Goal: Task Accomplishment & Management: Manage account settings

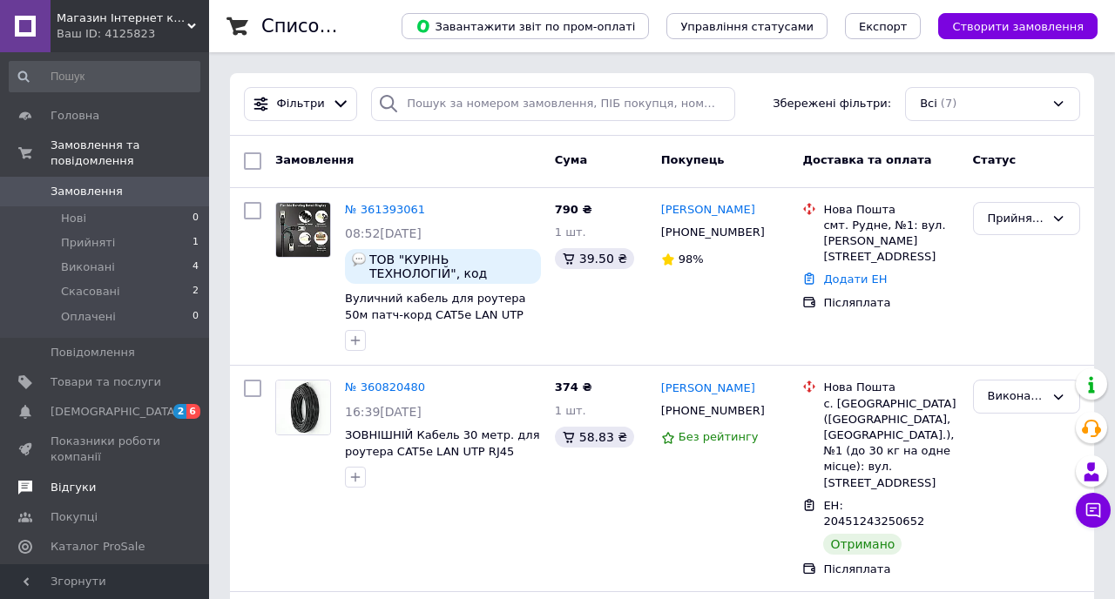
click at [85, 481] on span "Відгуки" at bounding box center [73, 488] width 45 height 16
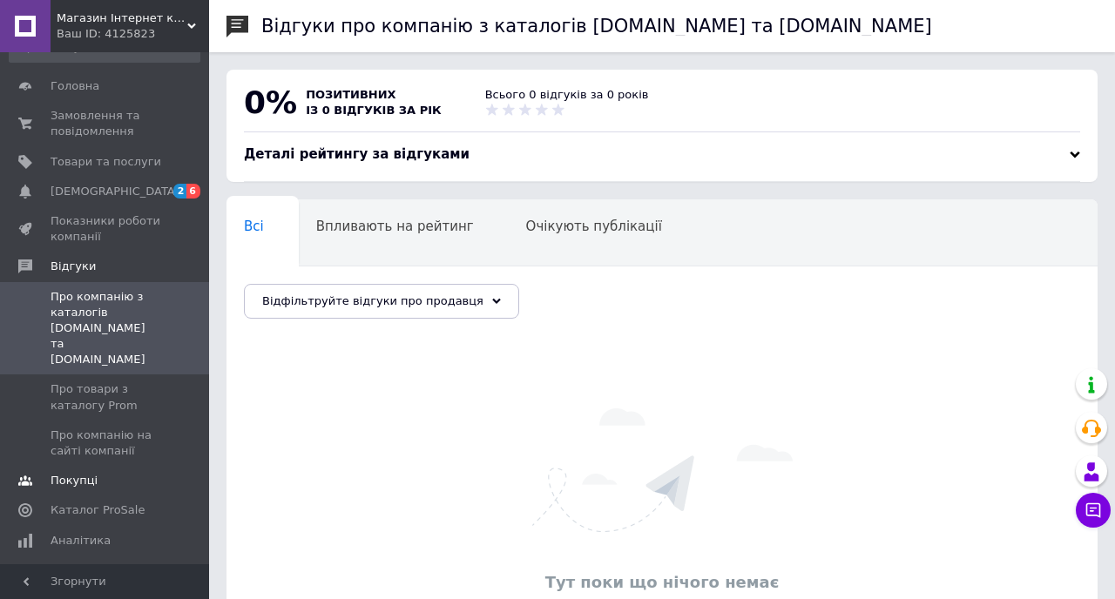
scroll to position [29, 0]
click at [82, 527] on link "Аналітика" at bounding box center [104, 542] width 209 height 30
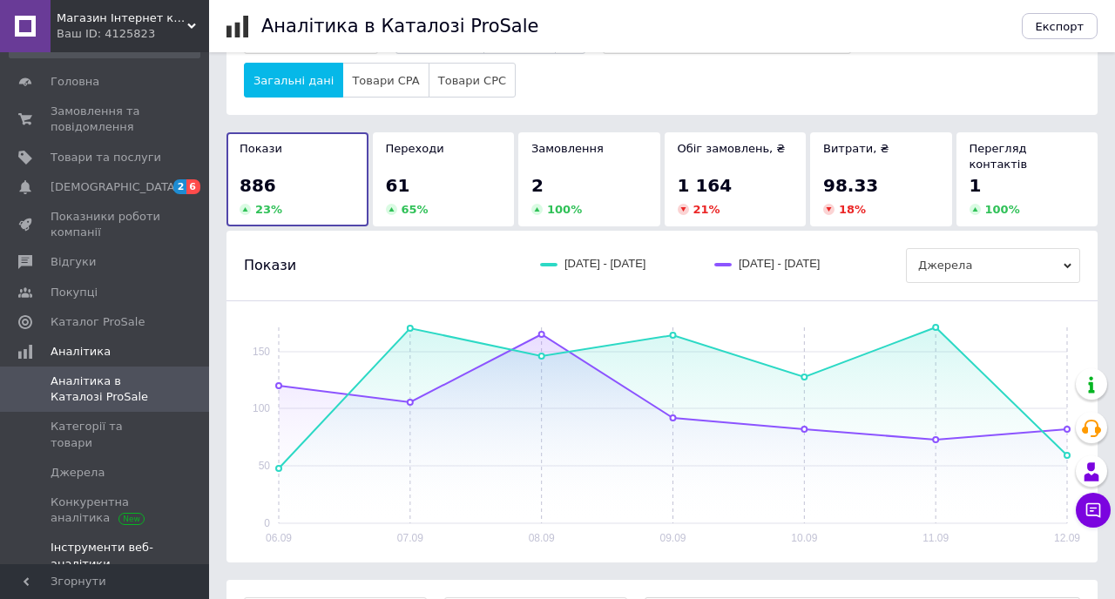
scroll to position [33, 0]
click at [85, 229] on span "Показники роботи компанії" at bounding box center [106, 225] width 111 height 31
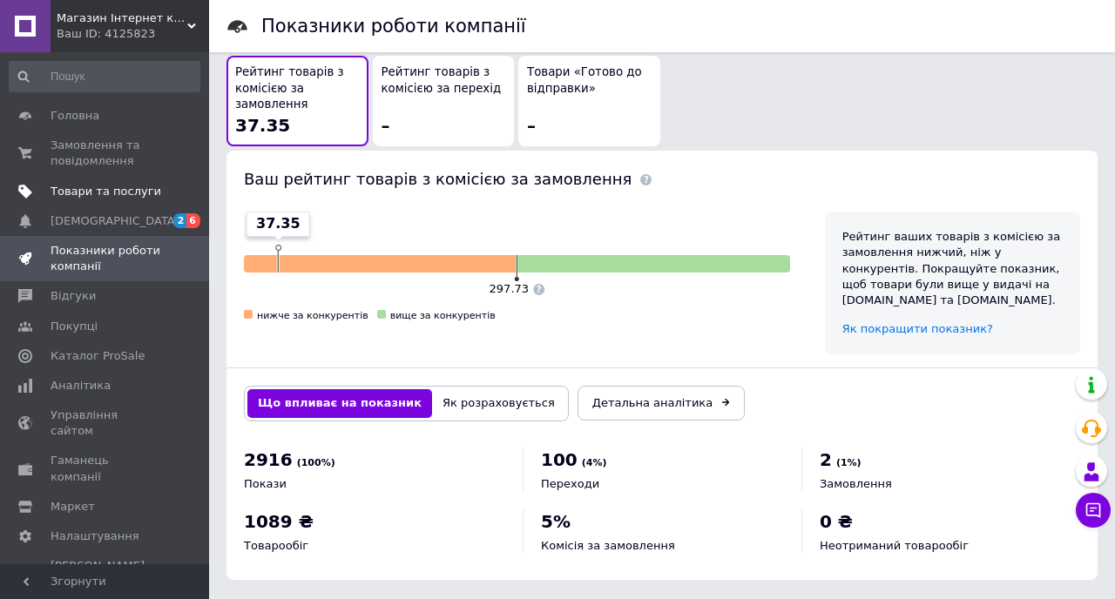
click at [101, 189] on span "Товари та послуги" at bounding box center [106, 192] width 111 height 16
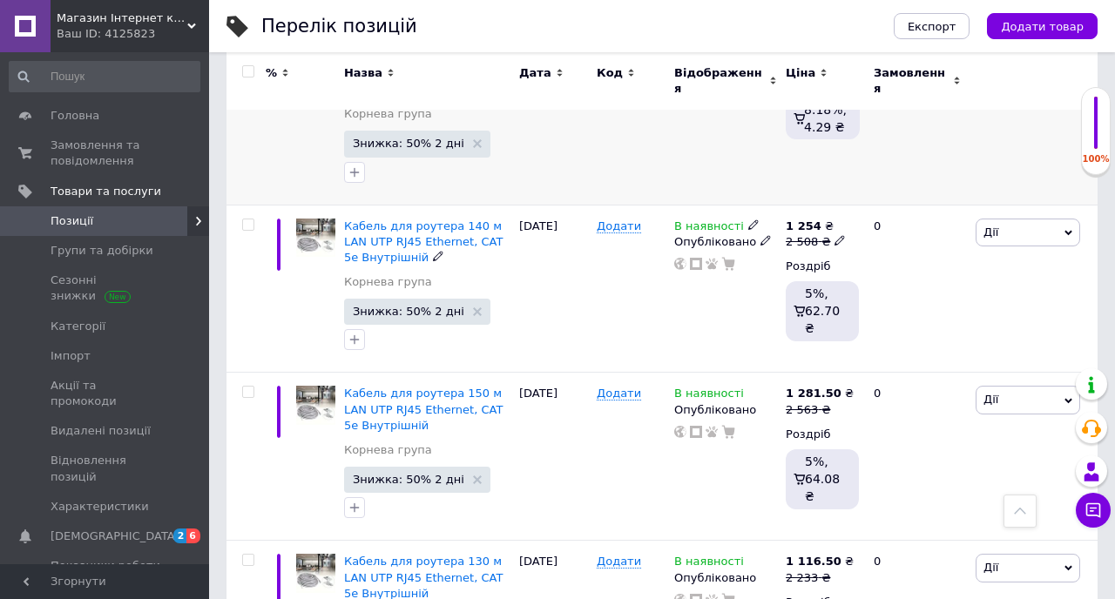
scroll to position [2180, 0]
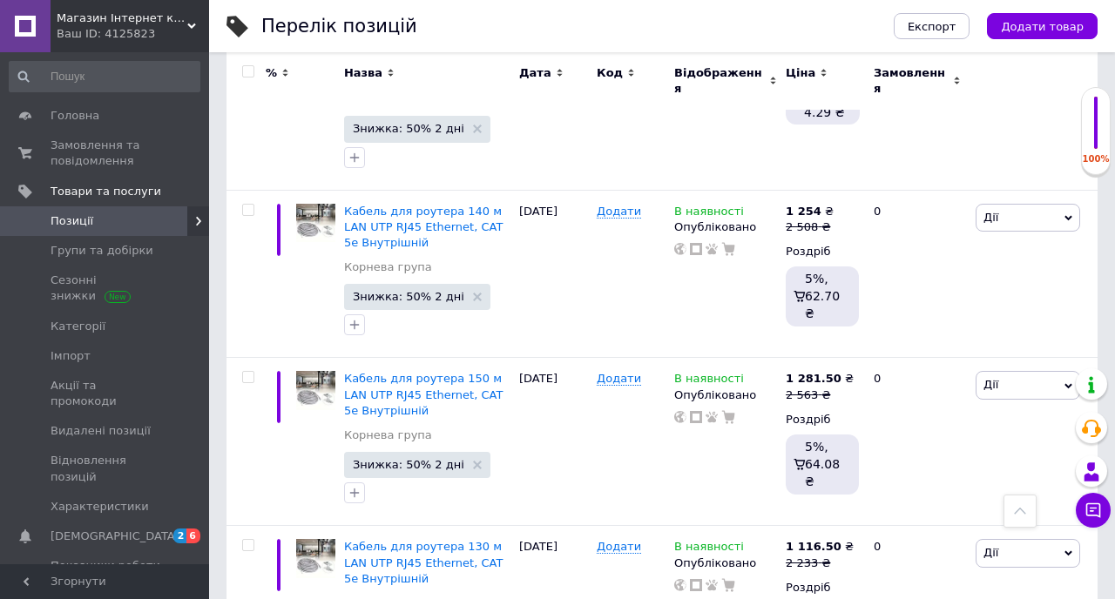
click at [188, 25] on use at bounding box center [191, 26] width 9 height 5
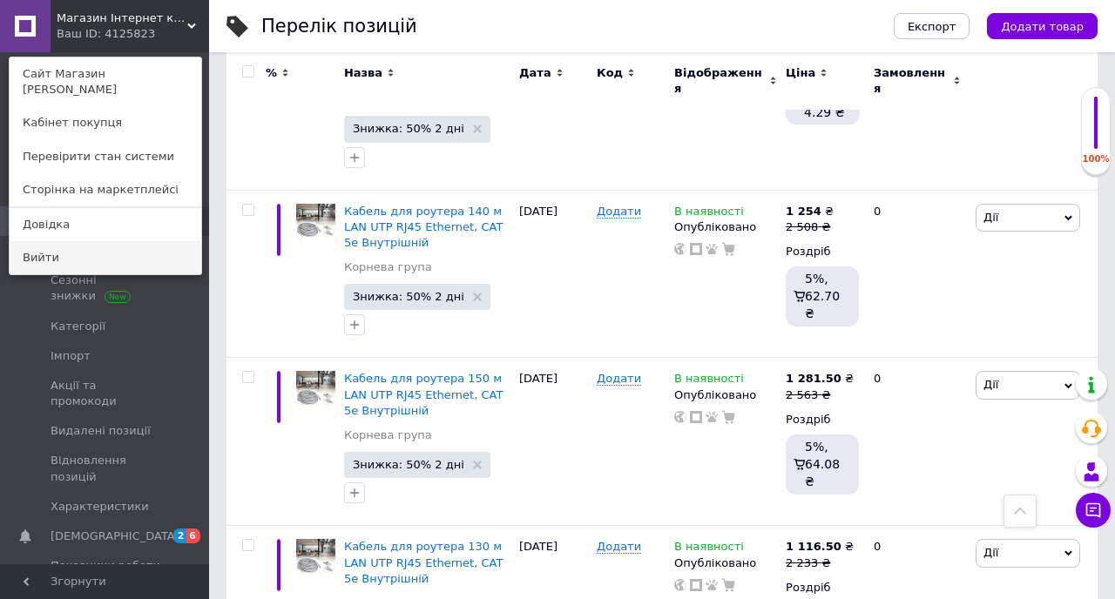
click at [86, 241] on link "Вийти" at bounding box center [106, 257] width 192 height 33
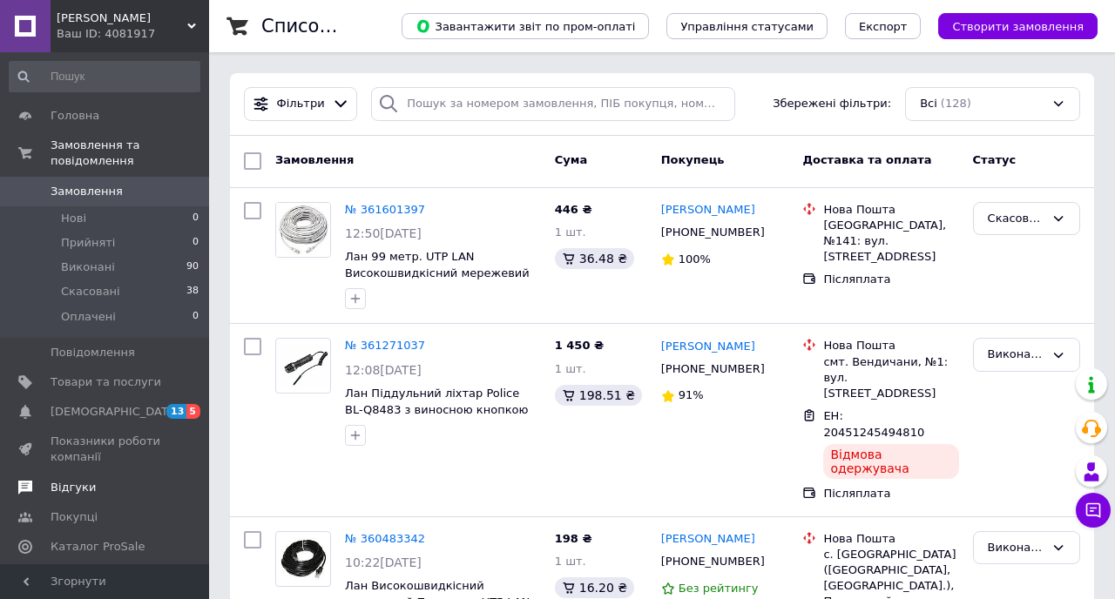
click at [111, 500] on link "Відгуки" at bounding box center [104, 488] width 209 height 30
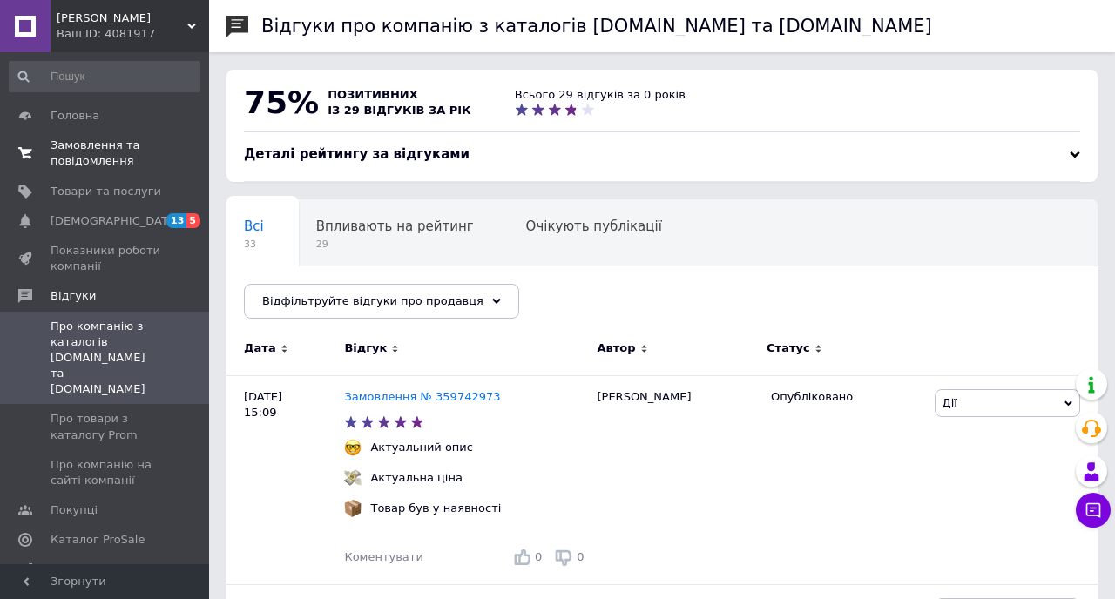
click at [88, 162] on span "Замовлення та повідомлення" at bounding box center [106, 153] width 111 height 31
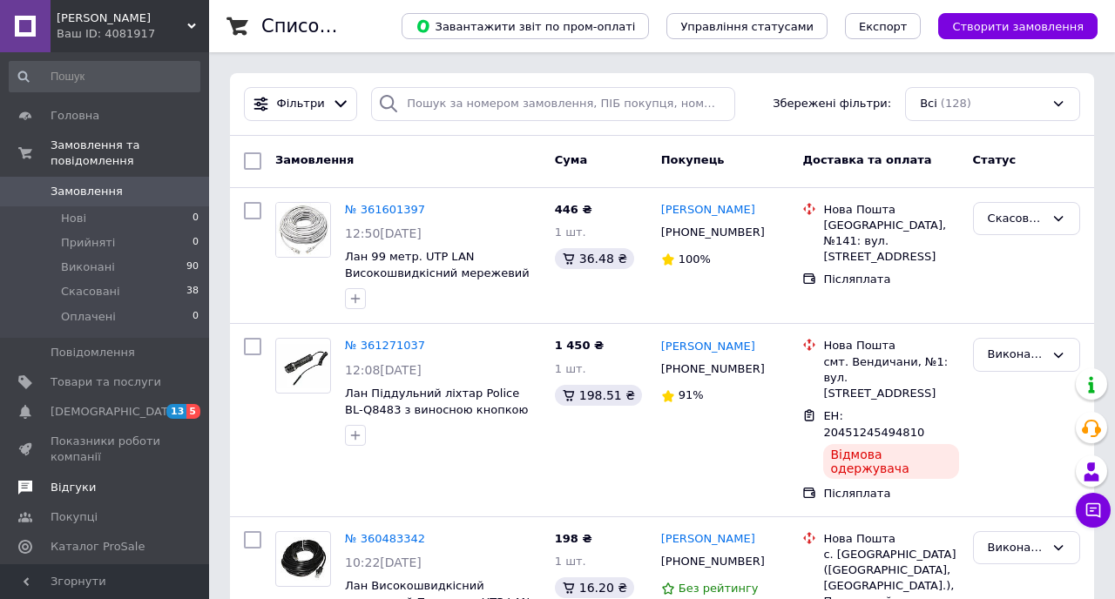
click at [97, 480] on span "Відгуки" at bounding box center [106, 488] width 111 height 16
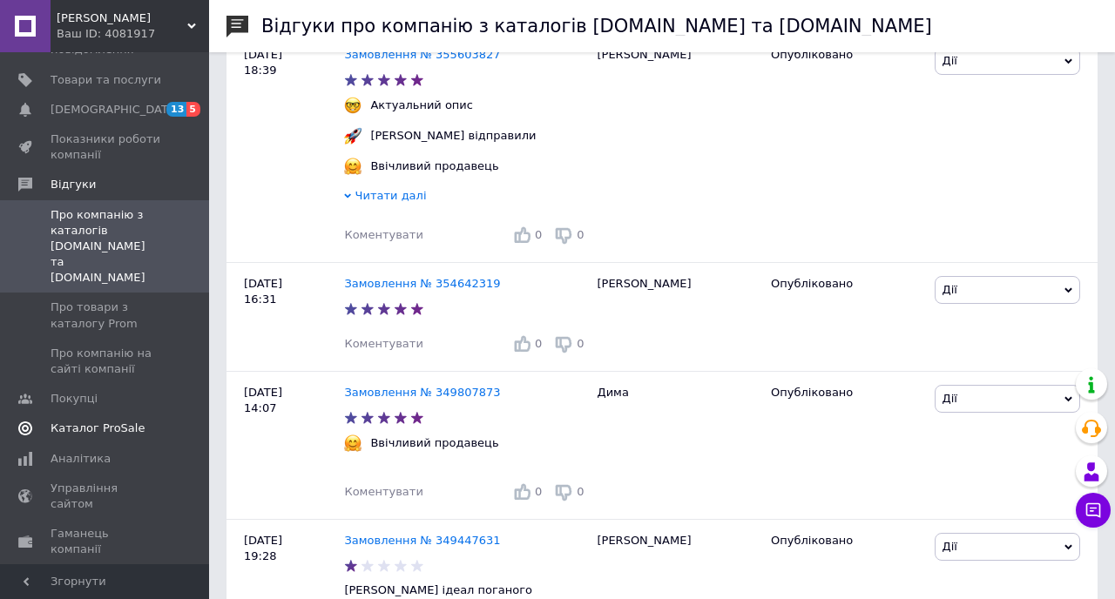
scroll to position [113, 0]
click at [77, 449] on span "Аналітика" at bounding box center [81, 457] width 60 height 16
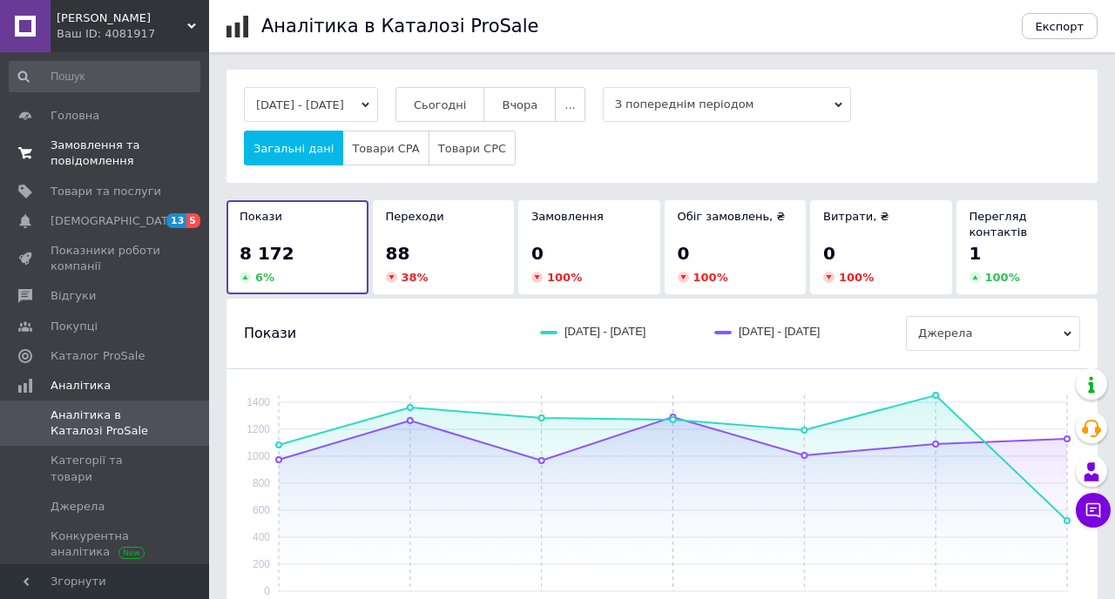
click at [85, 164] on span "Замовлення та повідомлення" at bounding box center [106, 153] width 111 height 31
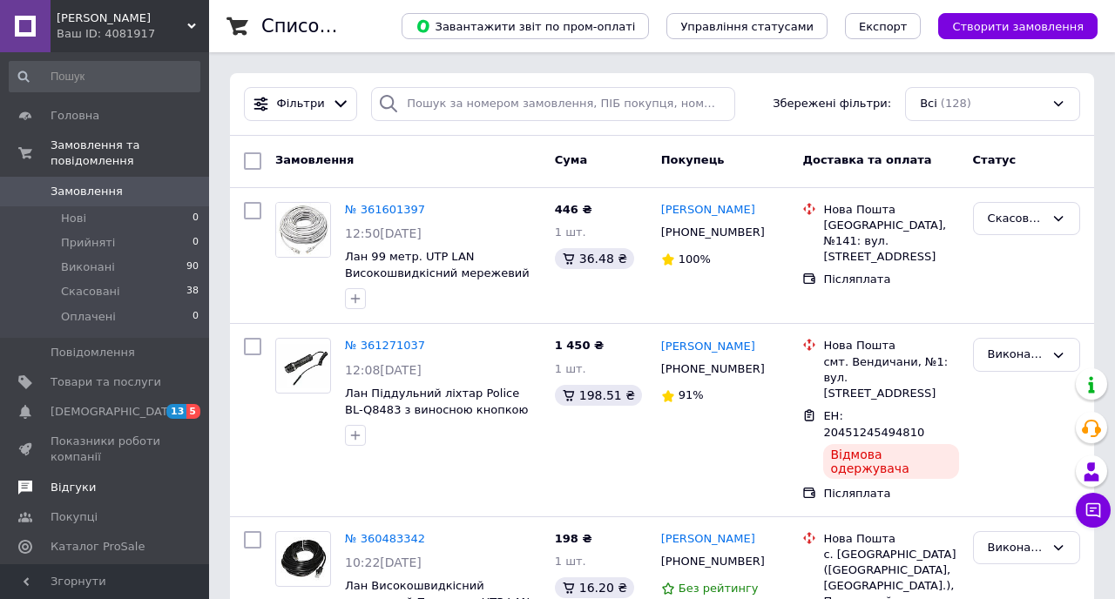
scroll to position [208, 0]
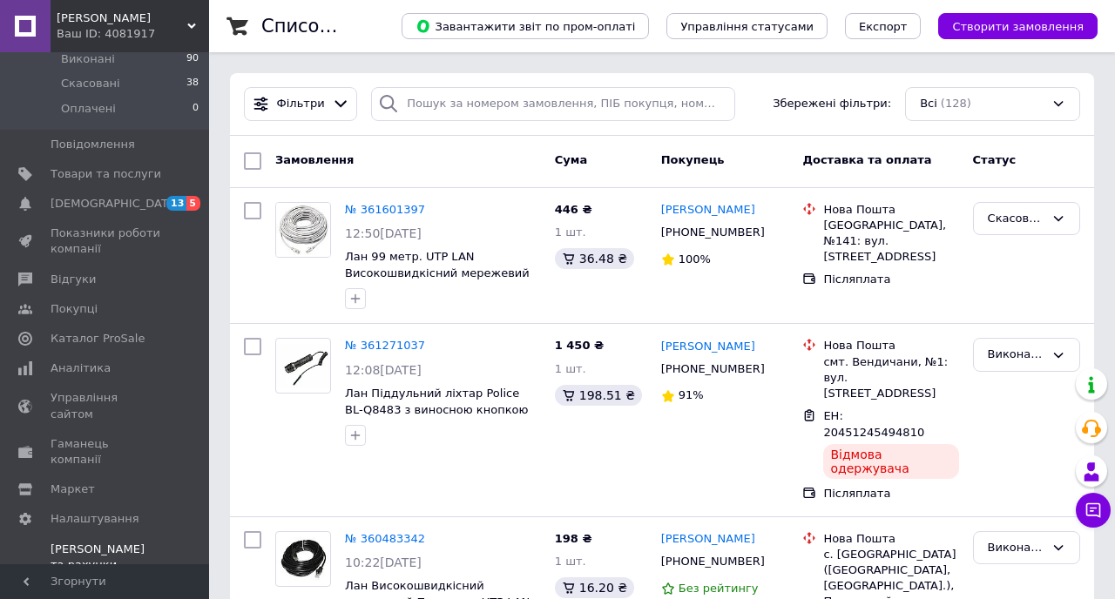
click at [89, 542] on span "Тарифи та рахунки Prom мікс 6 000 (13 місяців)" at bounding box center [106, 574] width 111 height 64
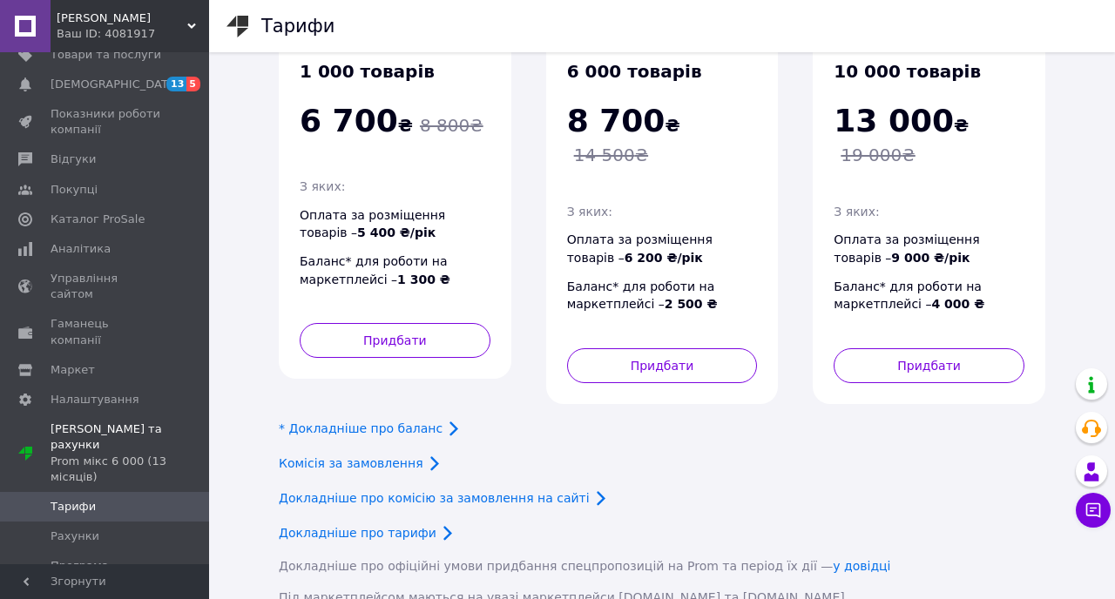
scroll to position [320, 0]
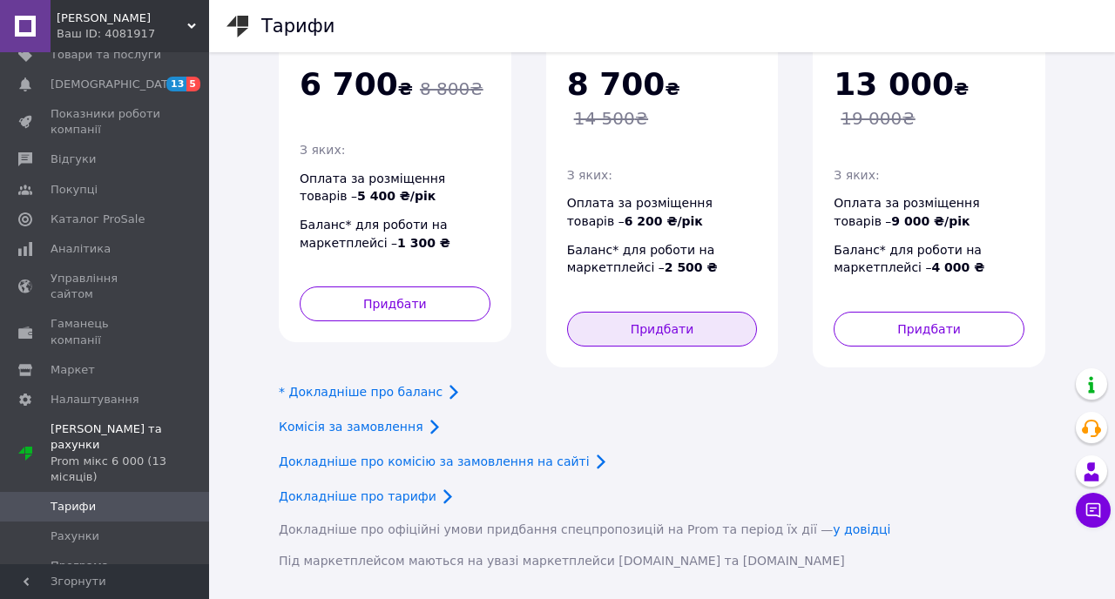
click at [717, 312] on button "Придбати" at bounding box center [662, 329] width 191 height 35
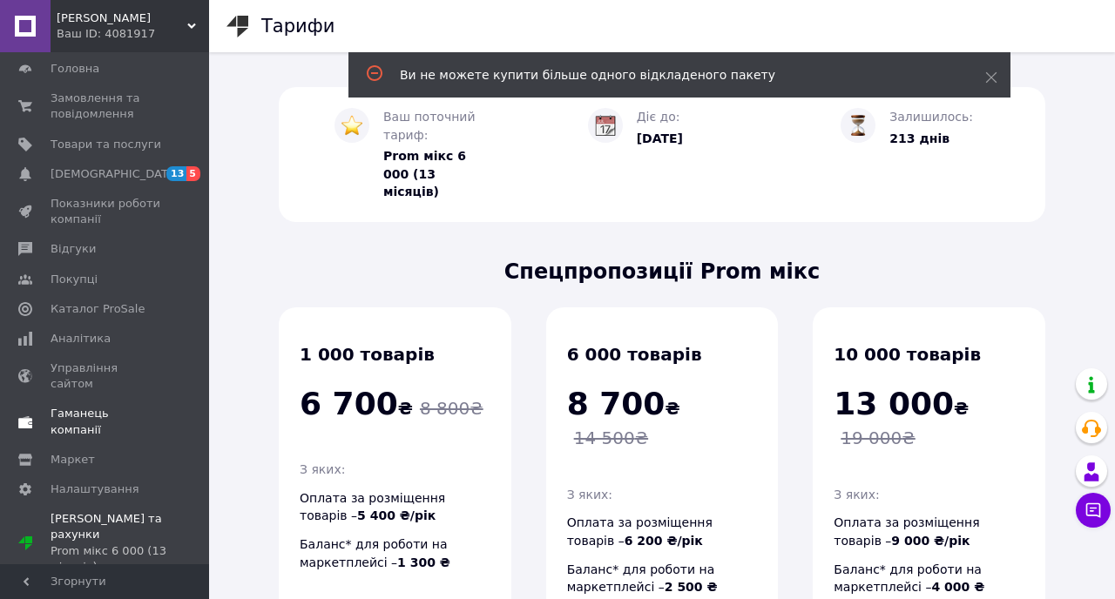
scroll to position [0, 0]
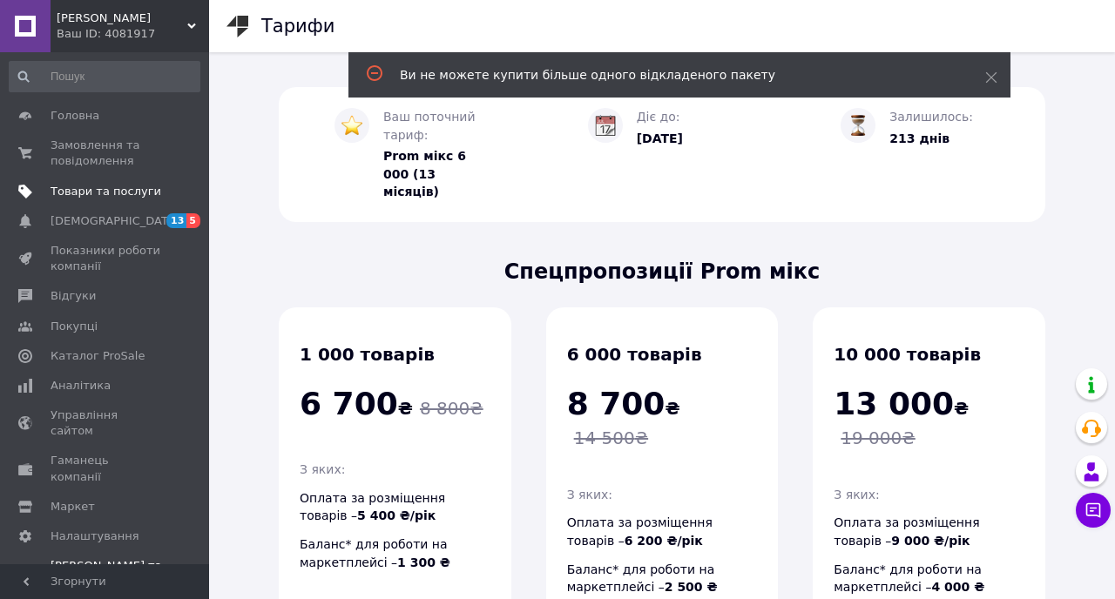
click at [90, 188] on span "Товари та послуги" at bounding box center [106, 192] width 111 height 16
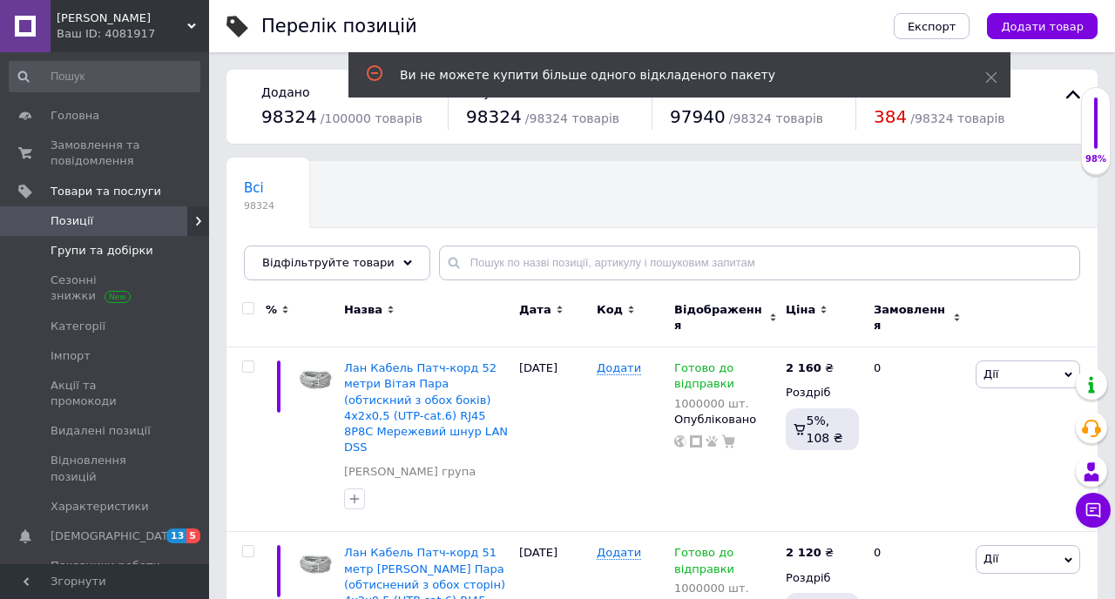
click at [95, 257] on span "Групи та добірки" at bounding box center [102, 251] width 103 height 16
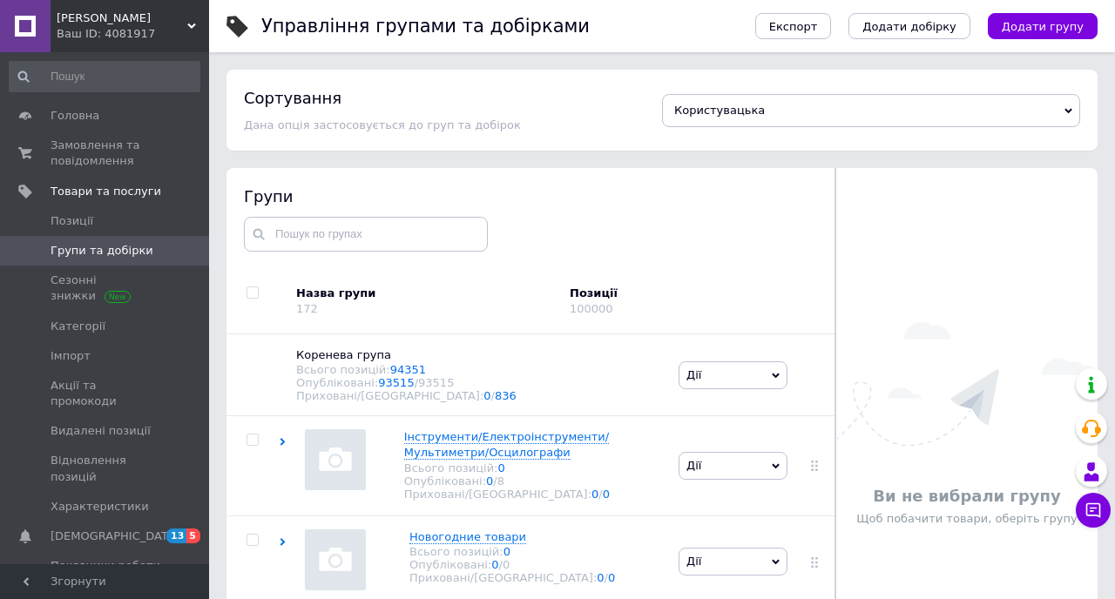
scroll to position [98, 0]
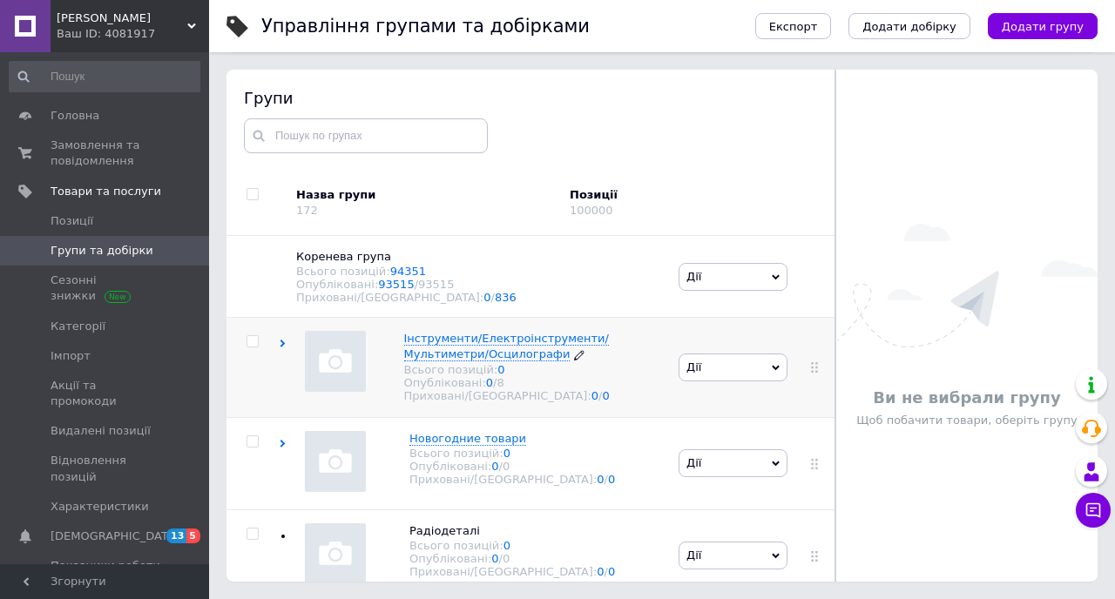
click at [493, 388] on span "/ 8" at bounding box center [498, 382] width 11 height 13
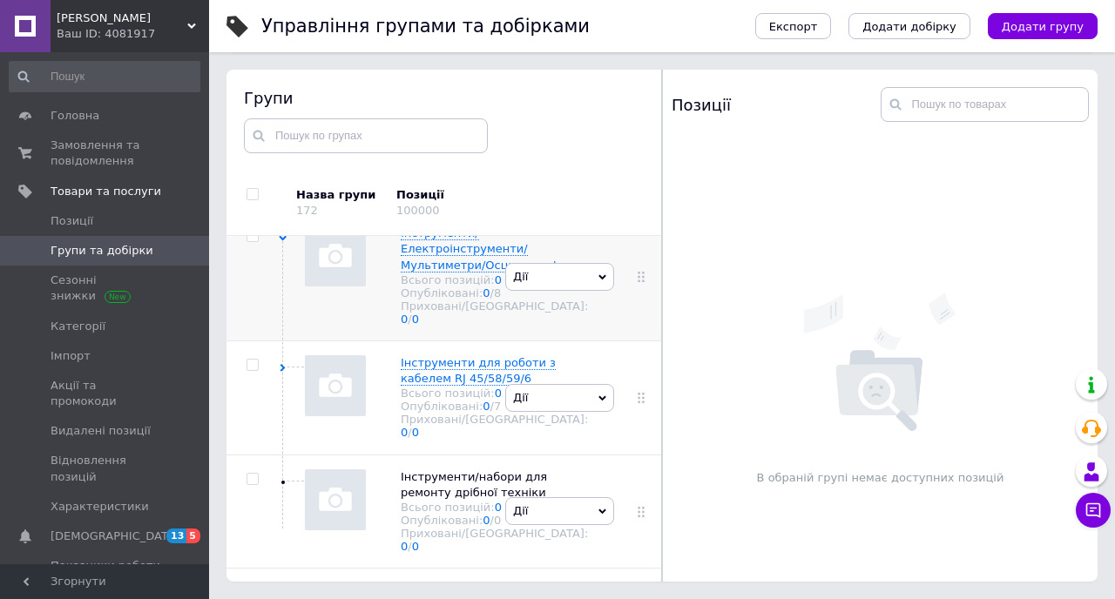
scroll to position [120, 0]
click at [449, 265] on span "Інструменти/Електроінструменти/Мультиметри/Осцилографи" at bounding box center [484, 247] width 166 height 44
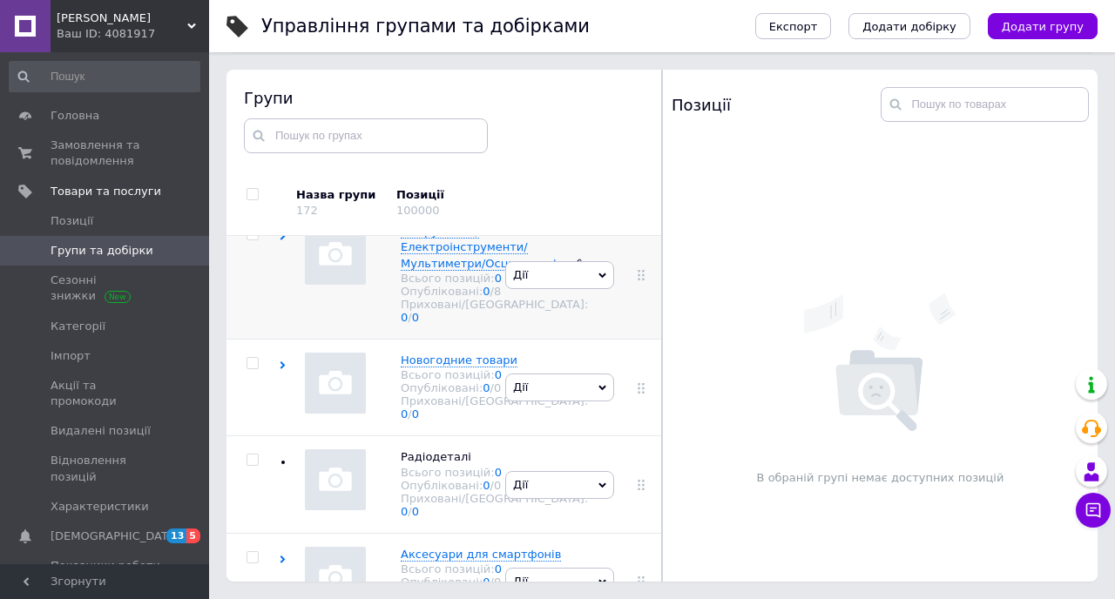
click at [449, 265] on span "Інструменти/Електроінструменти/Мультиметри/Осцилографи" at bounding box center [484, 247] width 166 height 44
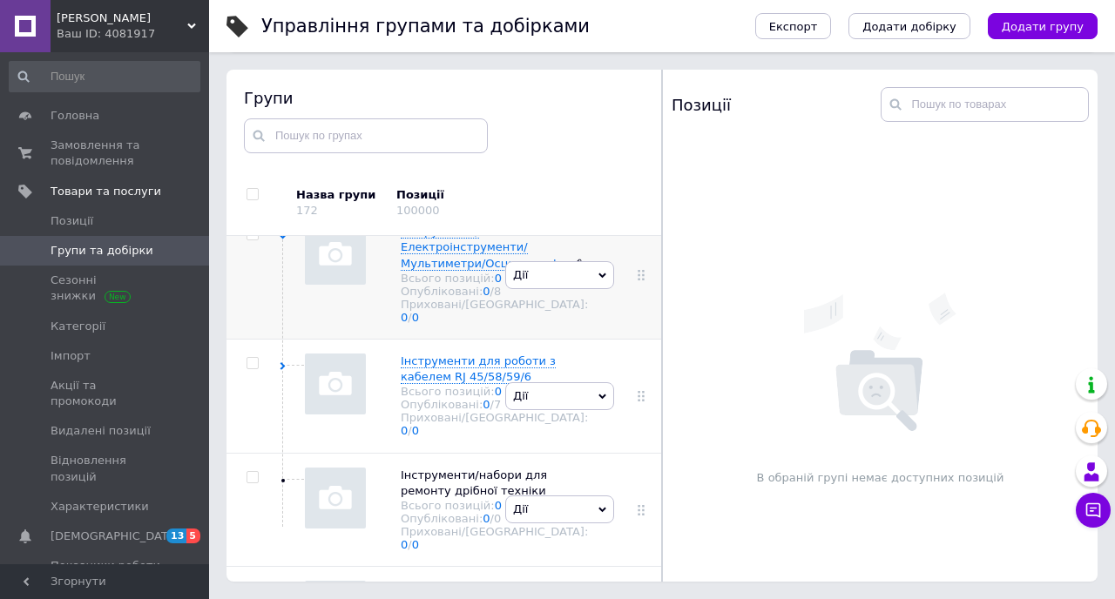
click at [449, 265] on span "Інструменти/Електроінструменти/Мультиметри/Осцилографи" at bounding box center [484, 247] width 166 height 44
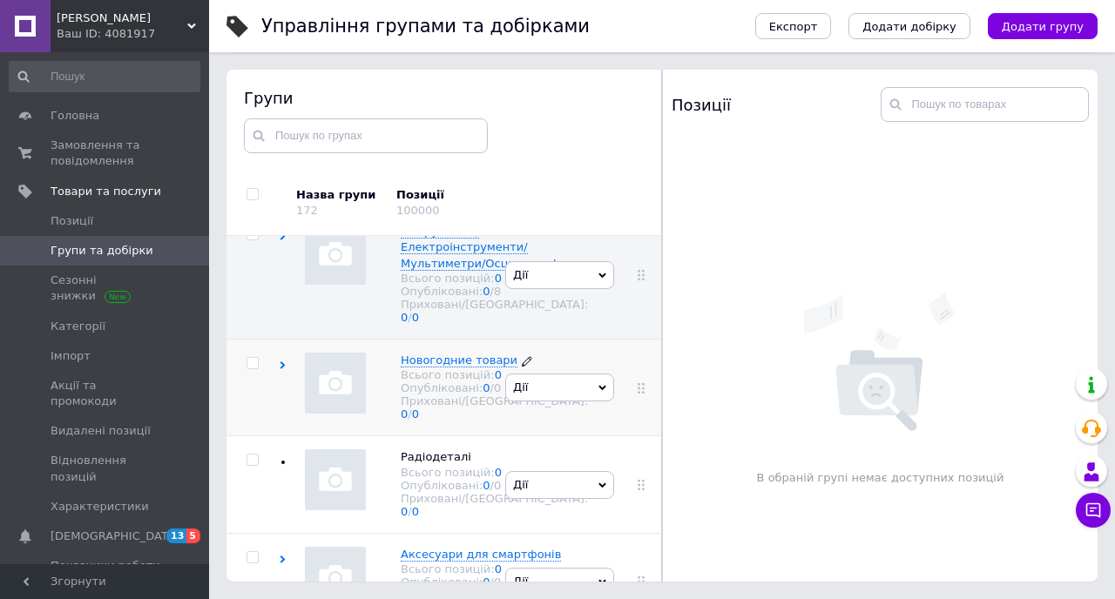
click at [418, 368] on span "Новогодние товари" at bounding box center [459, 361] width 117 height 14
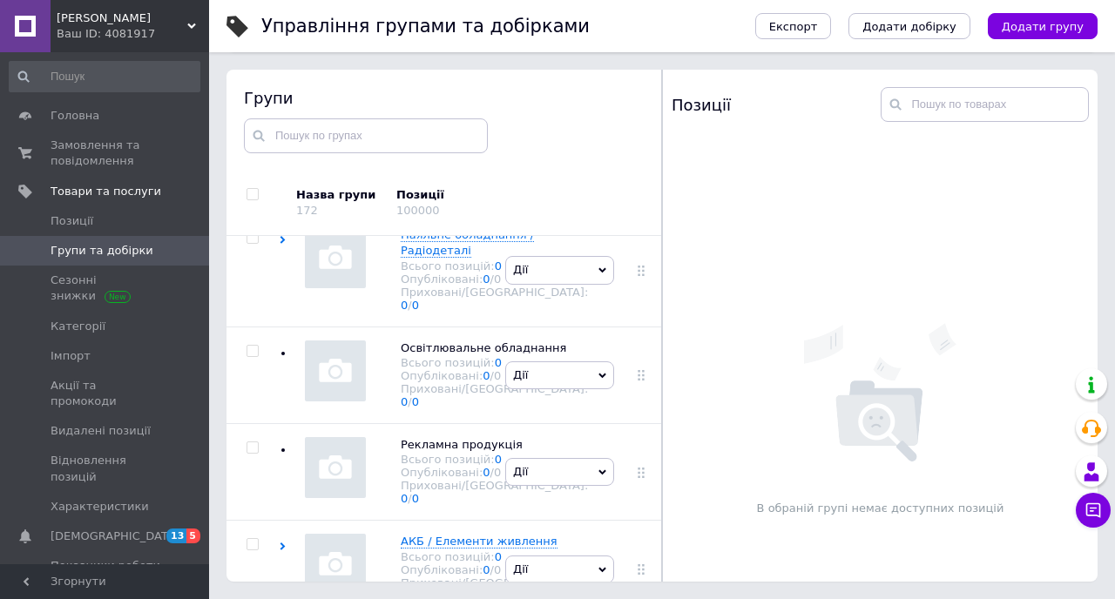
scroll to position [1856, 0]
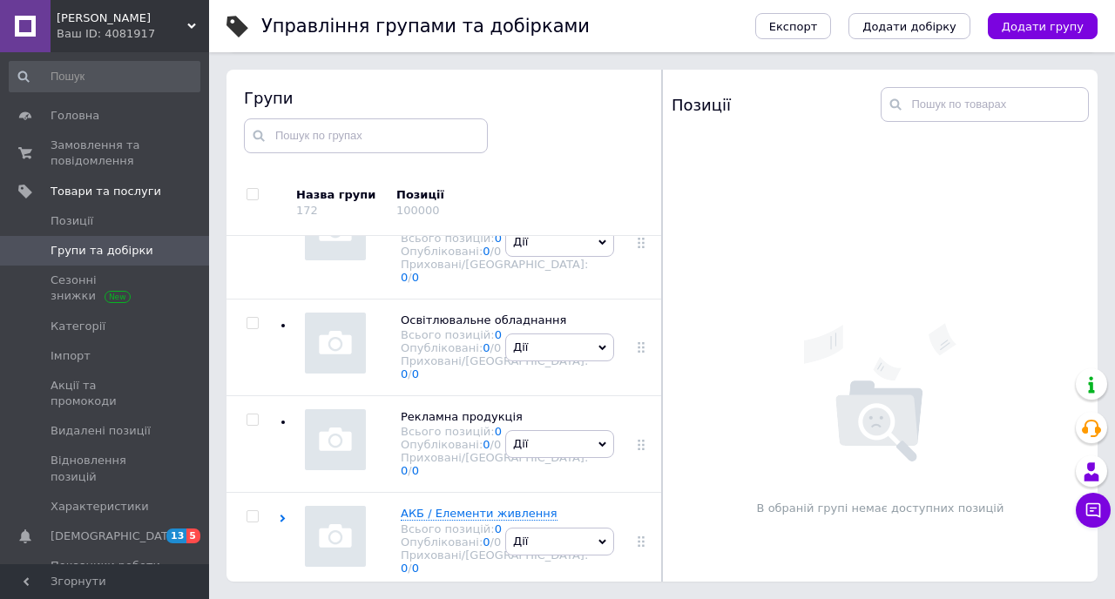
click at [255, 192] on input "checkbox" at bounding box center [251, 194] width 11 height 11
checkbox input "true"
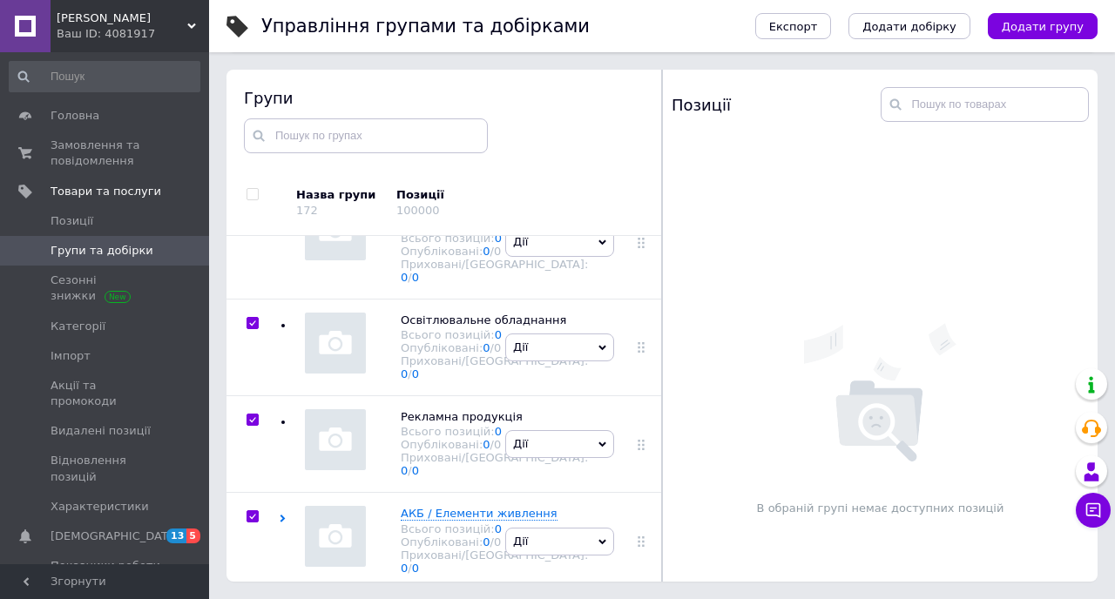
checkbox input "true"
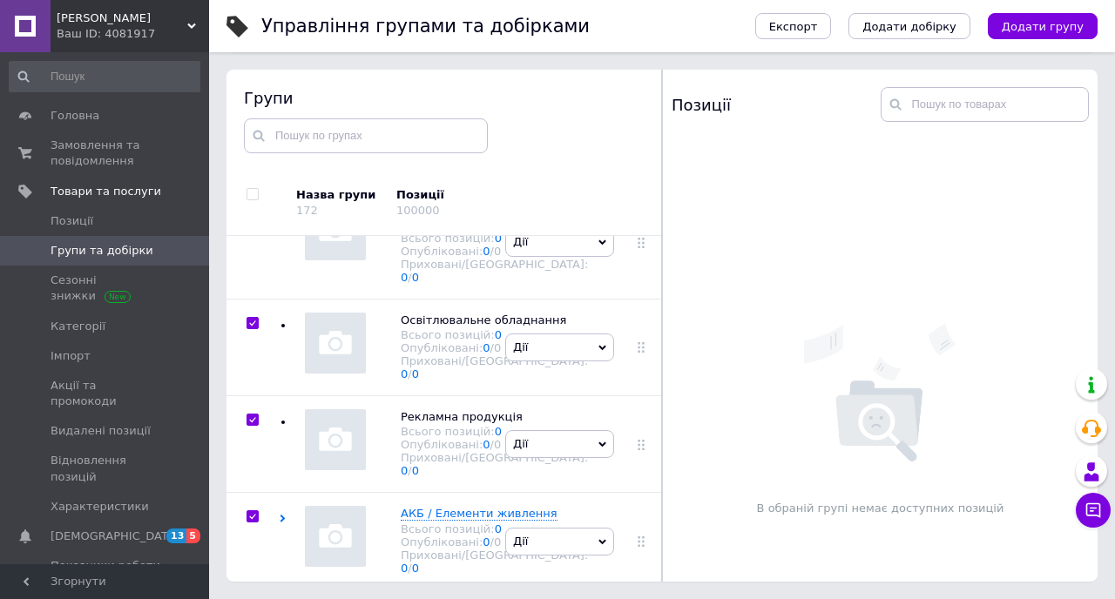
checkbox input "true"
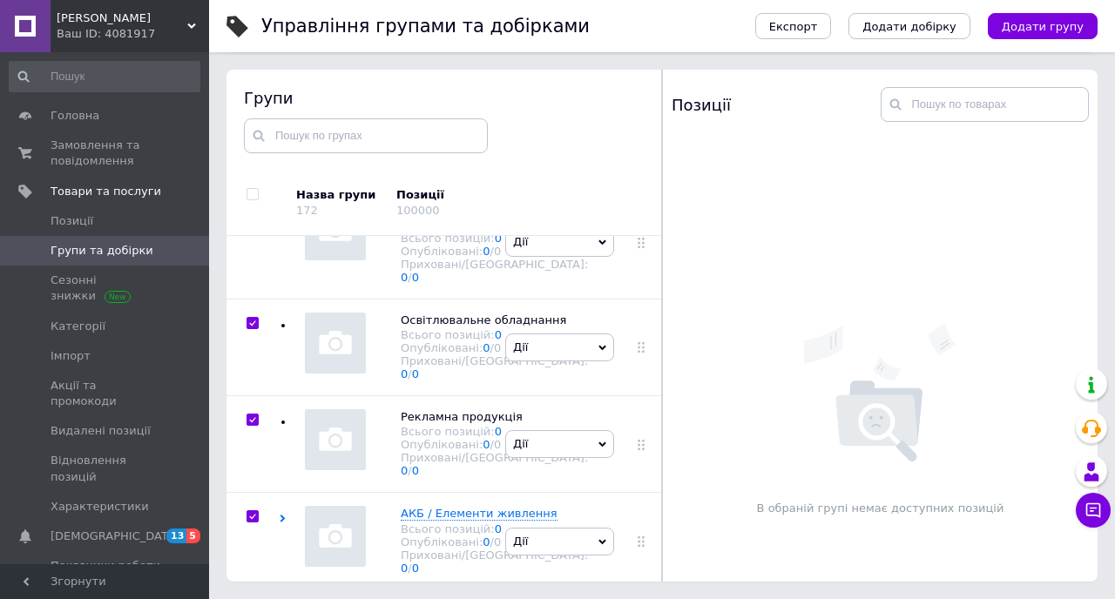
checkbox input "true"
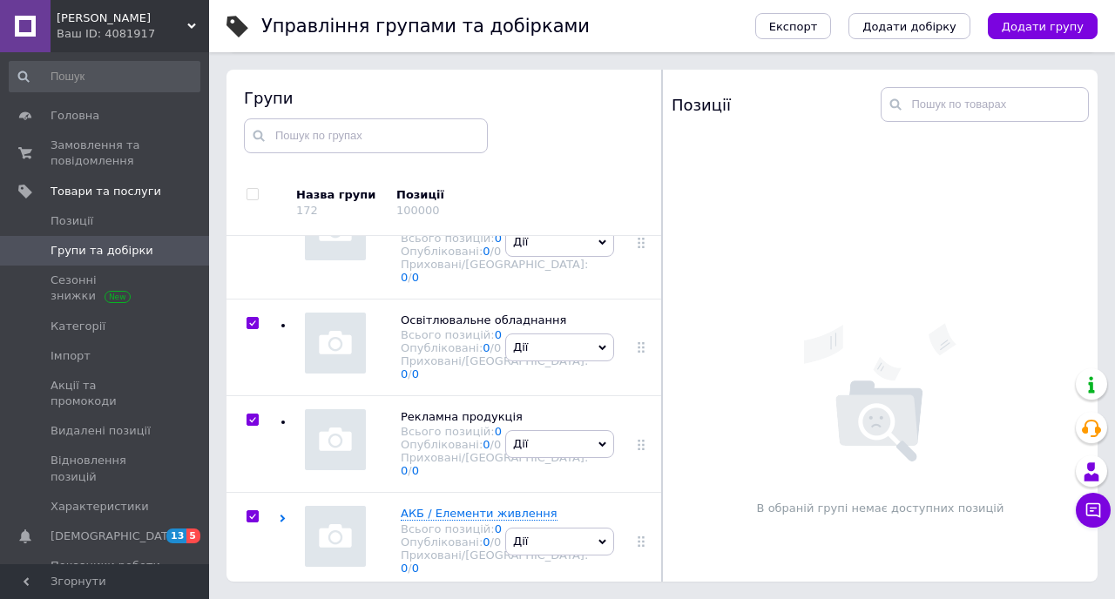
checkbox input "true"
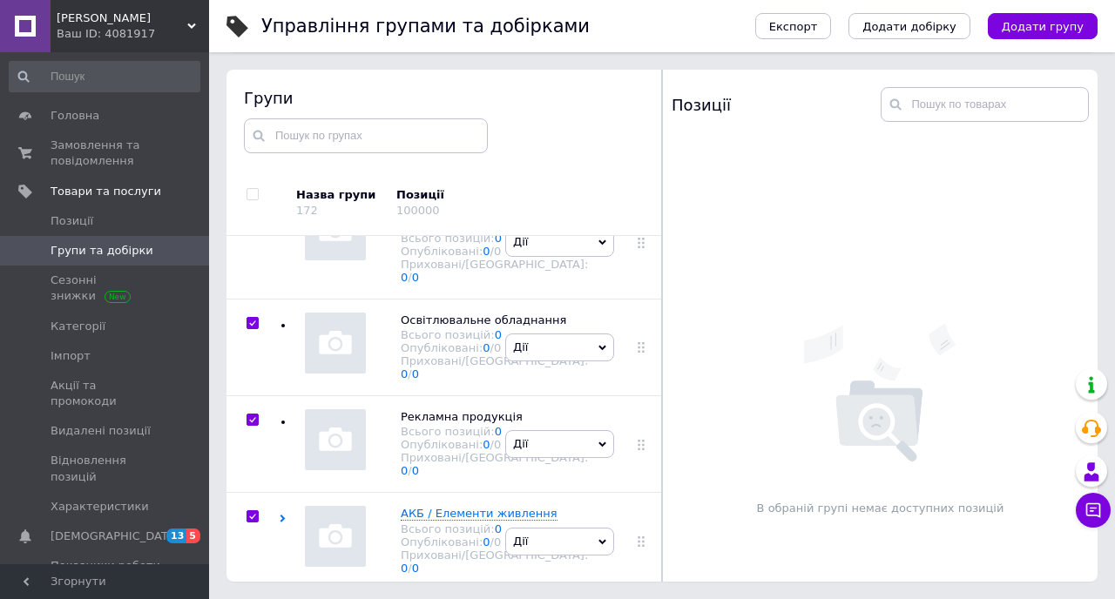
checkbox input "true"
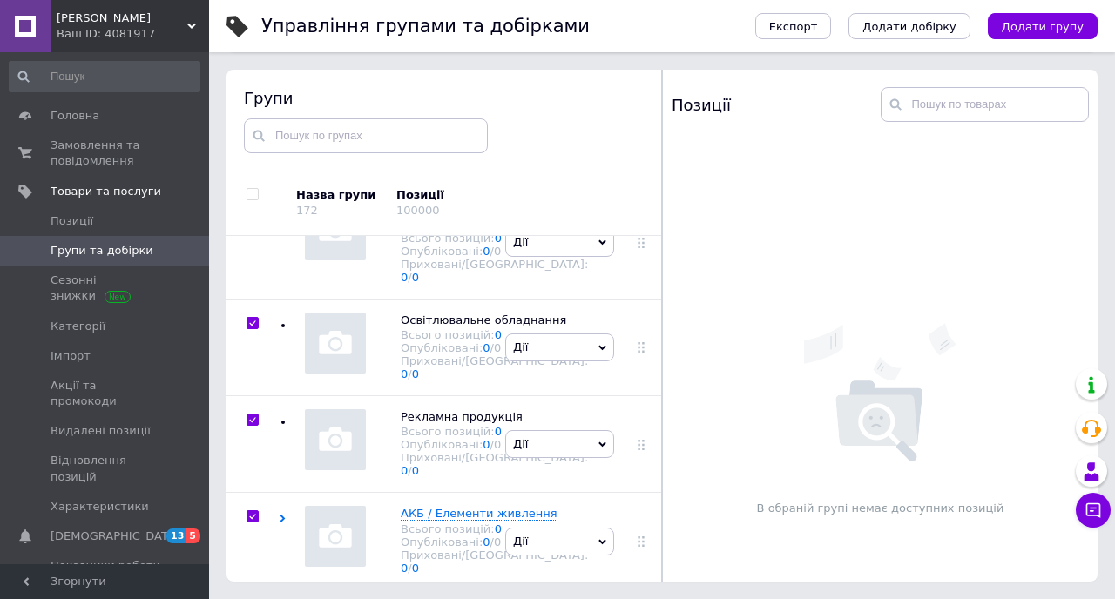
checkbox input "true"
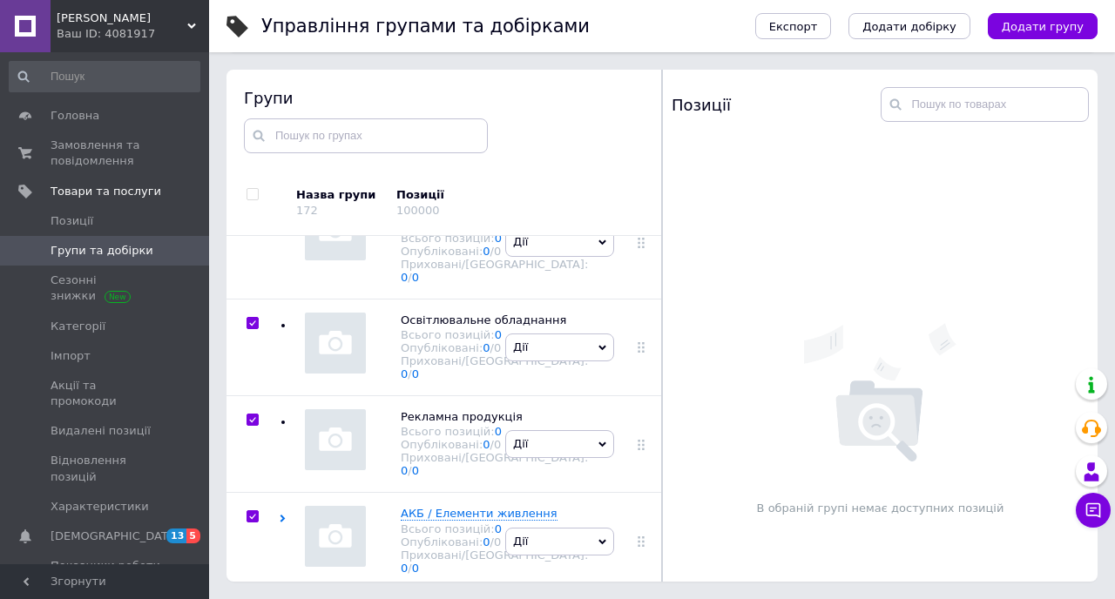
checkbox input "true"
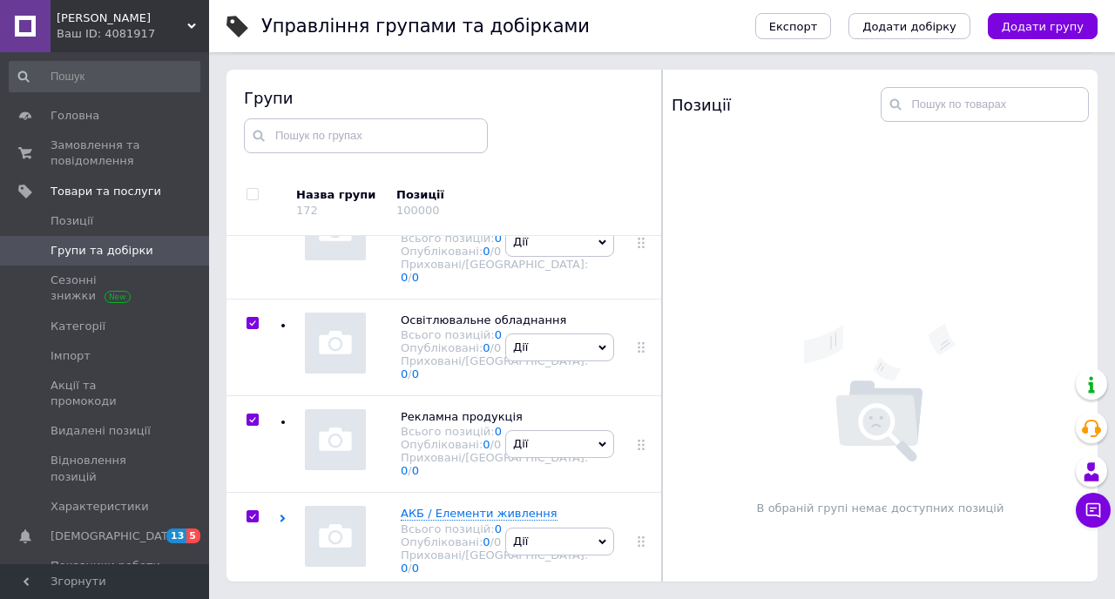
checkbox input "true"
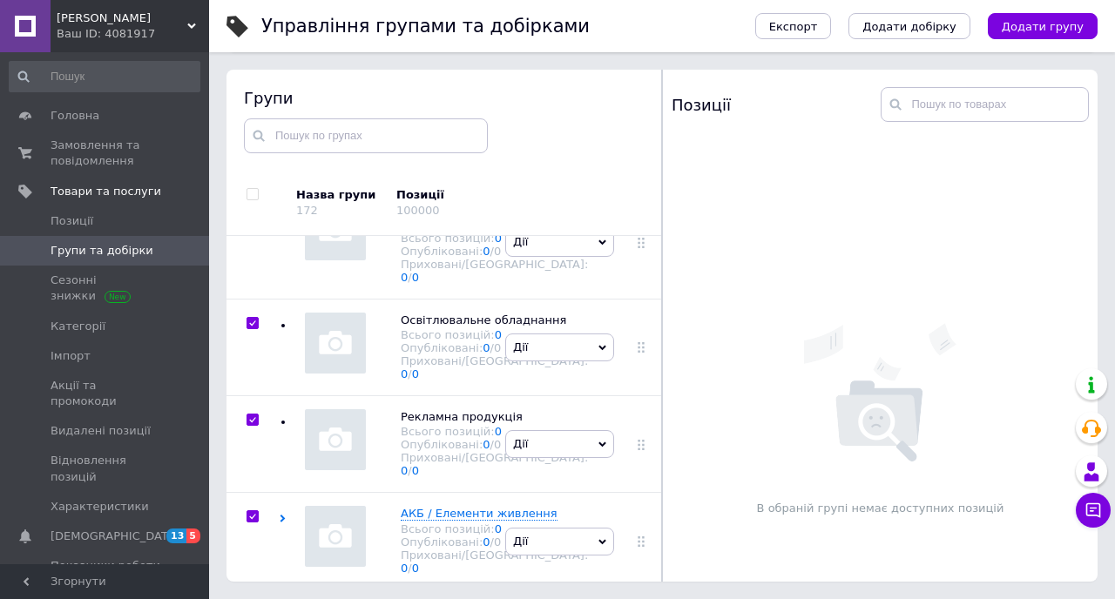
checkbox input "true"
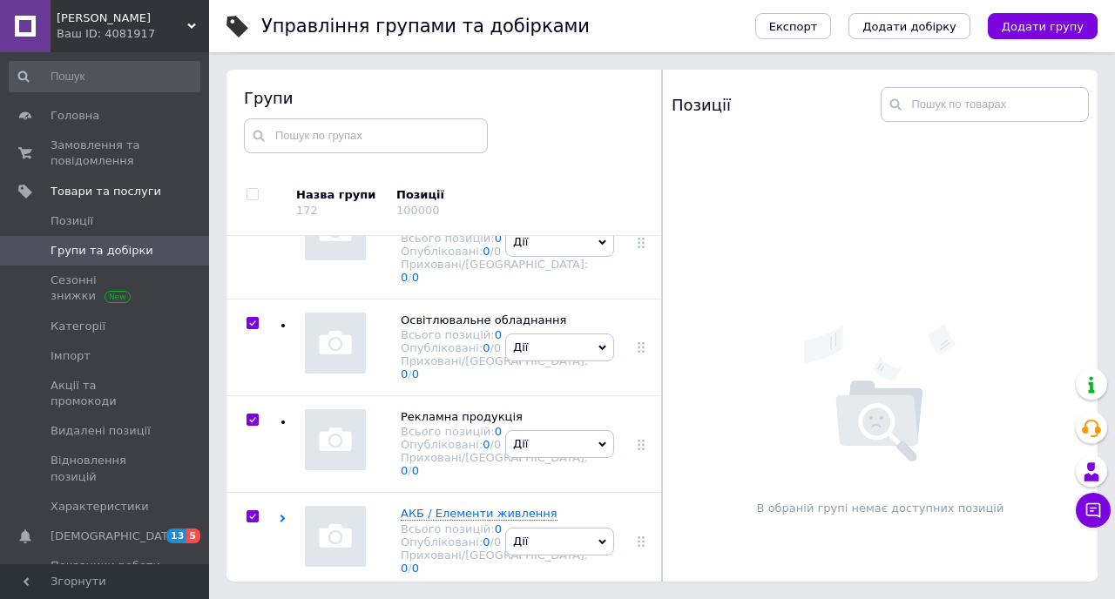
checkbox input "true"
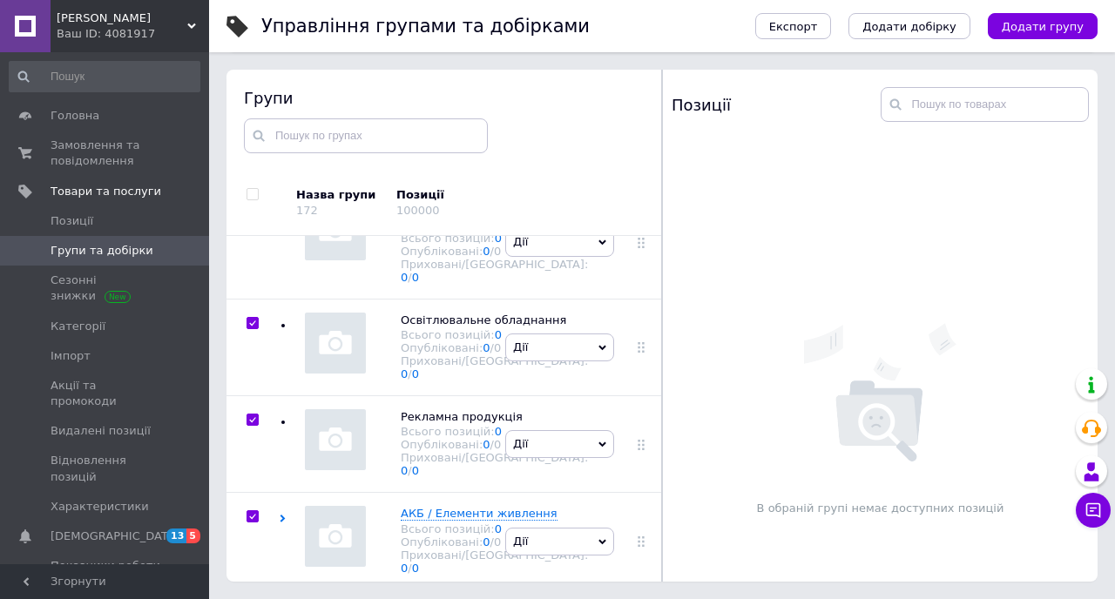
checkbox input "true"
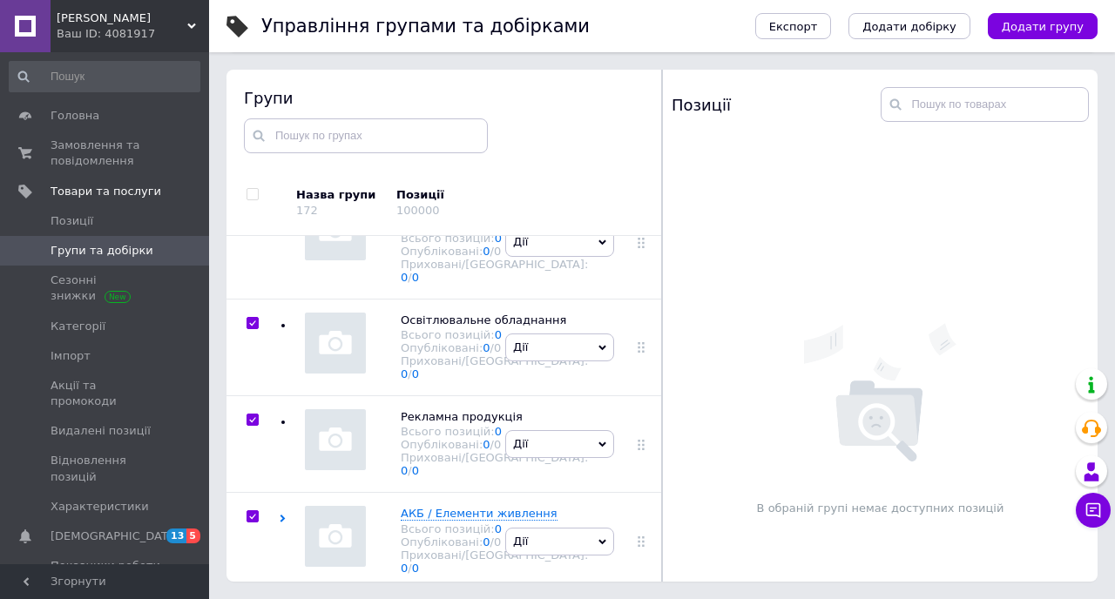
checkbox input "true"
click at [340, 207] on span "Дії для всіх груп" at bounding box center [322, 203] width 98 height 16
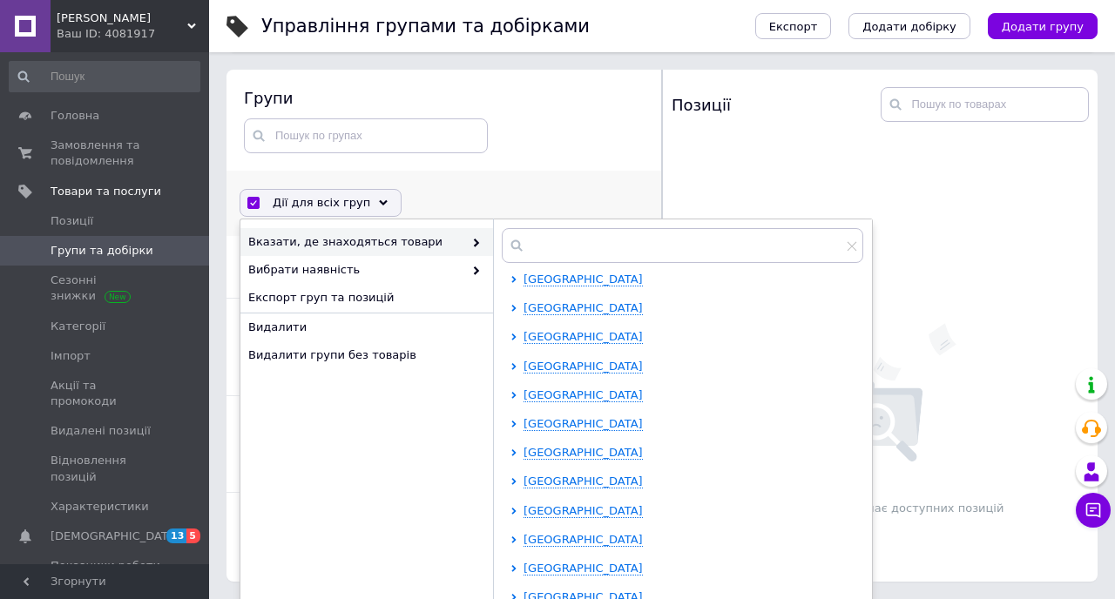
click at [468, 188] on div "Дії для всіх груп Вибрати всі групи Обрані всі групи Скасувати вибір Вказати, д…" at bounding box center [446, 202] width 431 height 45
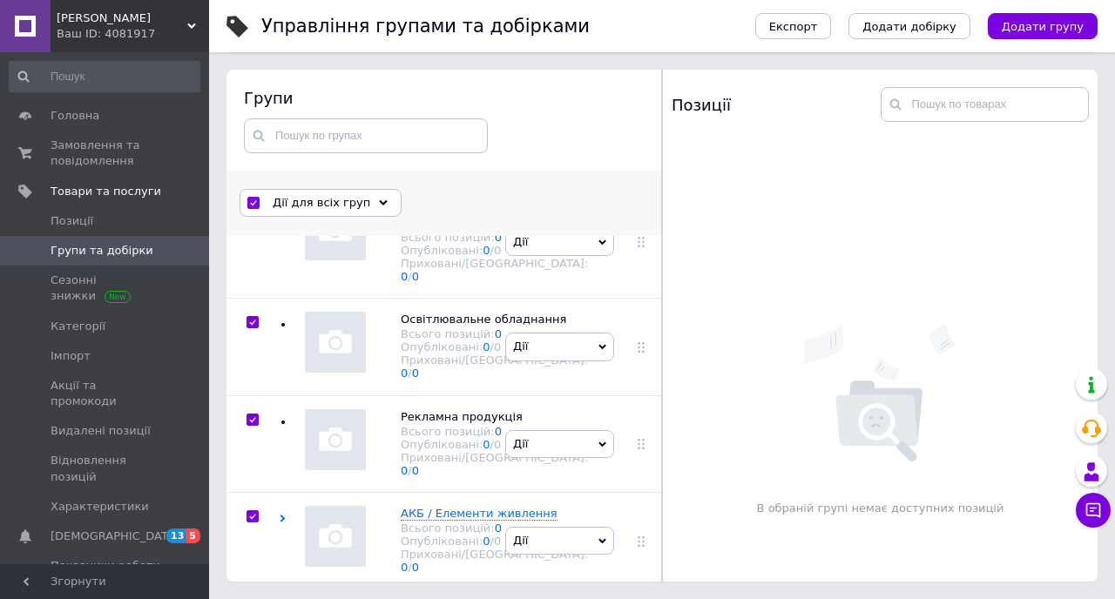
click at [353, 200] on span "Дії для всіх груп" at bounding box center [322, 203] width 98 height 16
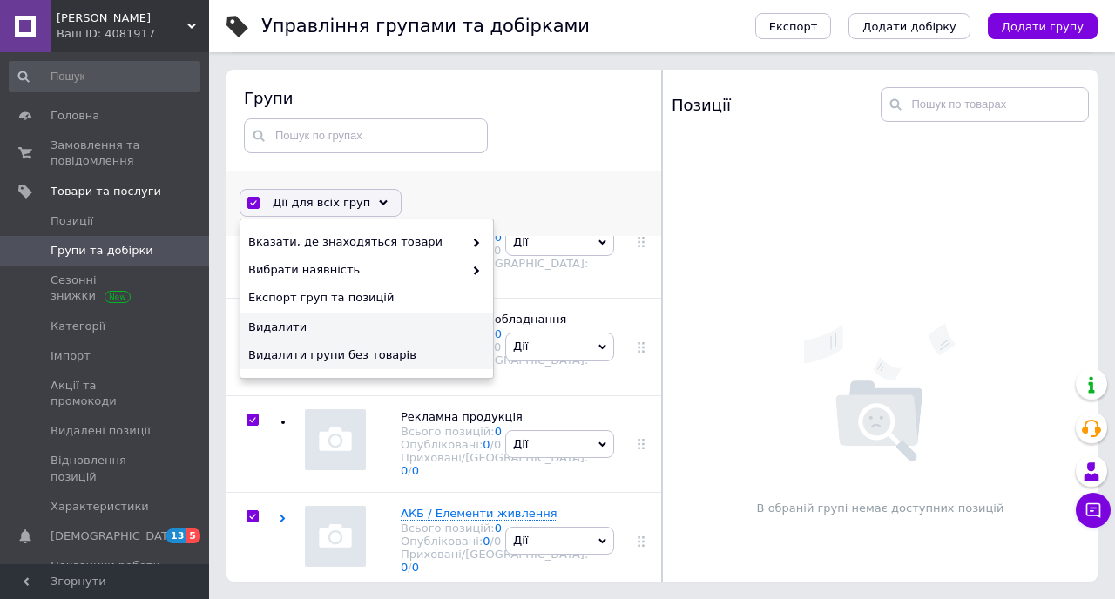
click at [340, 353] on span "Видалити групи без товарів" at bounding box center [364, 355] width 233 height 16
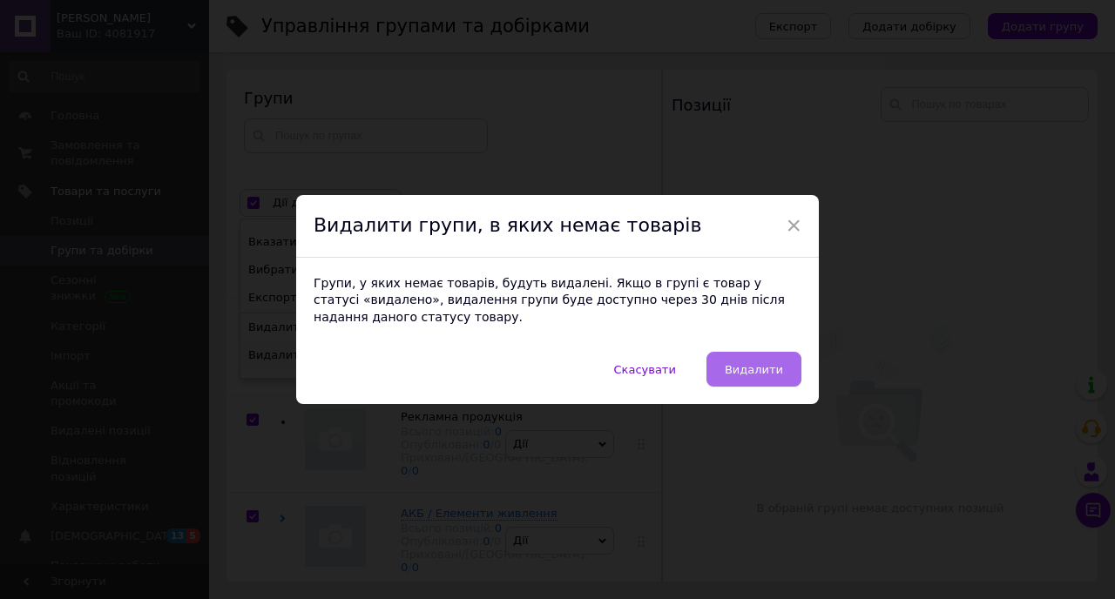
click at [737, 373] on span "Видалити" at bounding box center [754, 369] width 58 height 13
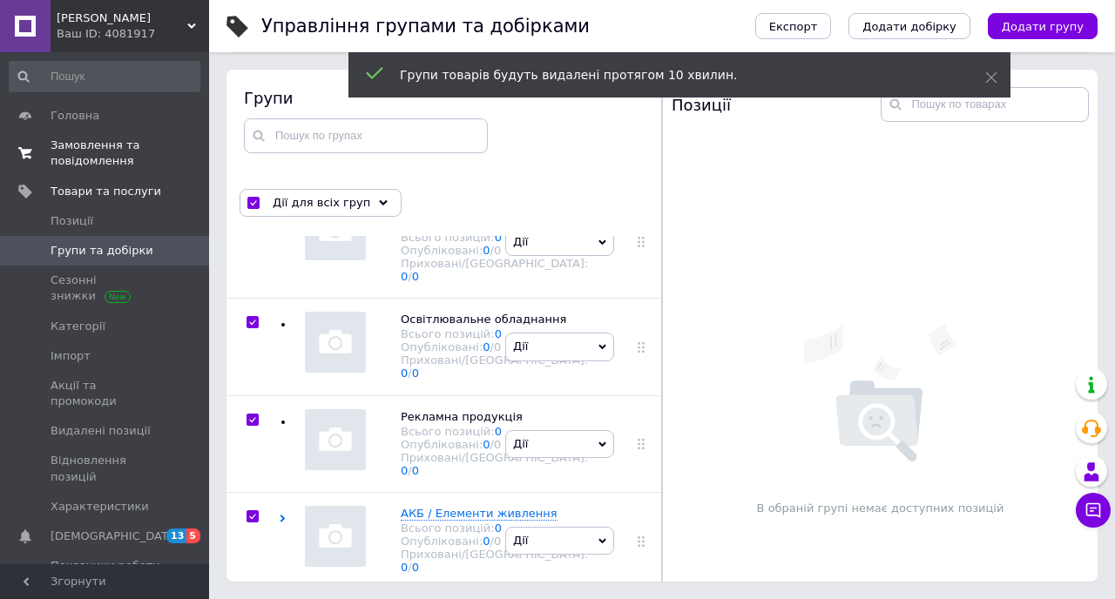
click at [73, 149] on span "Замовлення та повідомлення" at bounding box center [106, 153] width 111 height 31
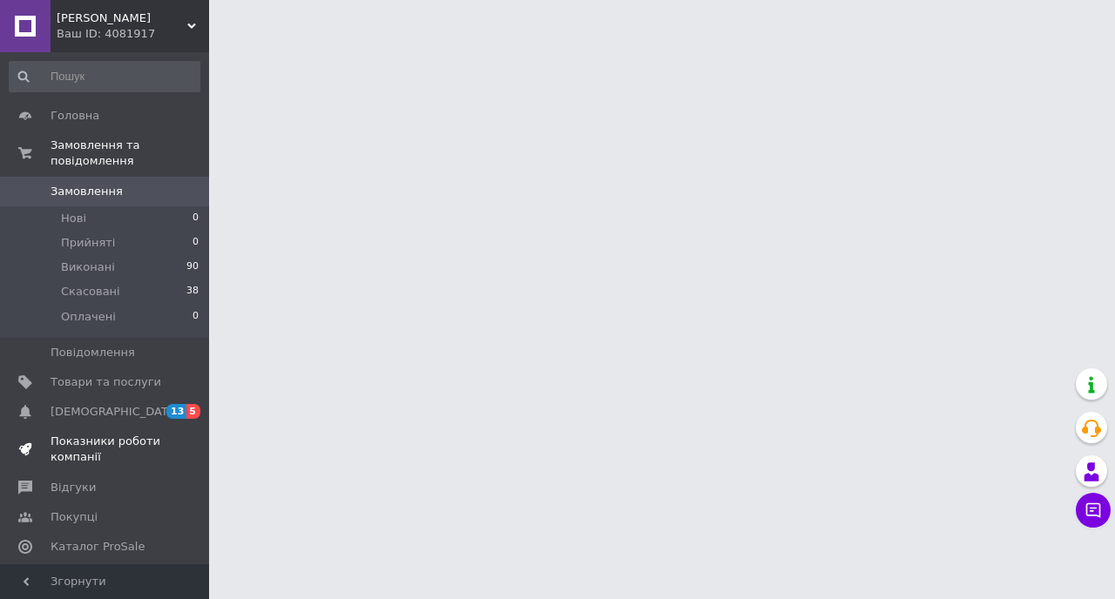
click at [84, 470] on link "Показники роботи компанії" at bounding box center [104, 449] width 209 height 45
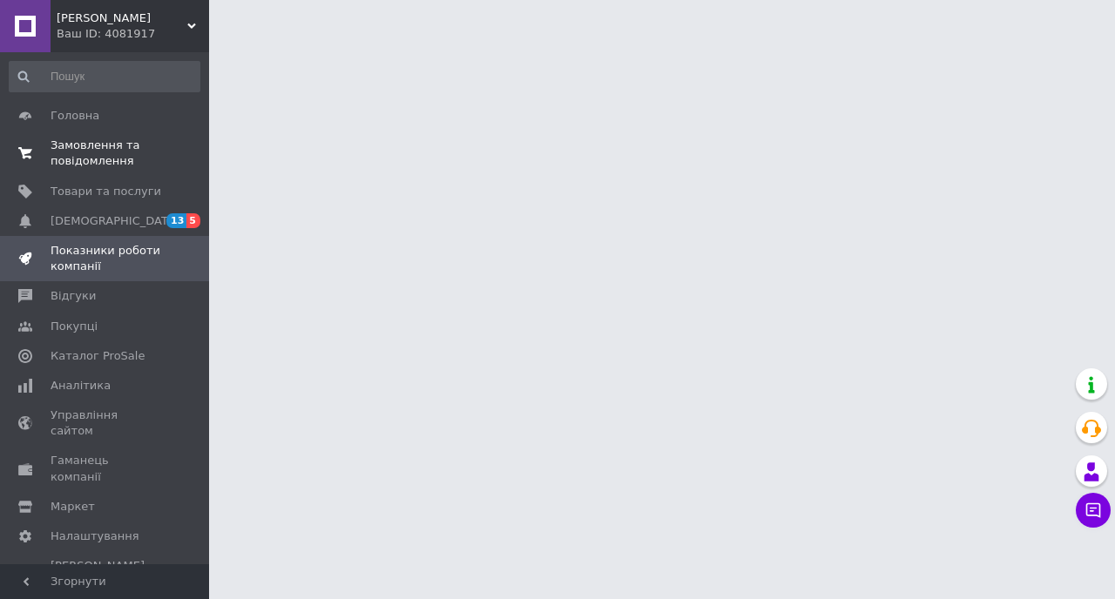
click at [90, 169] on span "Замовлення та повідомлення" at bounding box center [106, 153] width 111 height 31
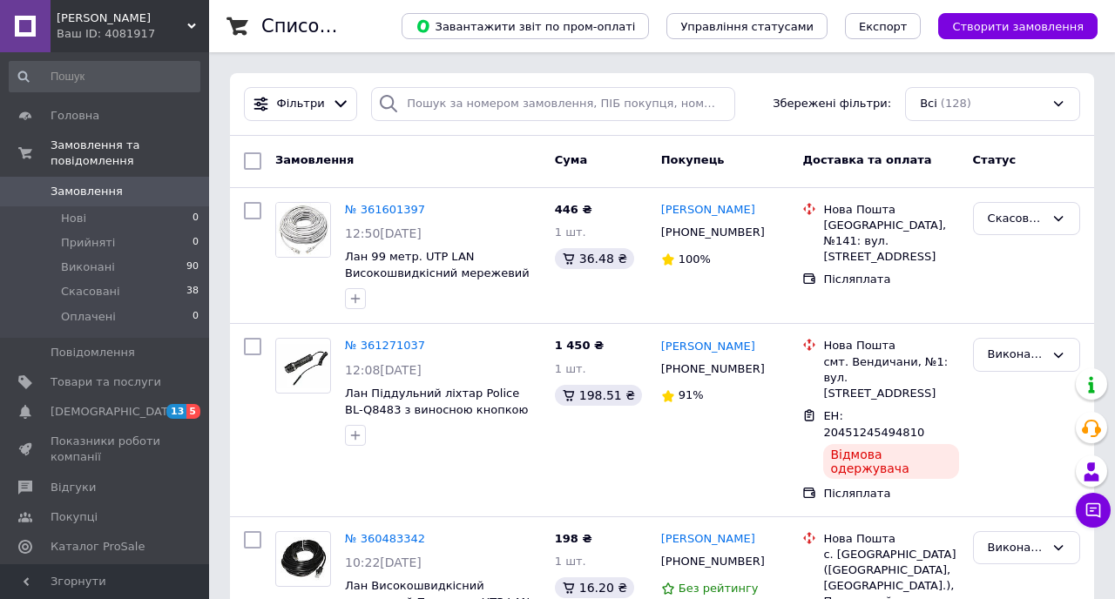
click at [195, 27] on icon at bounding box center [191, 26] width 9 height 9
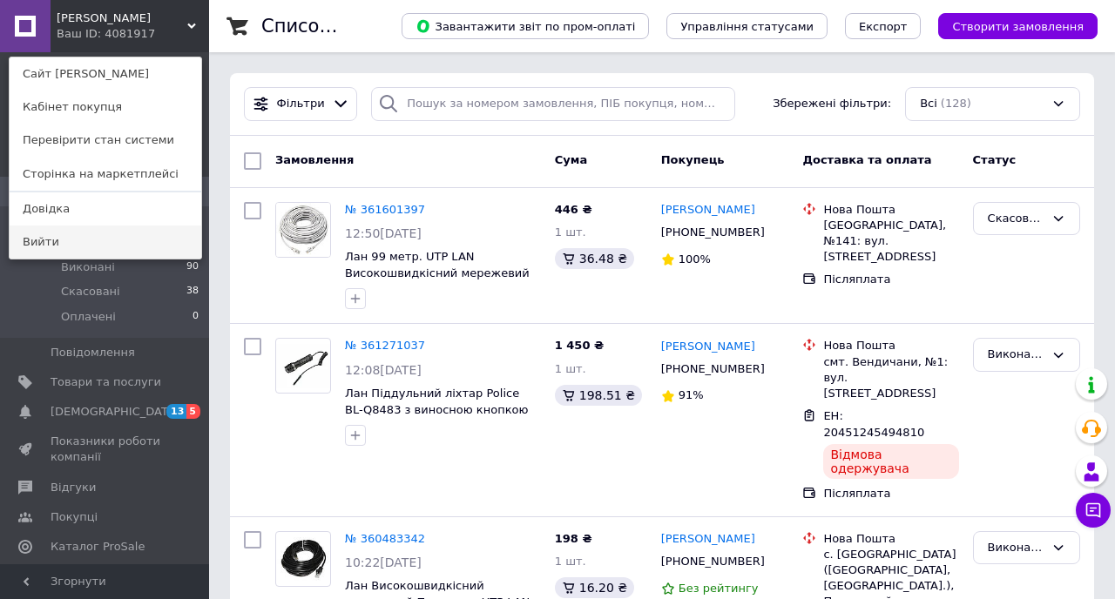
click at [74, 241] on link "Вийти" at bounding box center [106, 242] width 192 height 33
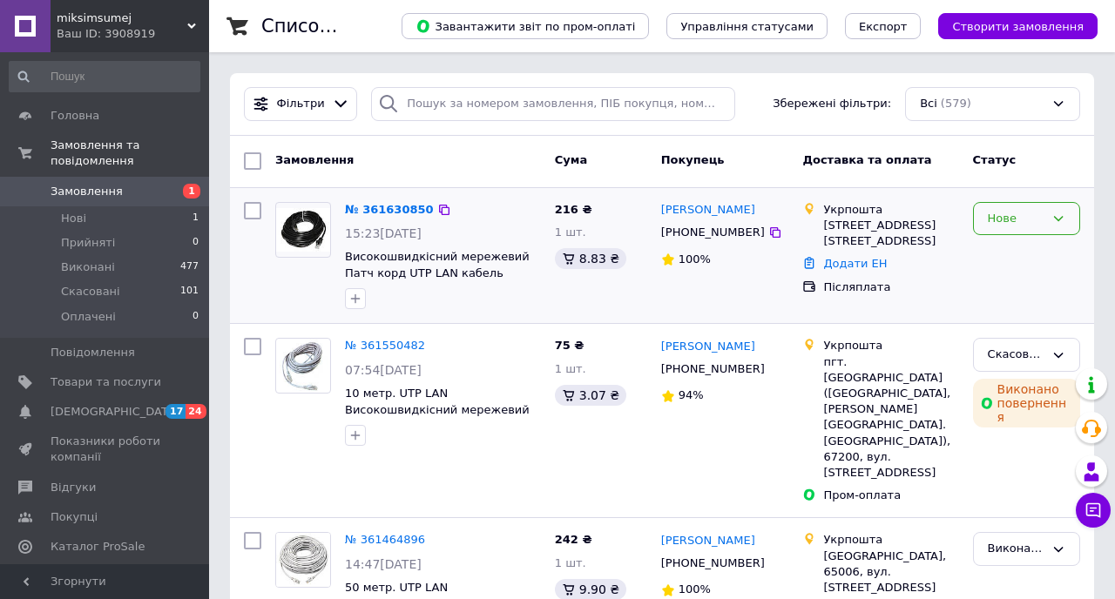
click at [1049, 218] on div "Нове" at bounding box center [1026, 219] width 107 height 34
click at [1033, 242] on li "Прийнято" at bounding box center [1026, 255] width 105 height 32
click at [396, 206] on link "№ 361630850" at bounding box center [389, 209] width 89 height 13
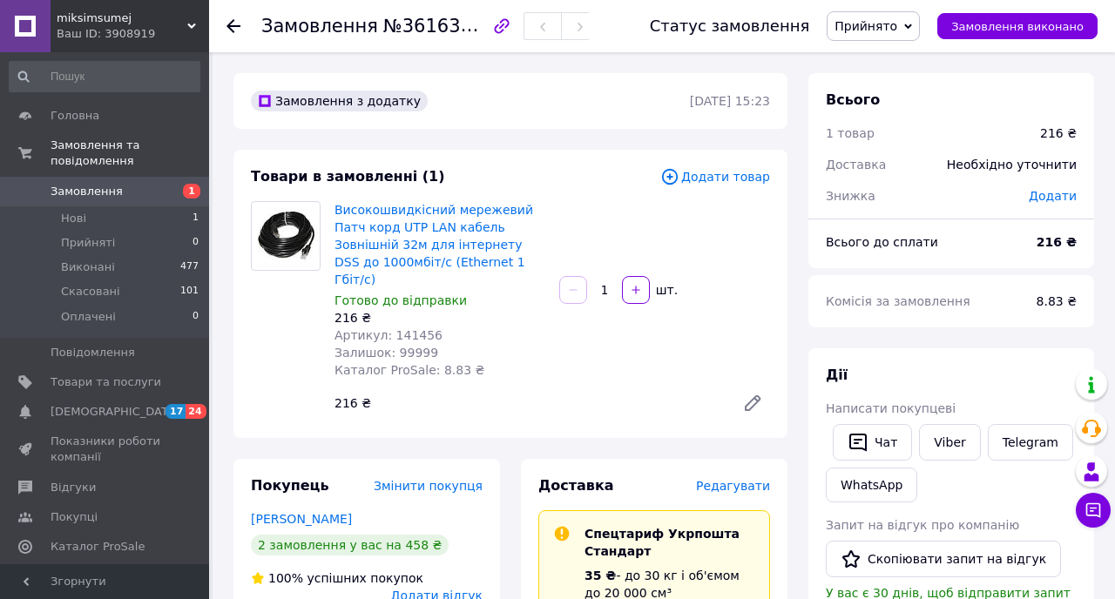
scroll to position [118, 0]
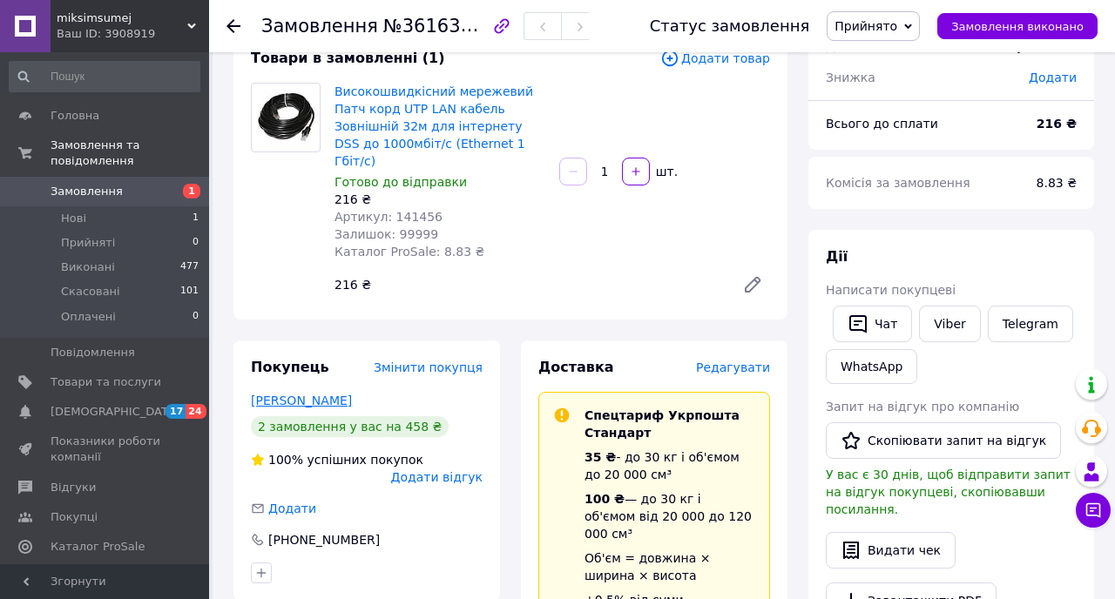
click at [315, 394] on link "Гогович Олександр" at bounding box center [301, 401] width 101 height 14
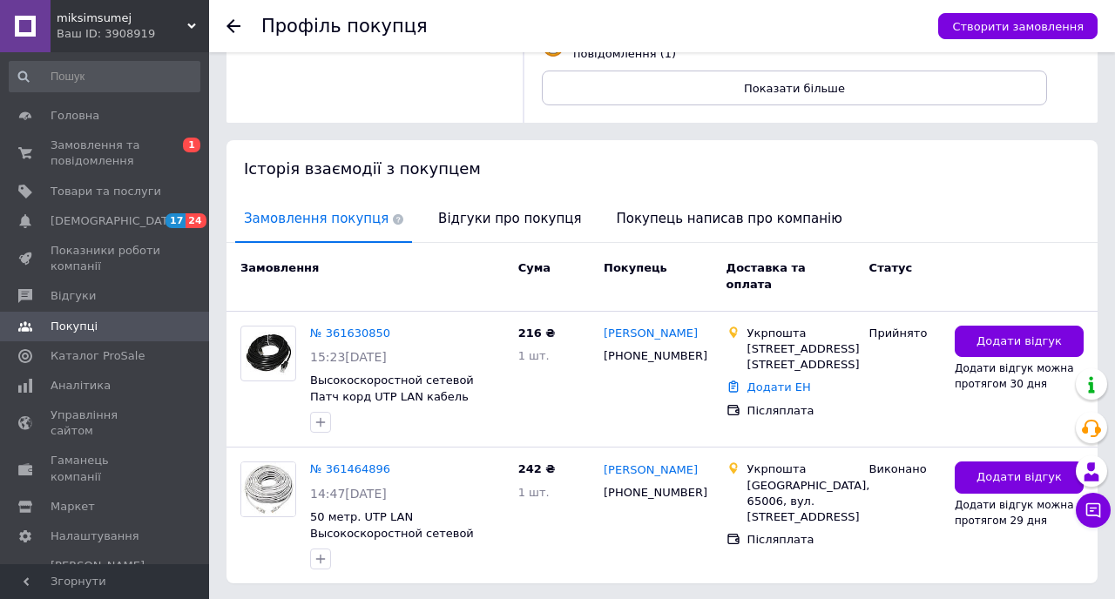
scroll to position [320, 0]
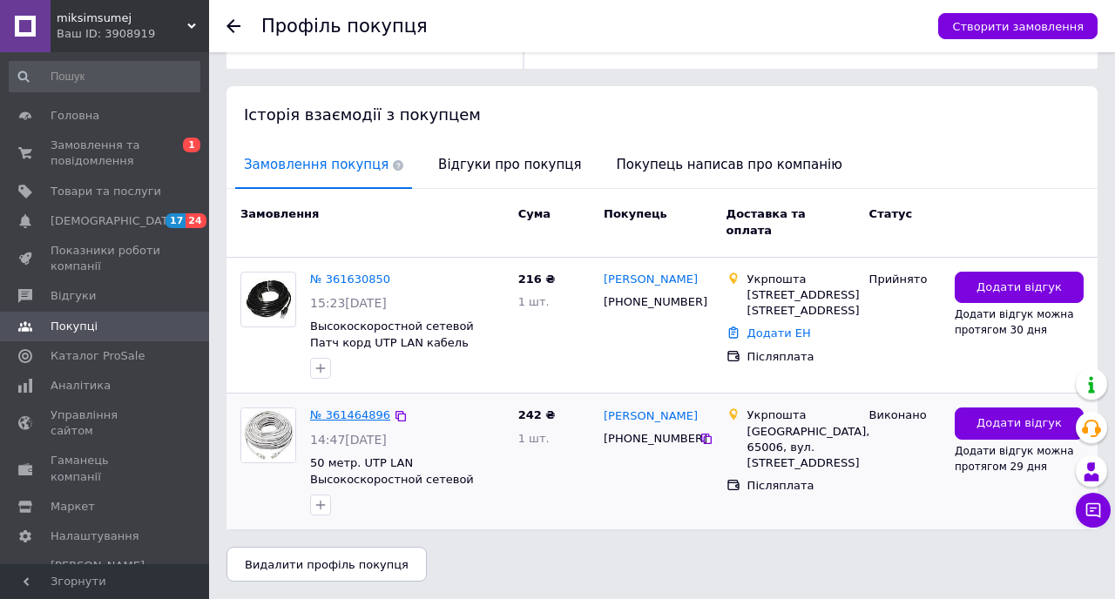
click at [350, 419] on link "№ 361464896" at bounding box center [350, 414] width 80 height 13
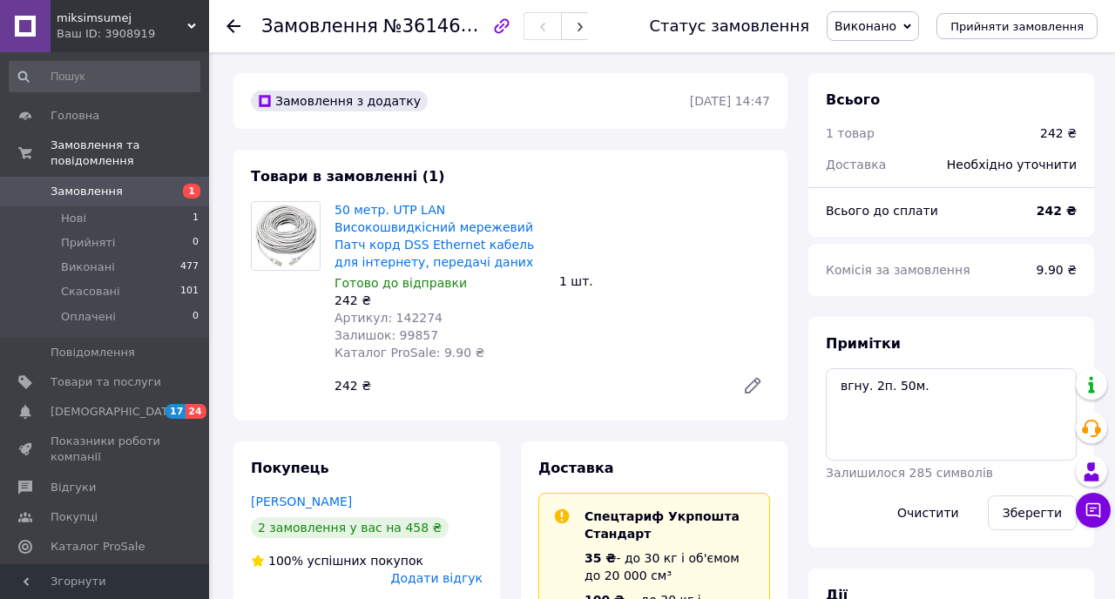
click at [79, 196] on span "Замовлення" at bounding box center [87, 192] width 72 height 16
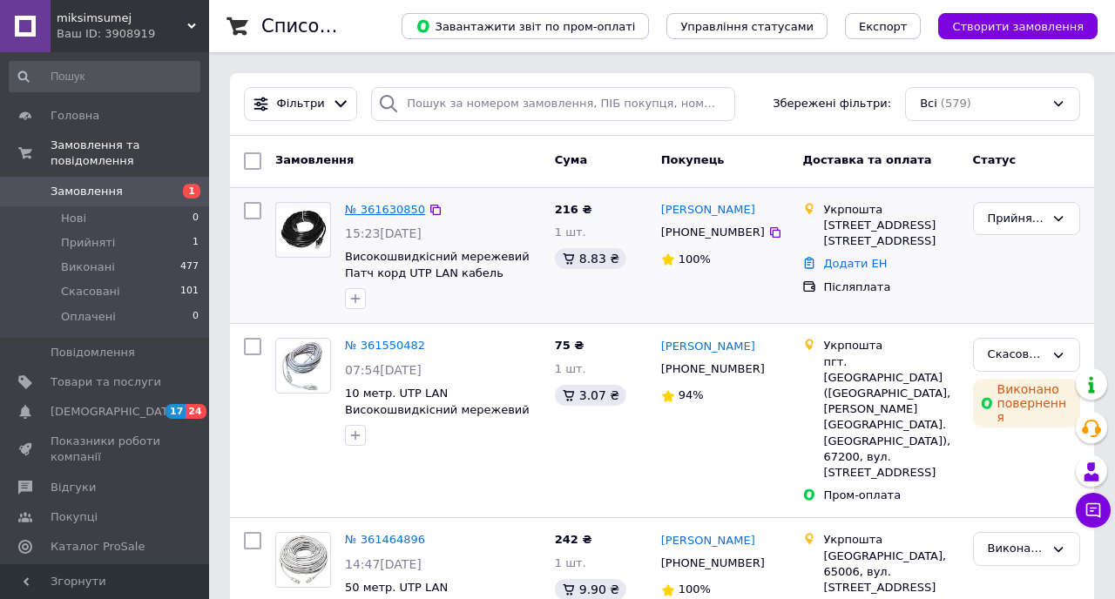
click at [382, 203] on link "№ 361630850" at bounding box center [385, 209] width 80 height 13
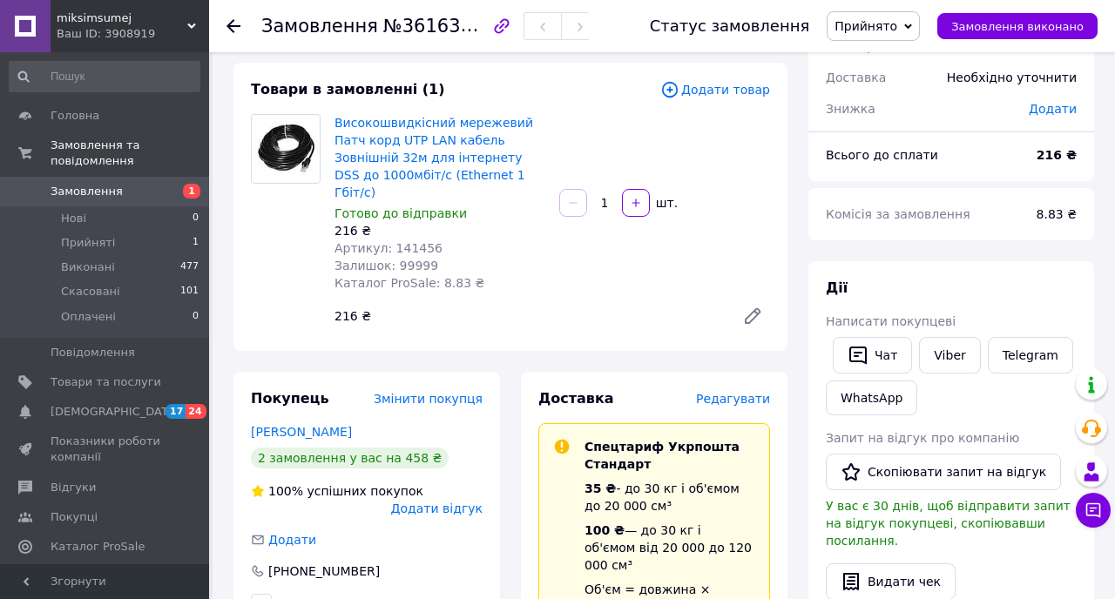
scroll to position [90, 0]
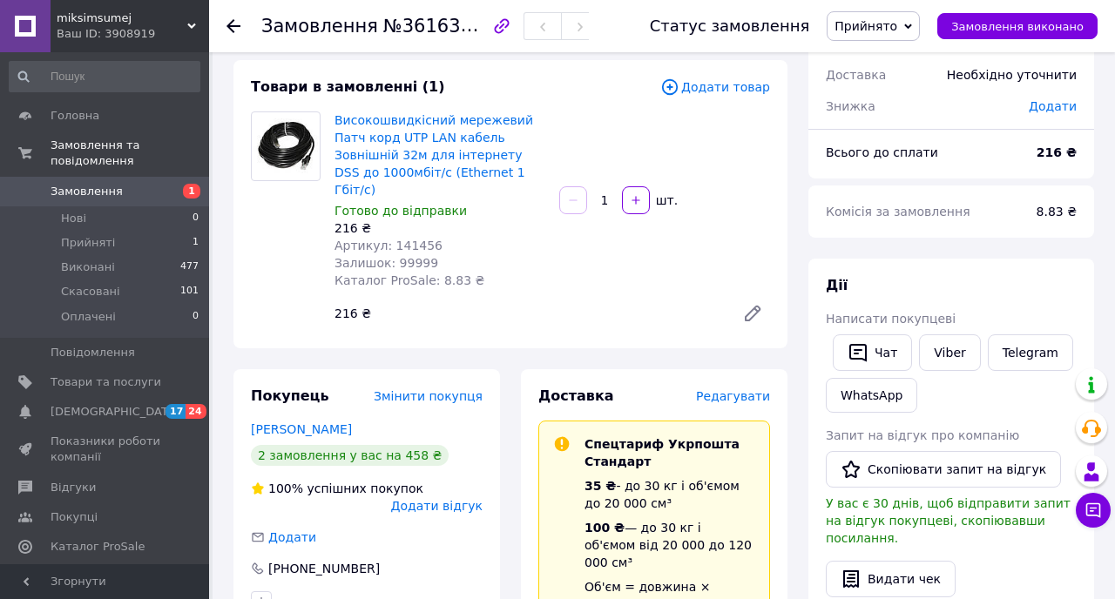
click at [108, 199] on span "Замовлення" at bounding box center [87, 192] width 72 height 16
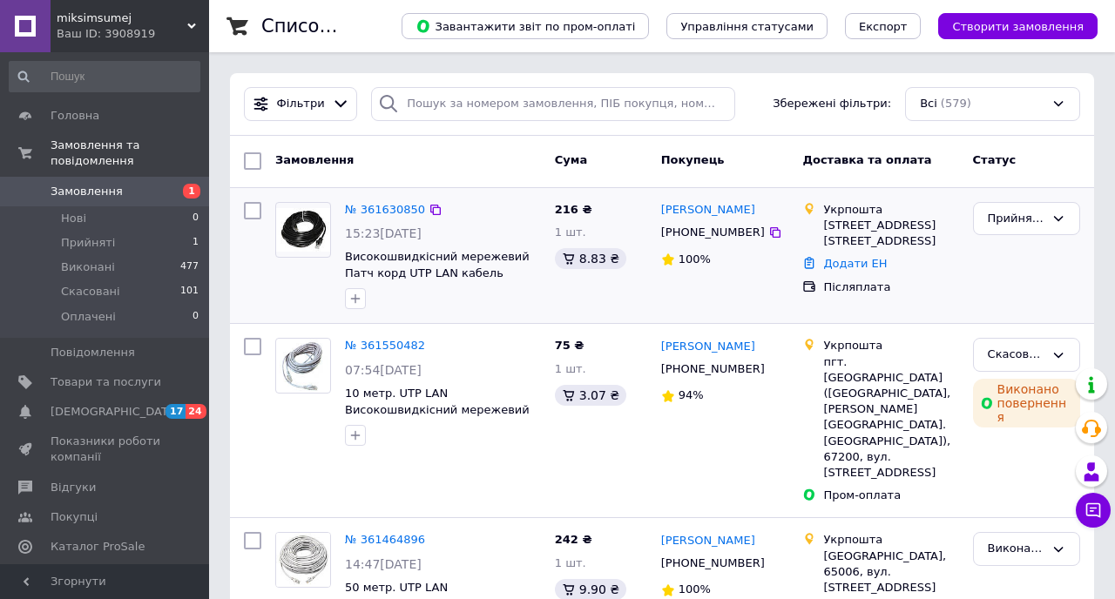
click at [370, 196] on div "№ 361630850 15:23, 12.09.2025 Високошвидкісний мережевий Патч корд UTP LAN кабе…" at bounding box center [443, 256] width 210 height 122
click at [371, 202] on div "№ 361630850" at bounding box center [385, 210] width 84 height 20
click at [371, 205] on link "№ 361630850" at bounding box center [385, 209] width 80 height 13
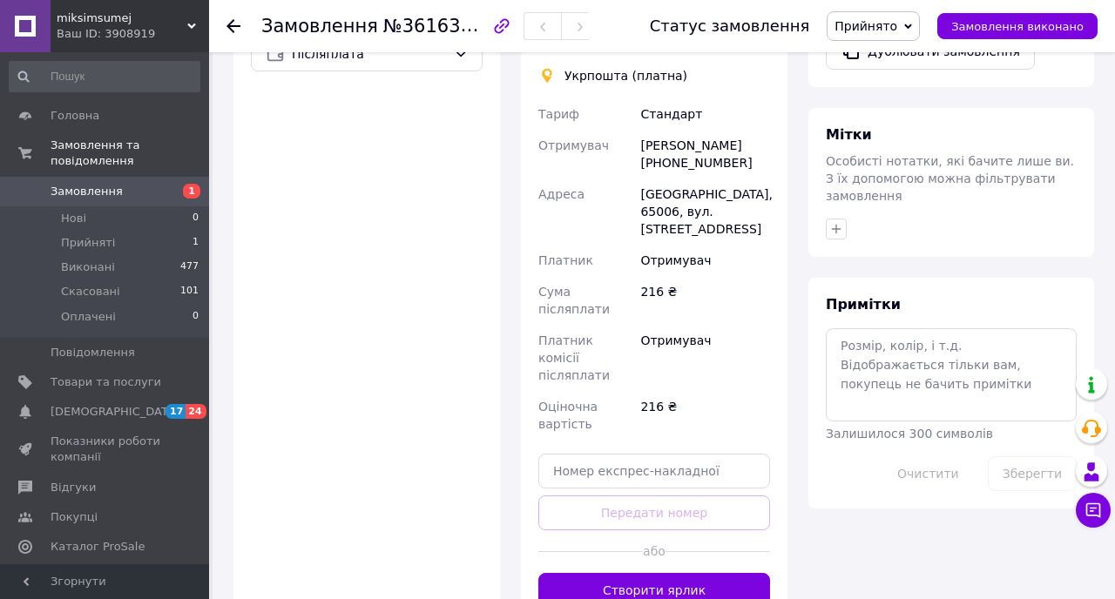
scroll to position [756, 0]
click at [78, 210] on li "Нові 0" at bounding box center [104, 218] width 209 height 24
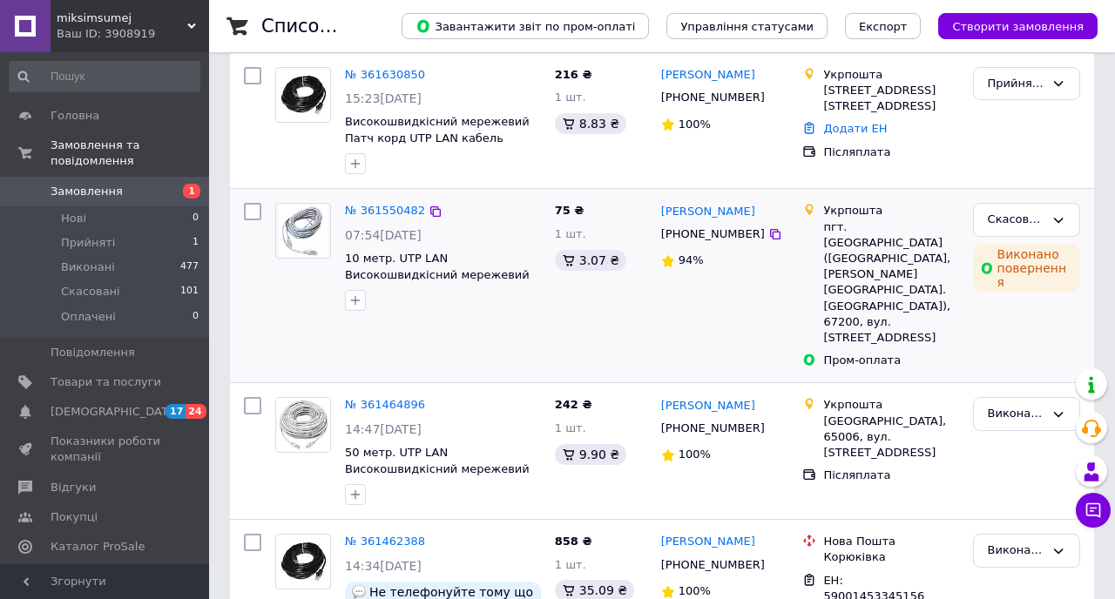
scroll to position [114, 0]
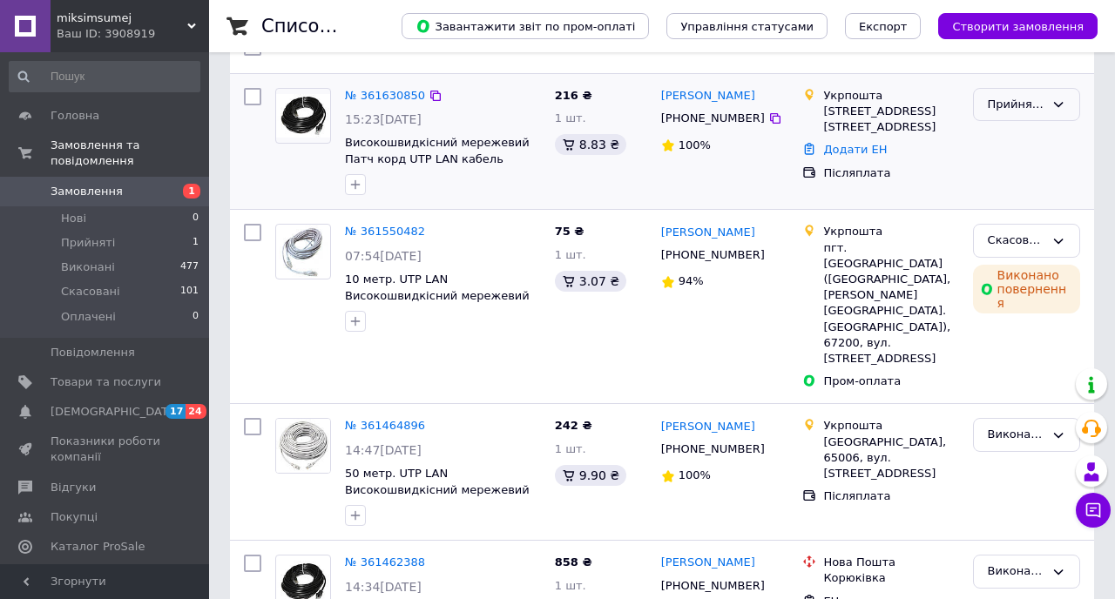
click at [1021, 115] on div "Прийнято" at bounding box center [1026, 105] width 107 height 34
click at [1014, 137] on li "Виконано" at bounding box center [1026, 141] width 105 height 32
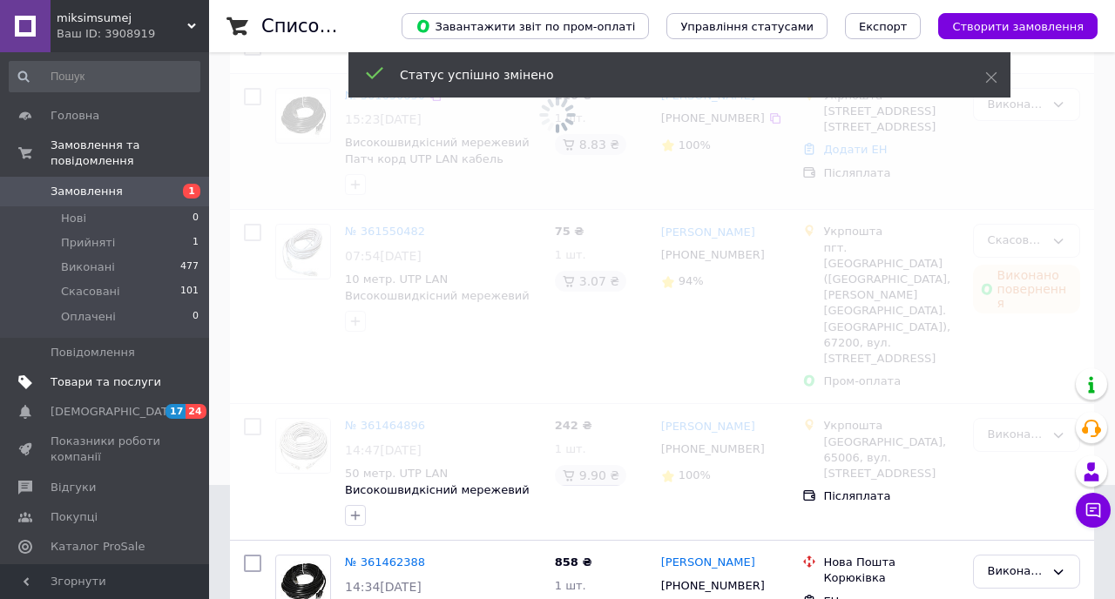
click at [117, 395] on link "Товари та послуги" at bounding box center [104, 383] width 209 height 30
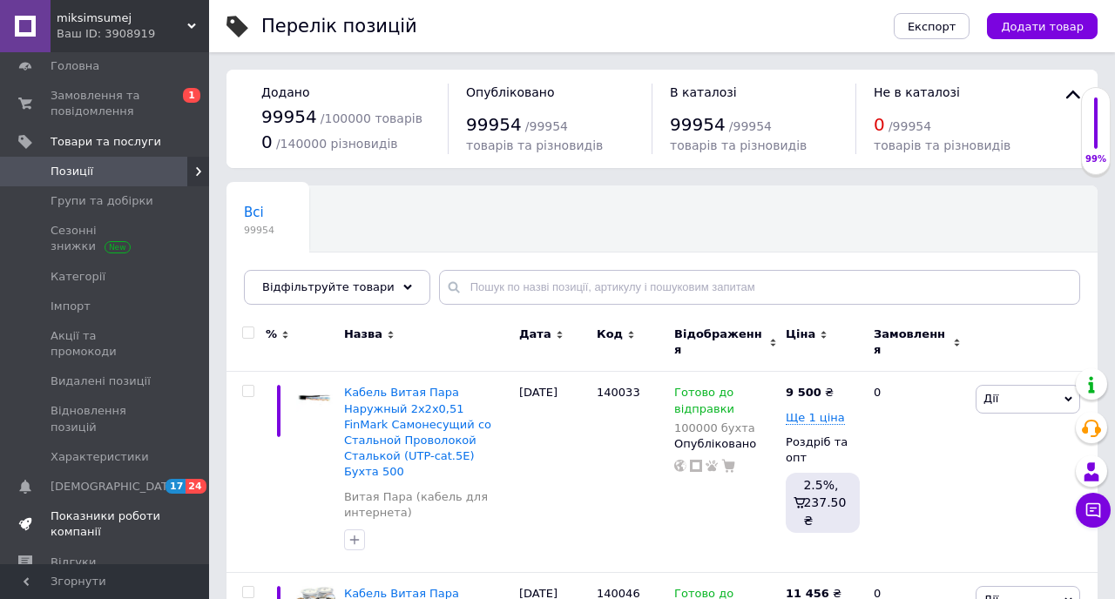
scroll to position [57, 0]
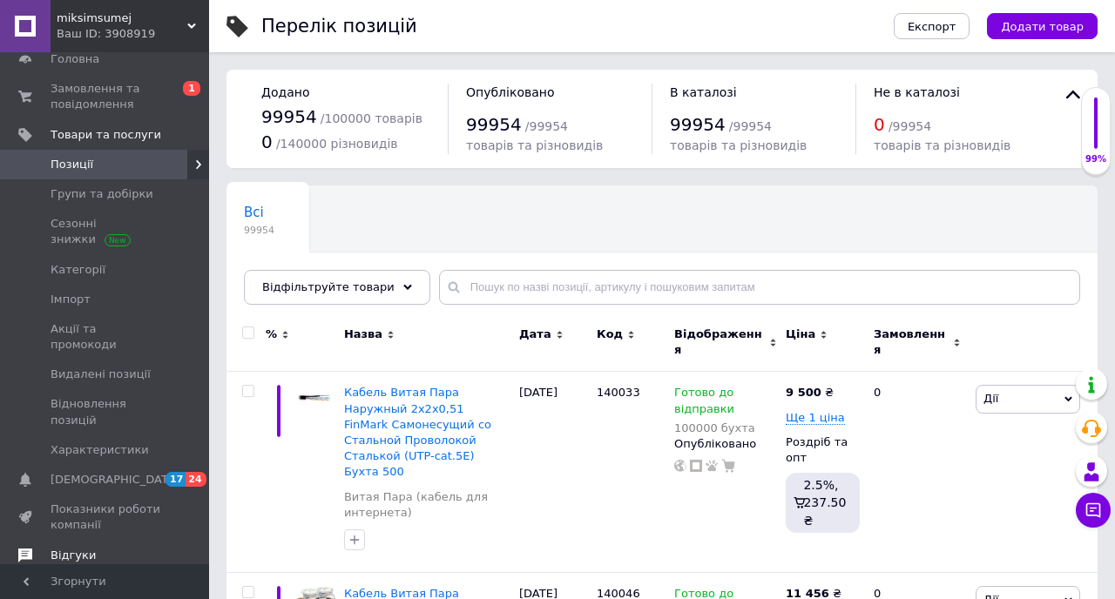
click at [82, 548] on span "Відгуки" at bounding box center [73, 556] width 45 height 16
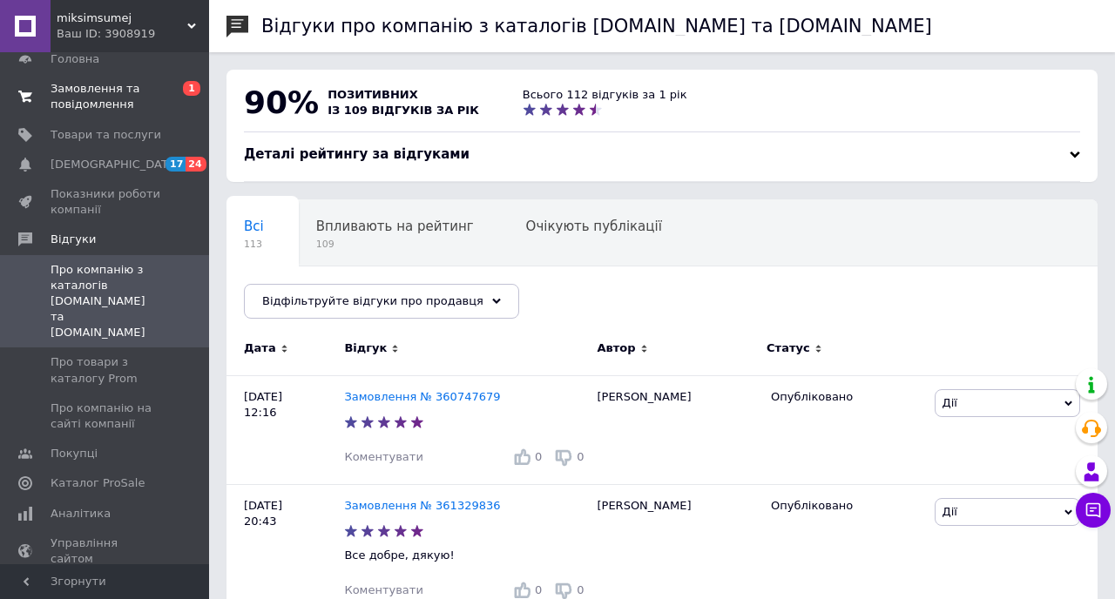
click at [105, 89] on span "Замовлення та повідомлення" at bounding box center [106, 96] width 111 height 31
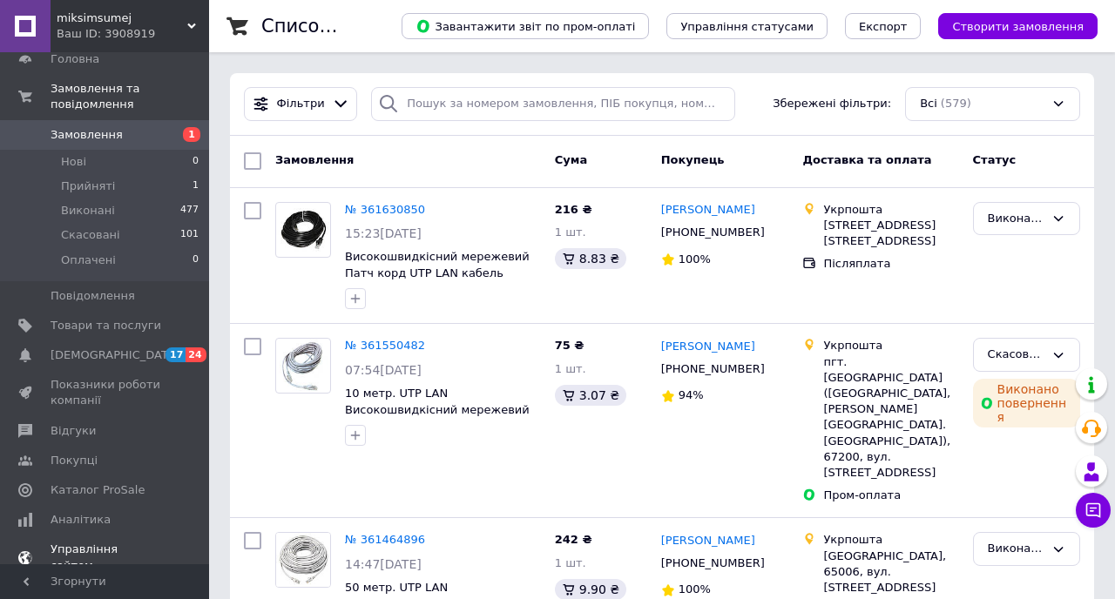
scroll to position [192, 0]
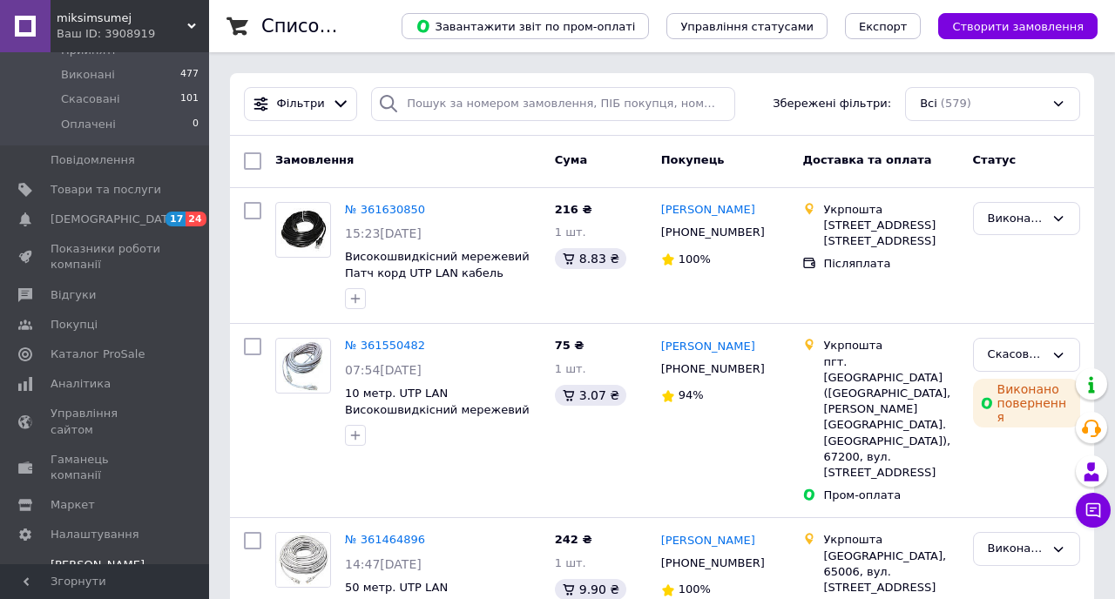
click at [85, 557] on span "Тарифи та рахунки Prom мікс 10 000" at bounding box center [106, 581] width 111 height 48
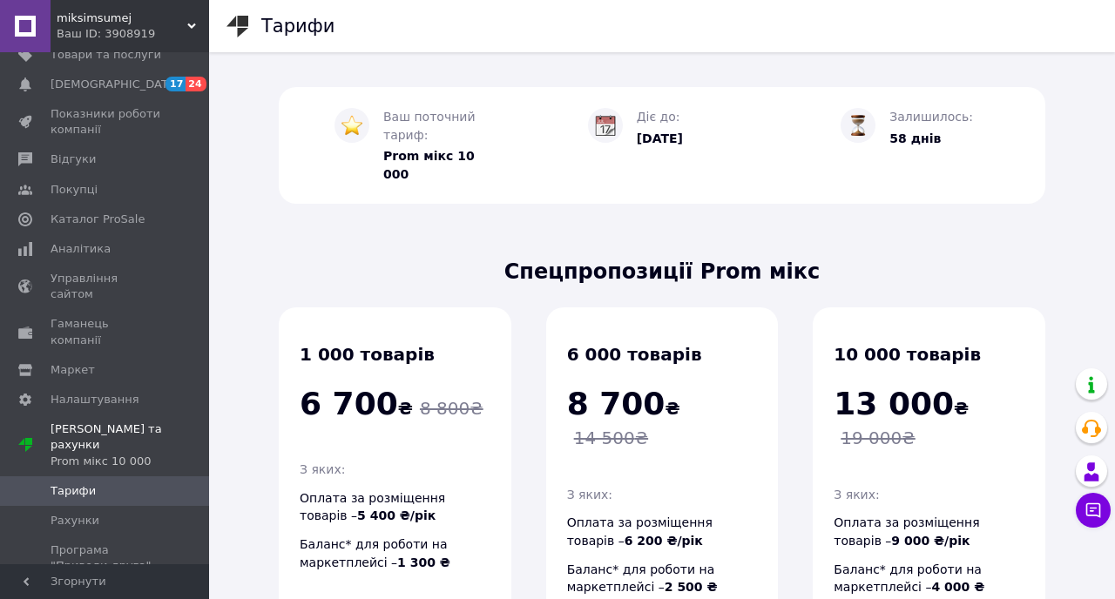
click at [192, 29] on use at bounding box center [191, 26] width 9 height 5
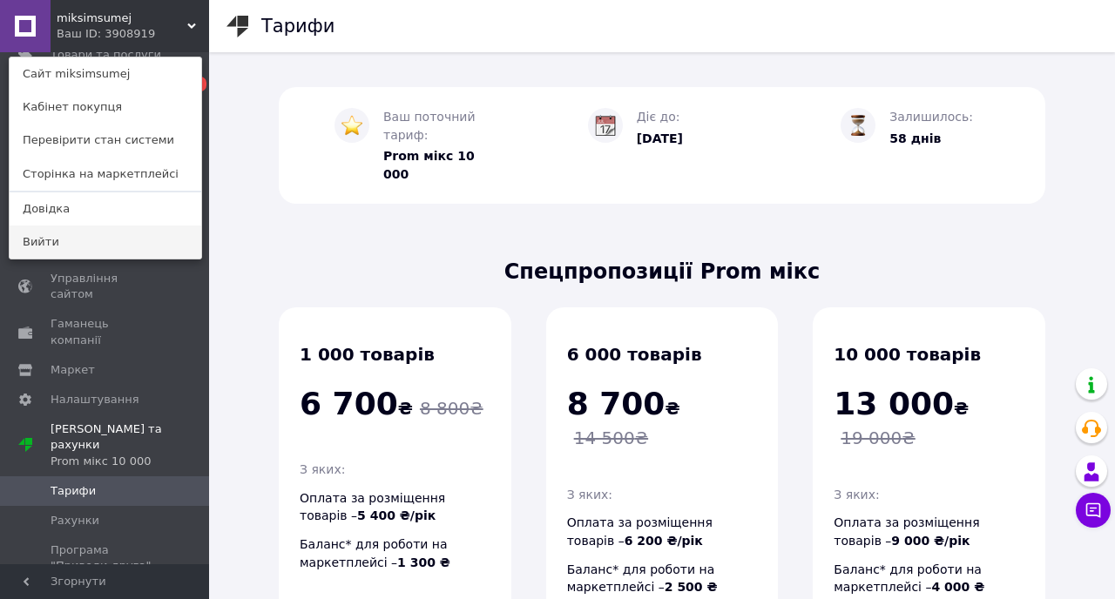
click at [76, 239] on link "Вийти" at bounding box center [106, 242] width 192 height 33
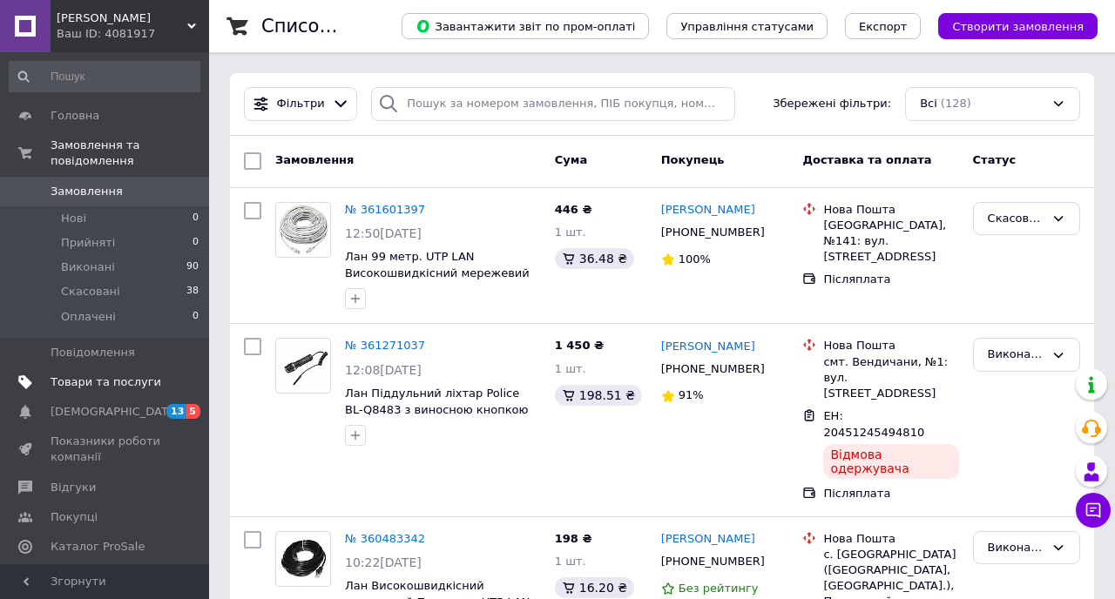
click at [109, 381] on span "Товари та послуги" at bounding box center [106, 382] width 111 height 16
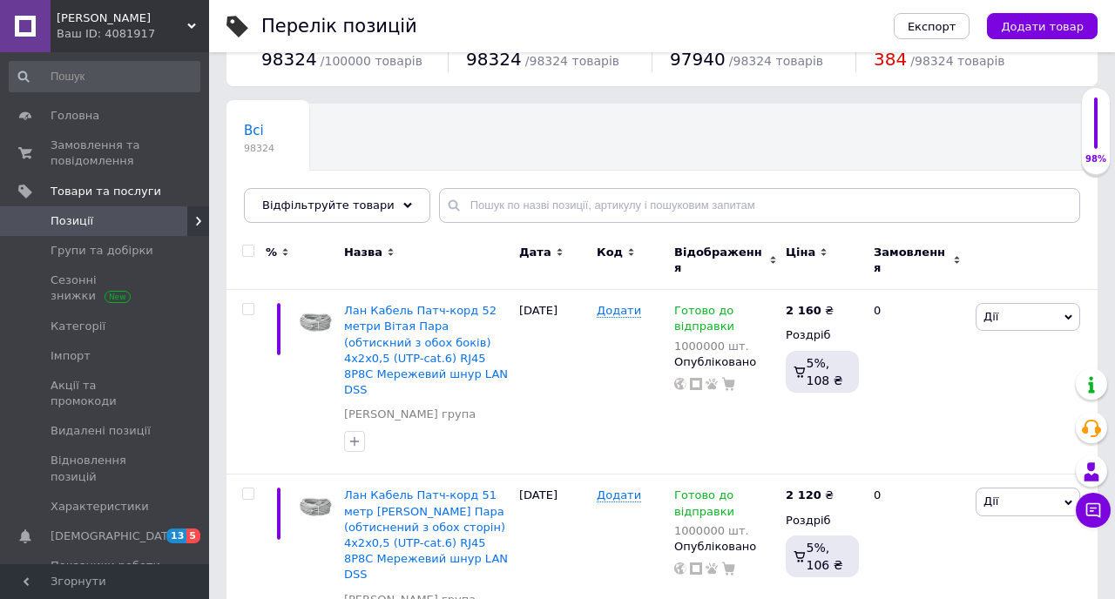
scroll to position [58, 0]
click at [138, 258] on span "Групи та добірки" at bounding box center [102, 251] width 103 height 16
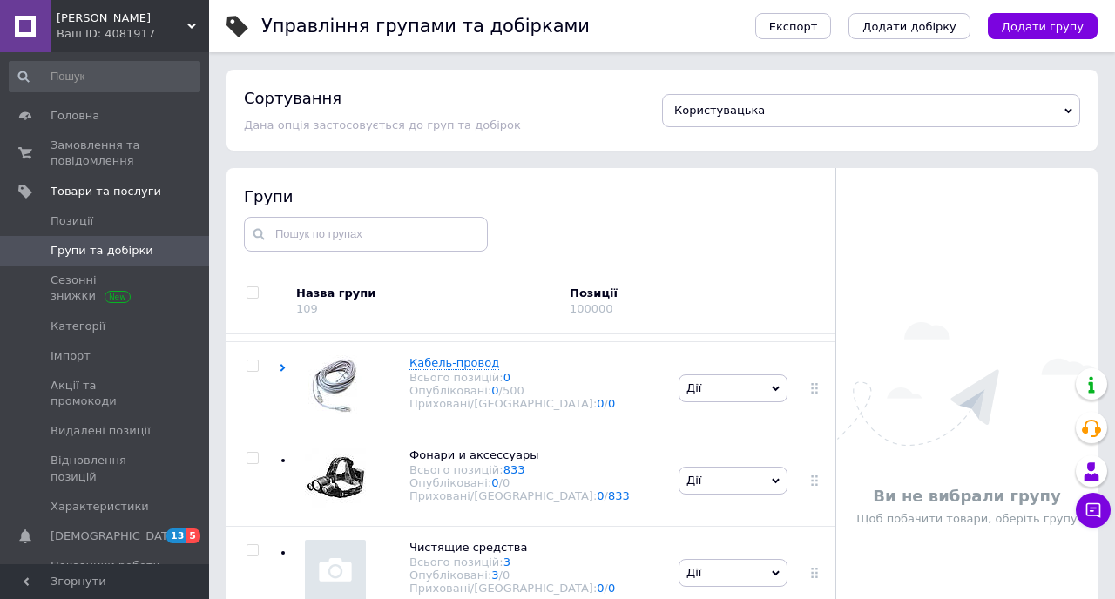
scroll to position [3340, 0]
click at [82, 219] on span "Позиції" at bounding box center [72, 221] width 43 height 16
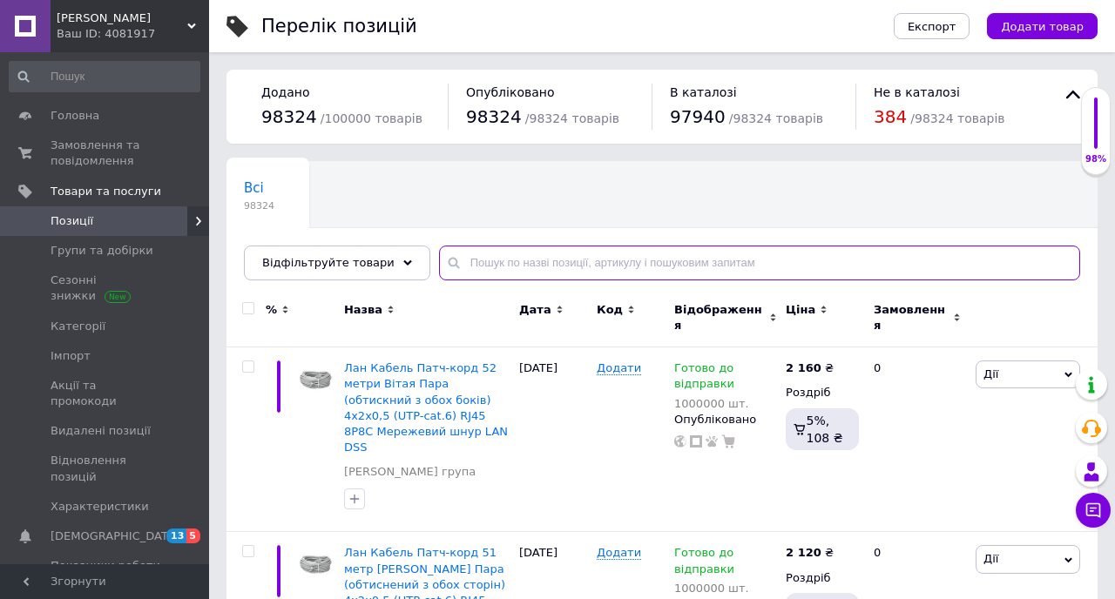
click at [558, 266] on input "text" at bounding box center [759, 263] width 641 height 35
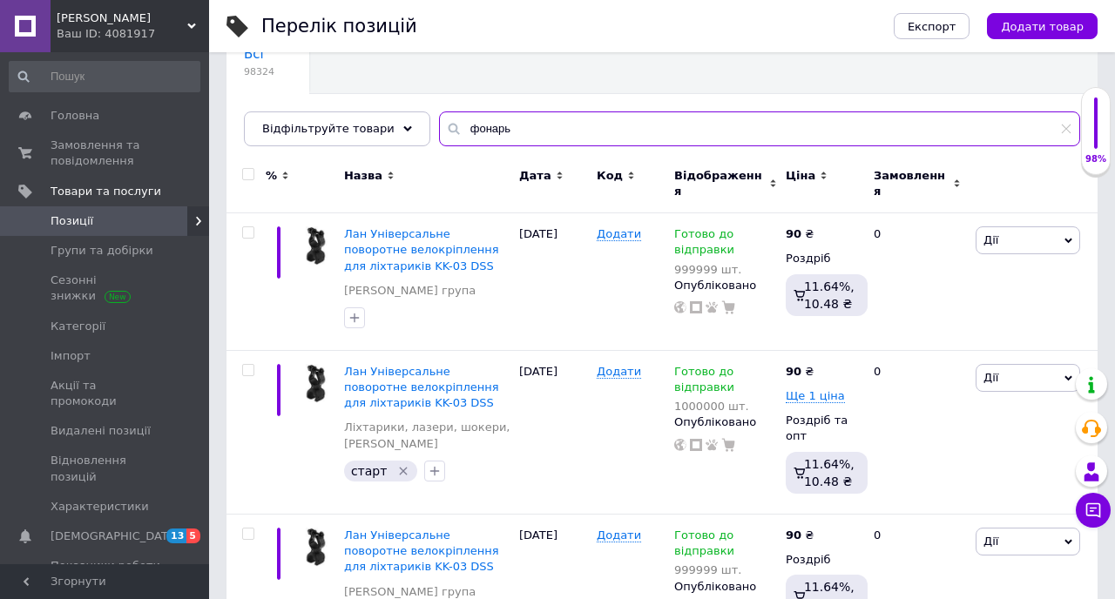
scroll to position [139, 0]
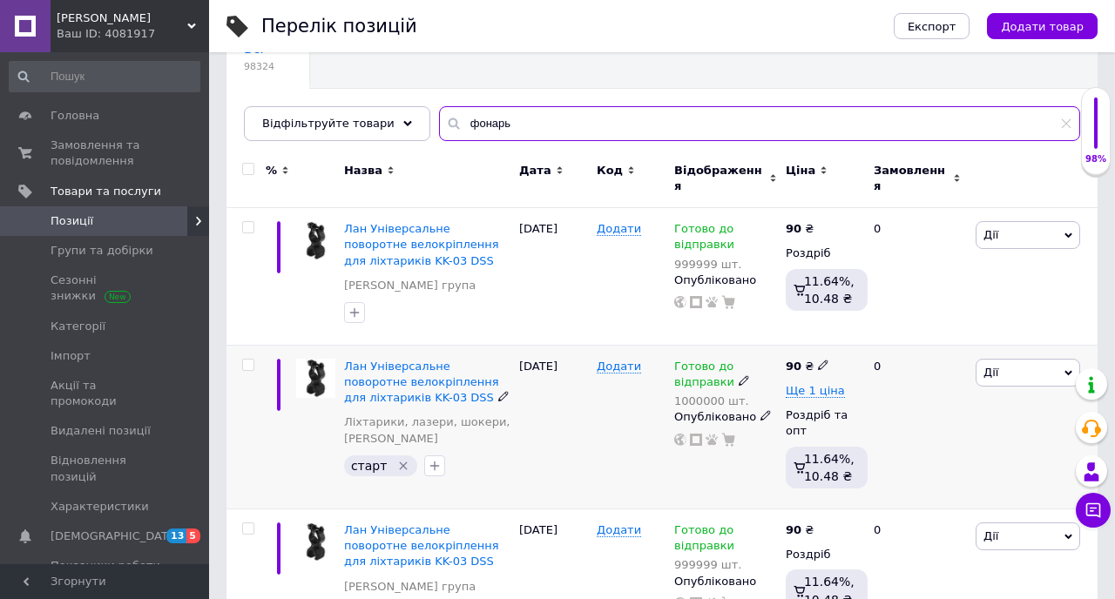
type input "фонарь"
click at [245, 360] on input "checkbox" at bounding box center [247, 365] width 11 height 11
checkbox input "true"
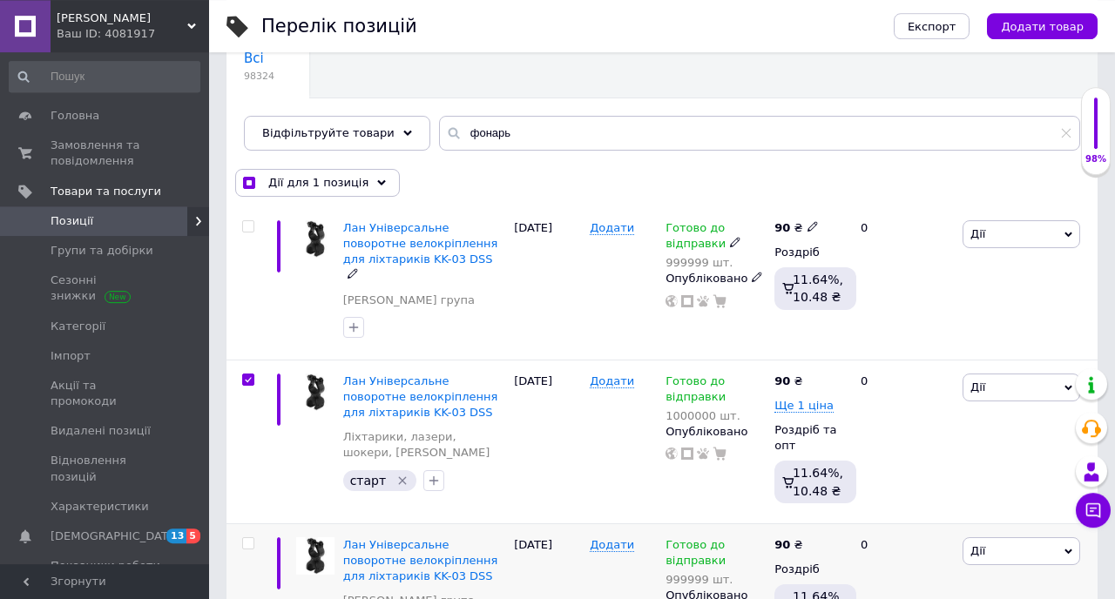
scroll to position [132, 0]
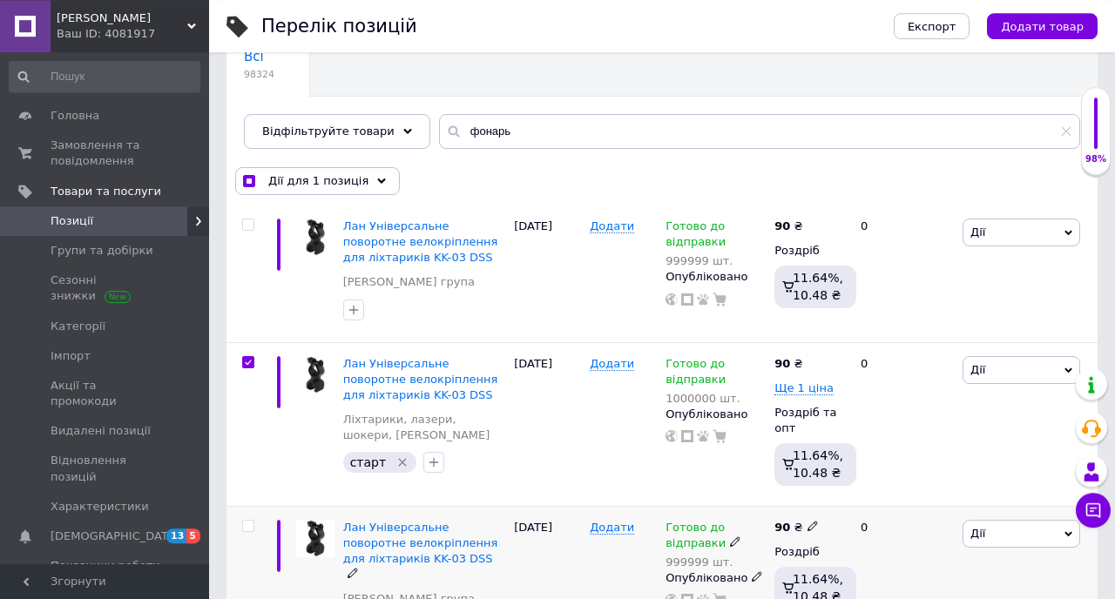
click at [248, 524] on input "checkbox" at bounding box center [247, 526] width 11 height 11
checkbox input "true"
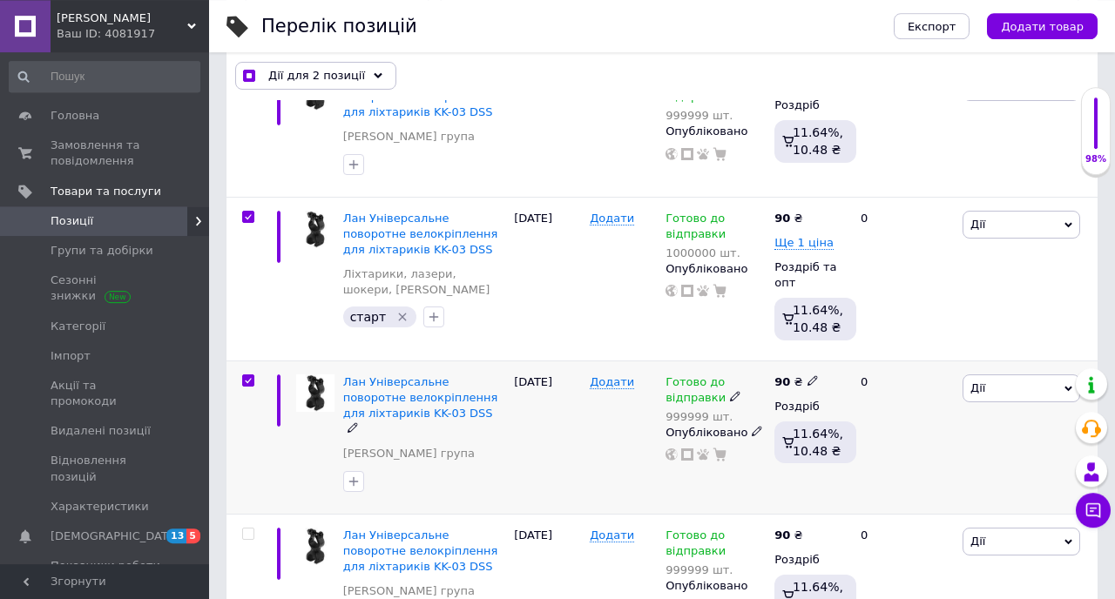
scroll to position [278, 0]
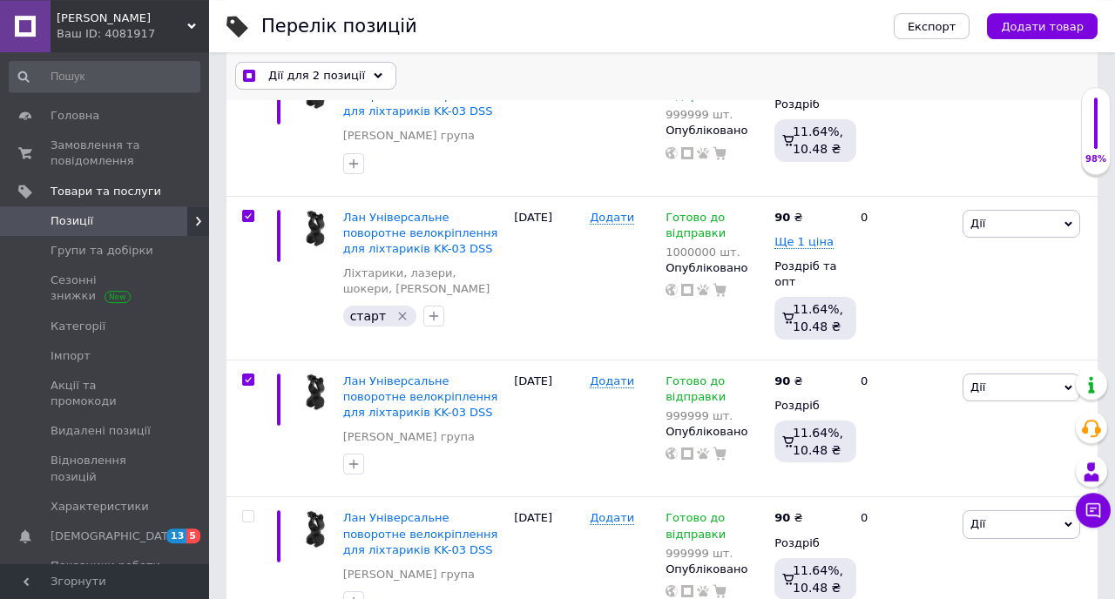
click at [354, 78] on span "Дії для 2 позиції" at bounding box center [316, 77] width 97 height 16
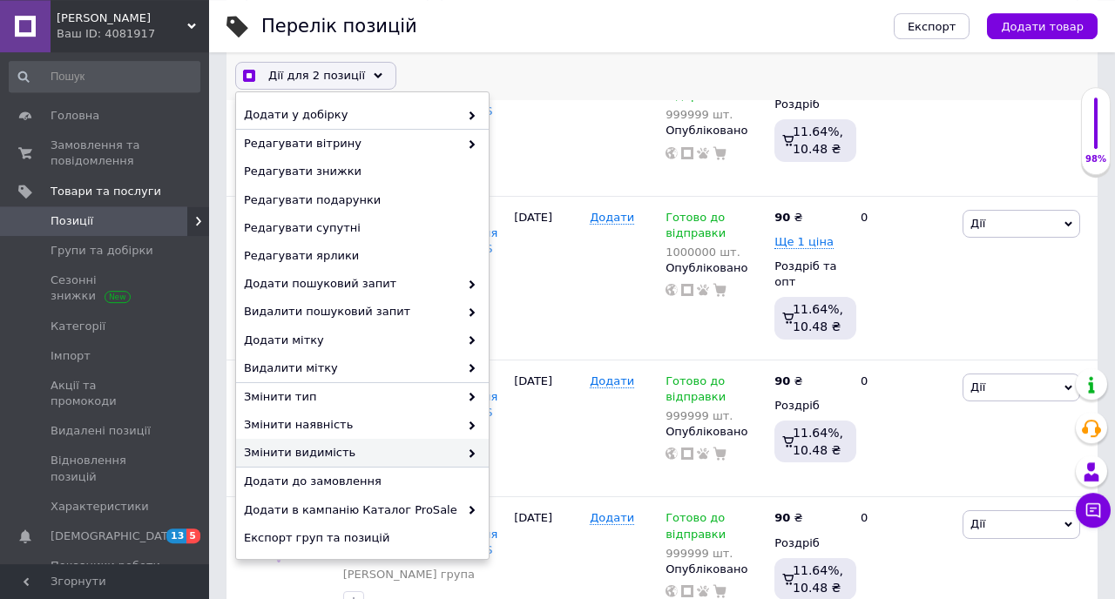
scroll to position [176, 0]
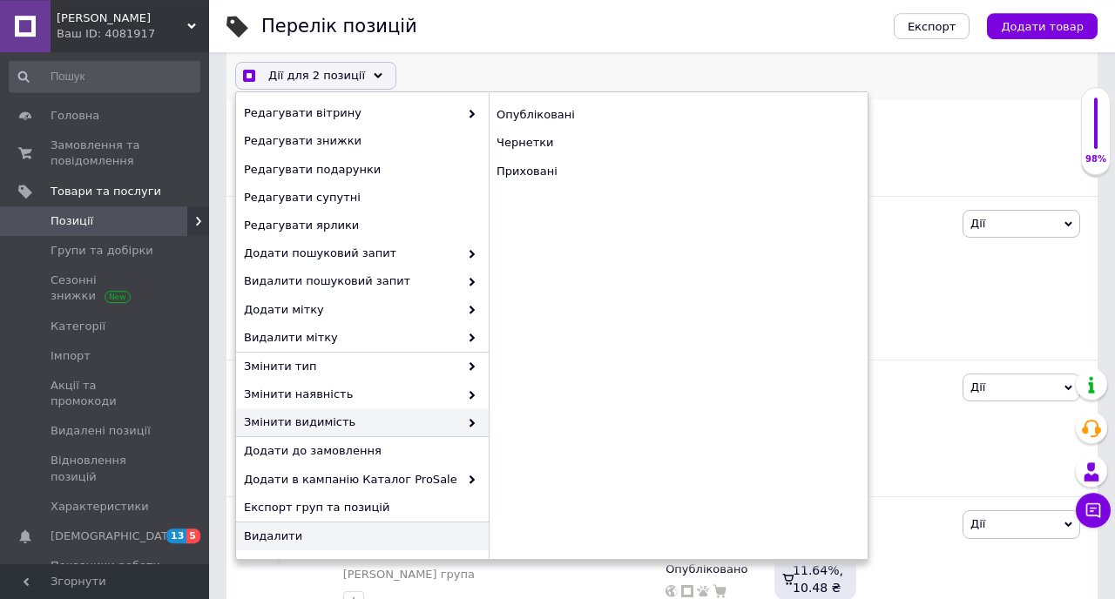
click at [279, 539] on span "Видалити" at bounding box center [360, 537] width 233 height 16
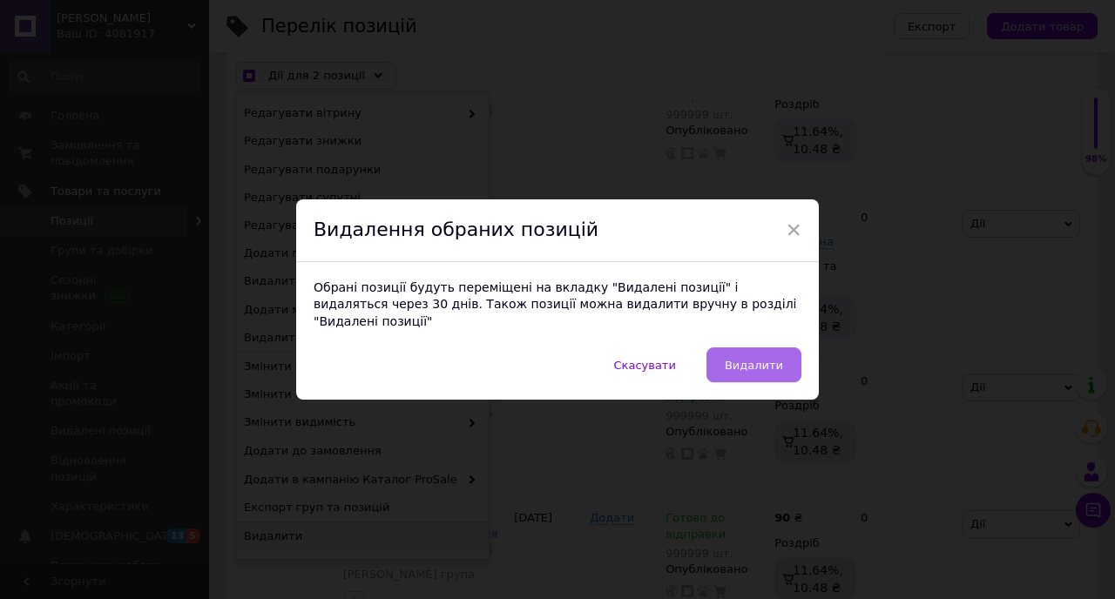
click at [753, 347] on button "Видалити" at bounding box center [753, 364] width 95 height 35
checkbox input "true"
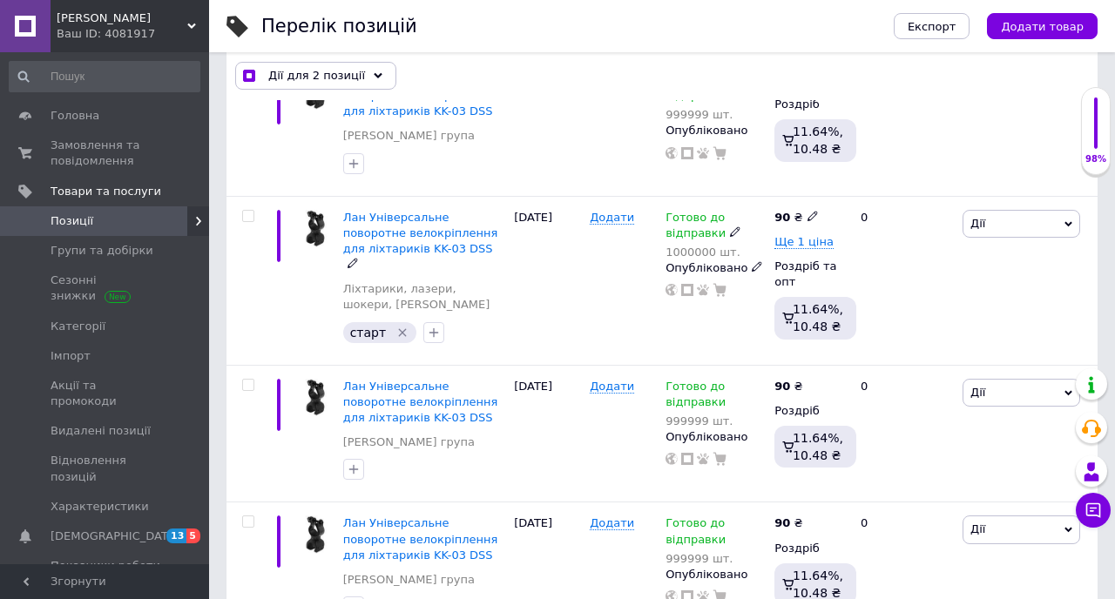
checkbox input "false"
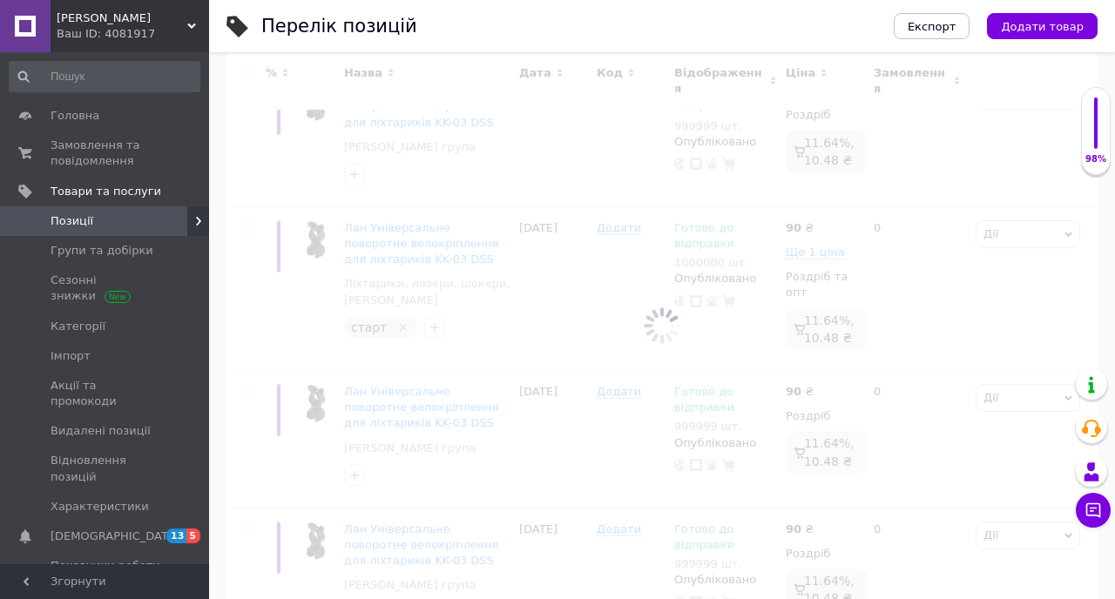
scroll to position [92, 0]
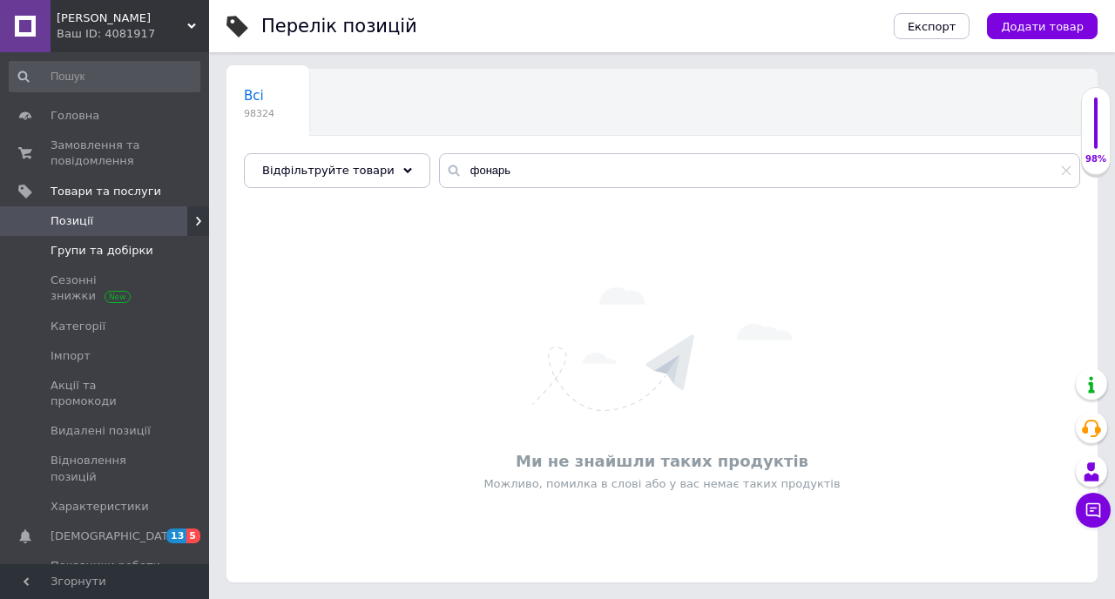
click at [79, 260] on link "Групи та добірки" at bounding box center [104, 251] width 209 height 30
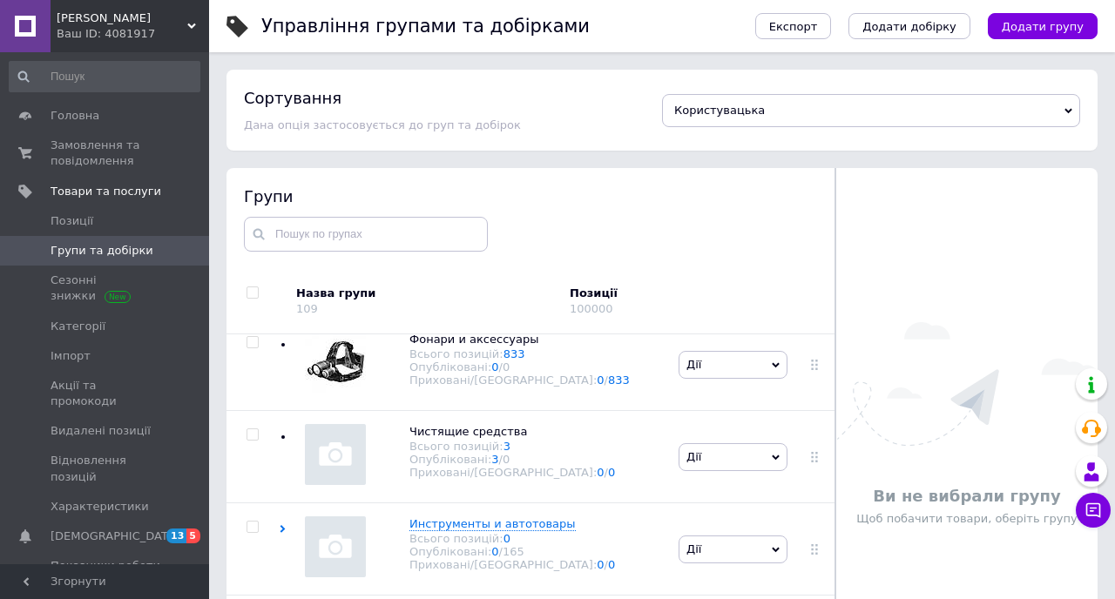
scroll to position [3387, 0]
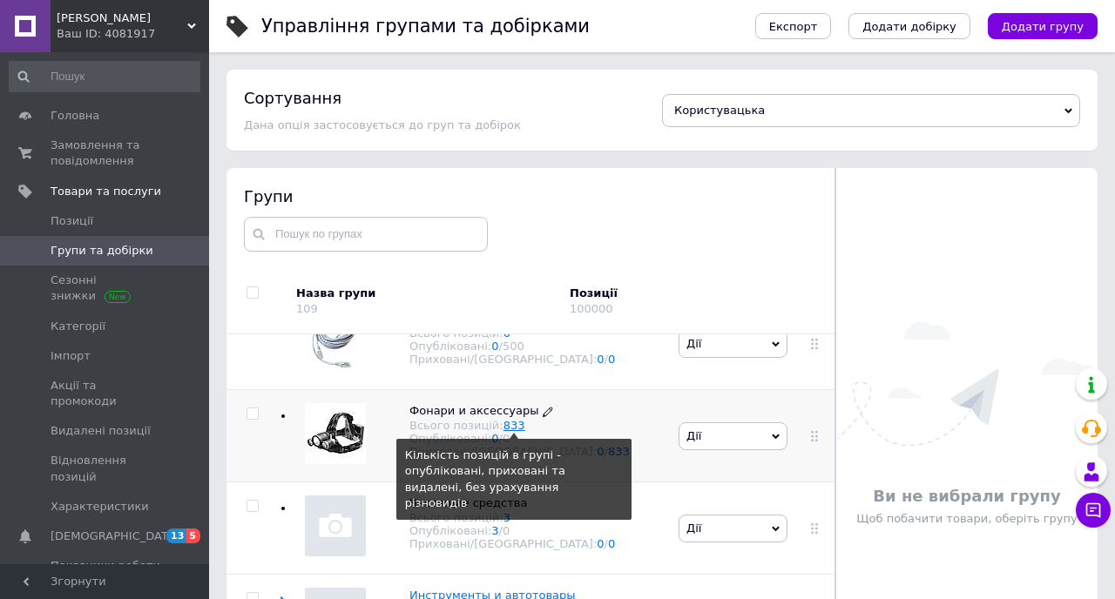
click at [514, 424] on link "833" at bounding box center [514, 425] width 22 height 13
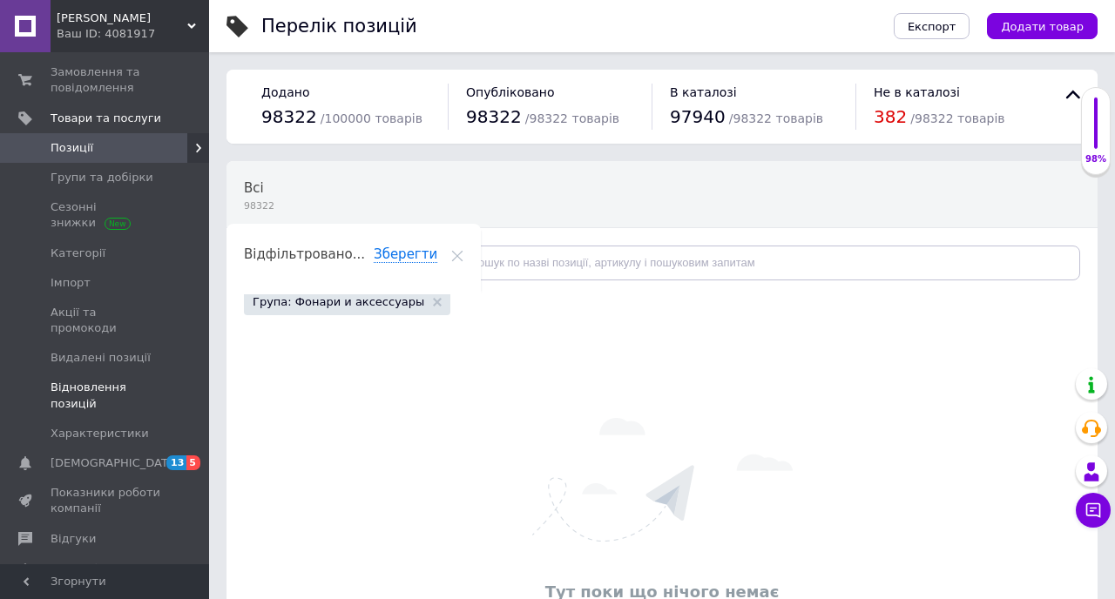
scroll to position [38, 0]
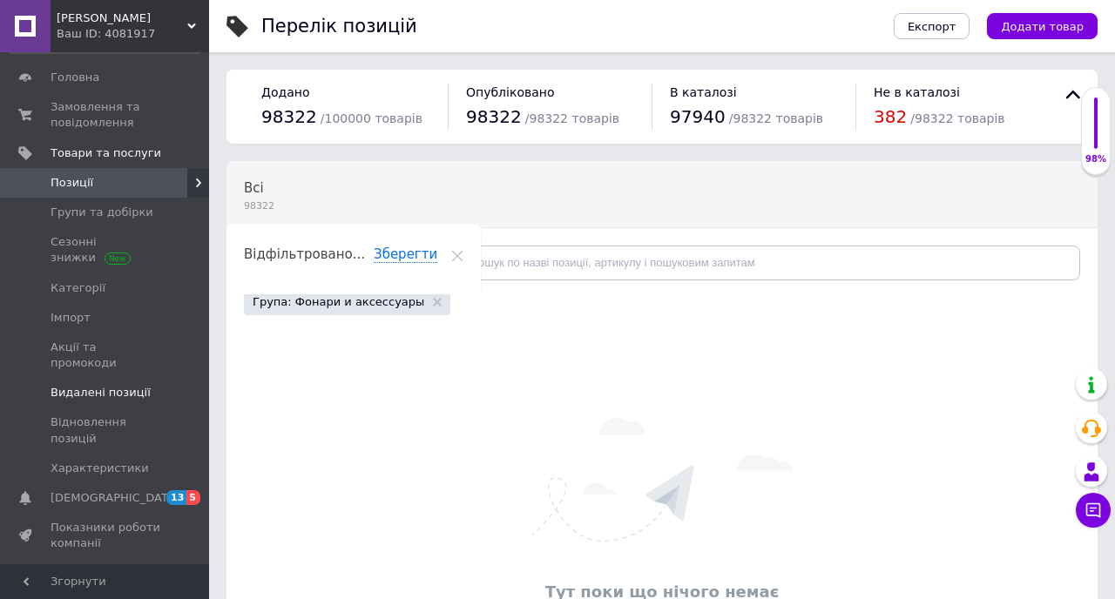
click at [109, 385] on span "Видалені позиції" at bounding box center [101, 393] width 100 height 16
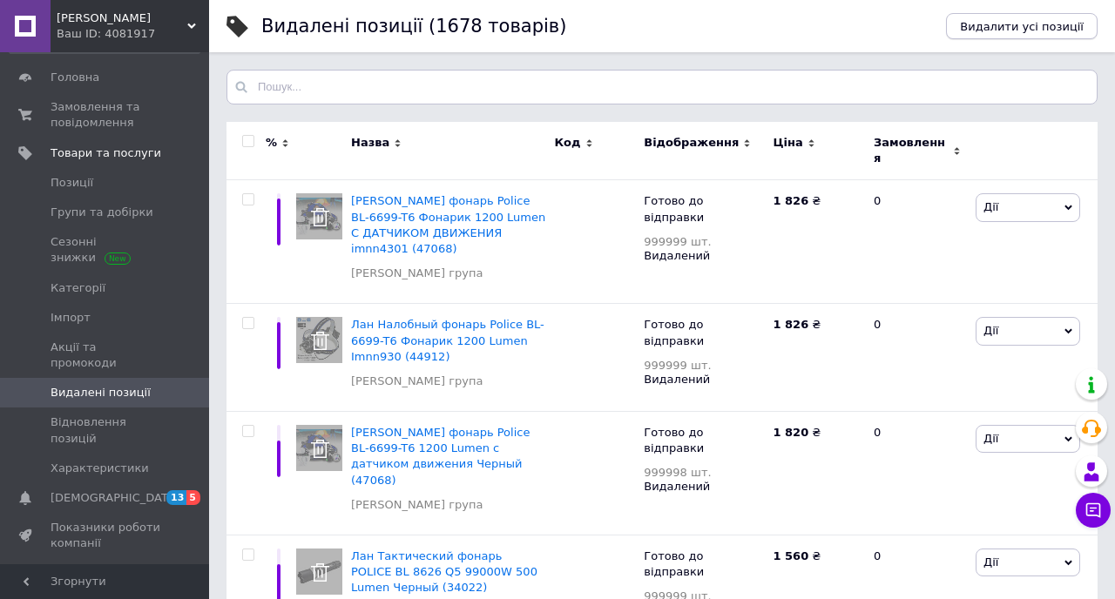
click at [1028, 32] on span "Видалити усі позиції" at bounding box center [1022, 26] width 124 height 13
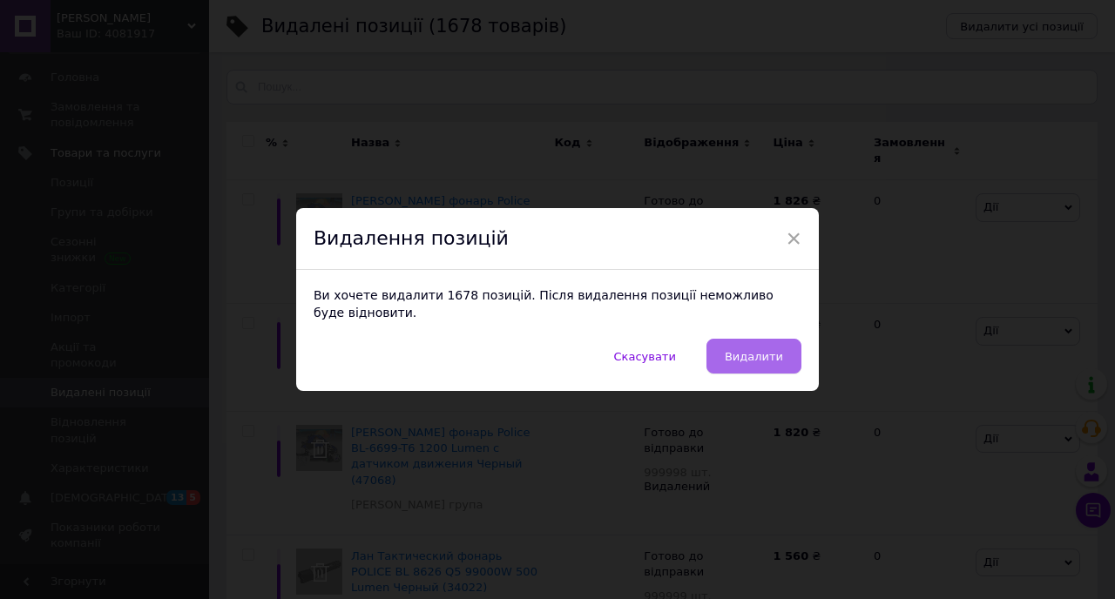
click at [756, 367] on button "Видалити" at bounding box center [753, 356] width 95 height 35
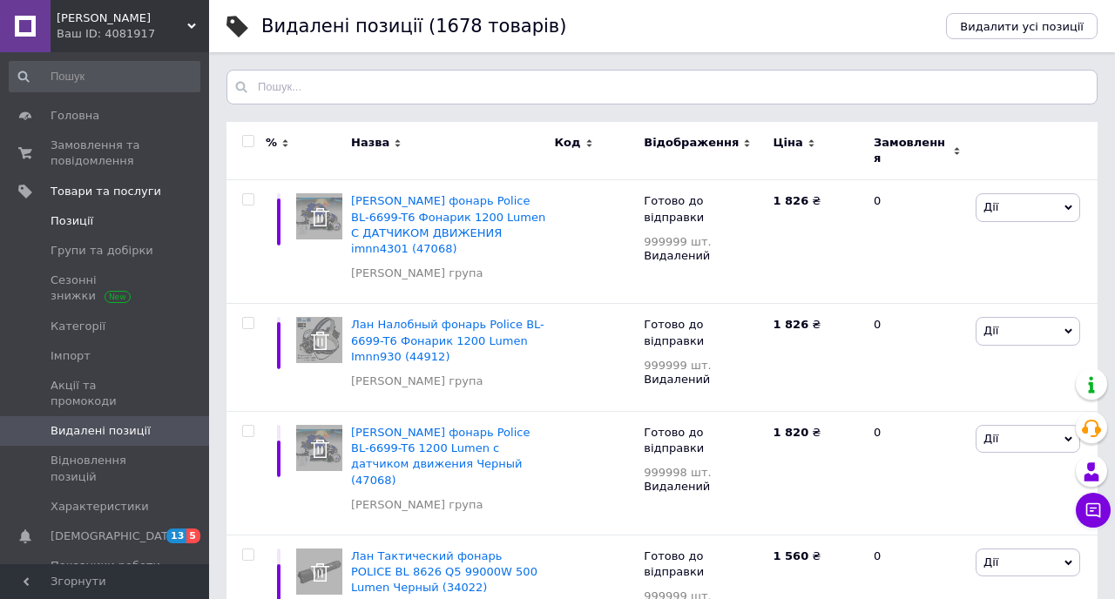
click at [84, 219] on span "Позиції" at bounding box center [72, 221] width 43 height 16
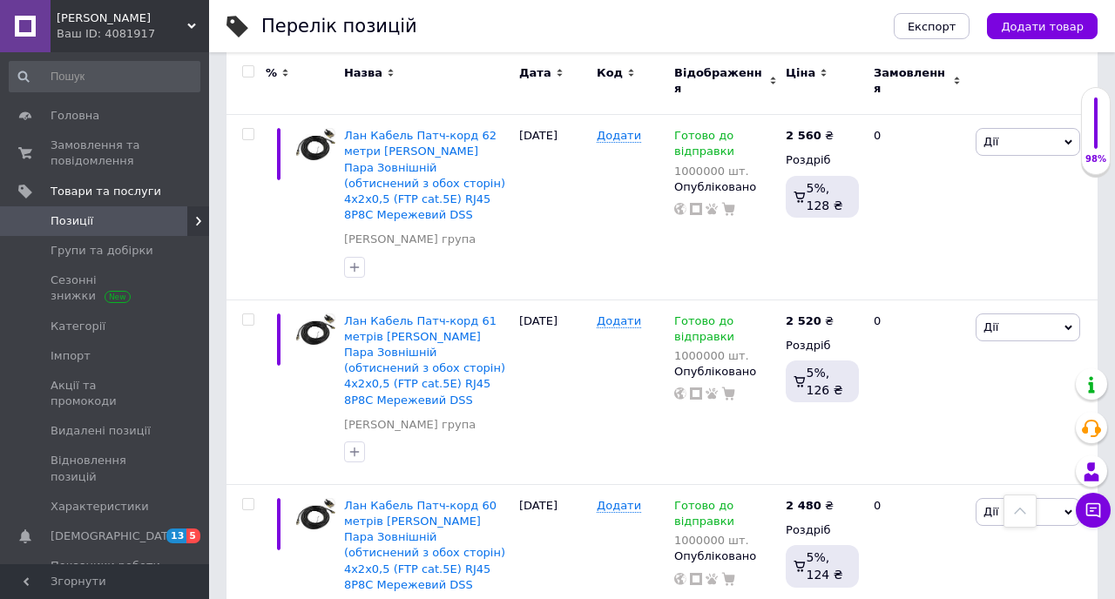
scroll to position [17419, 0]
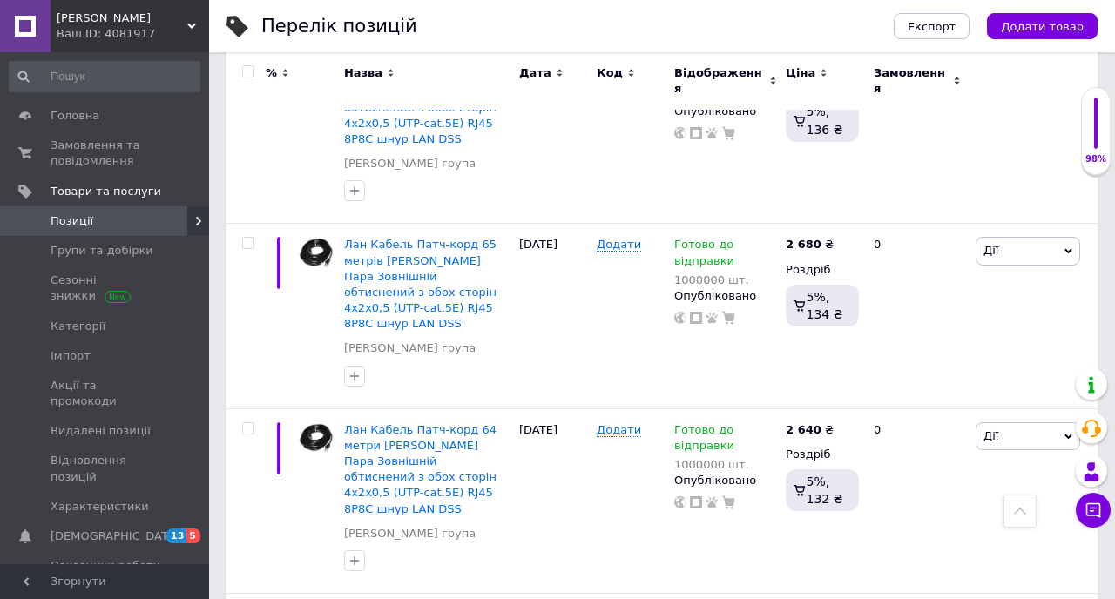
scroll to position [16721, 0]
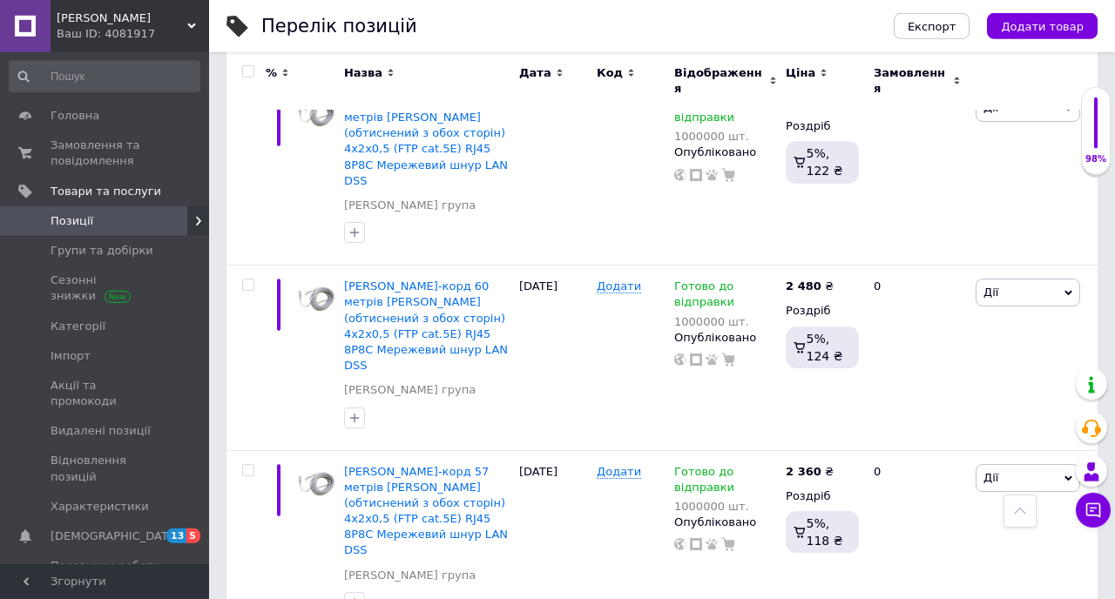
scroll to position [17355, 0]
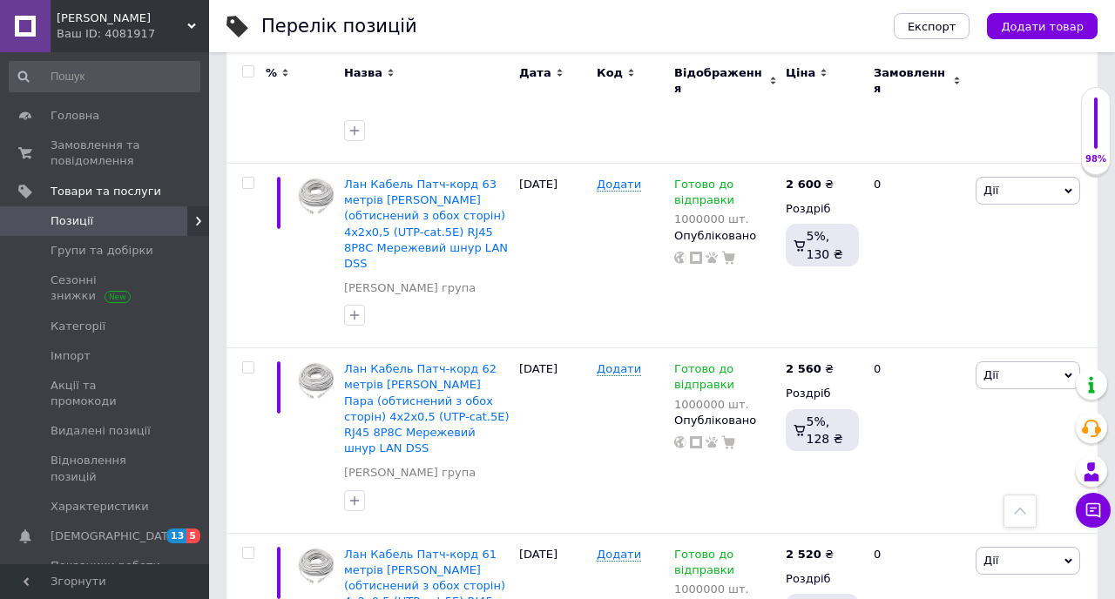
scroll to position [18179, 0]
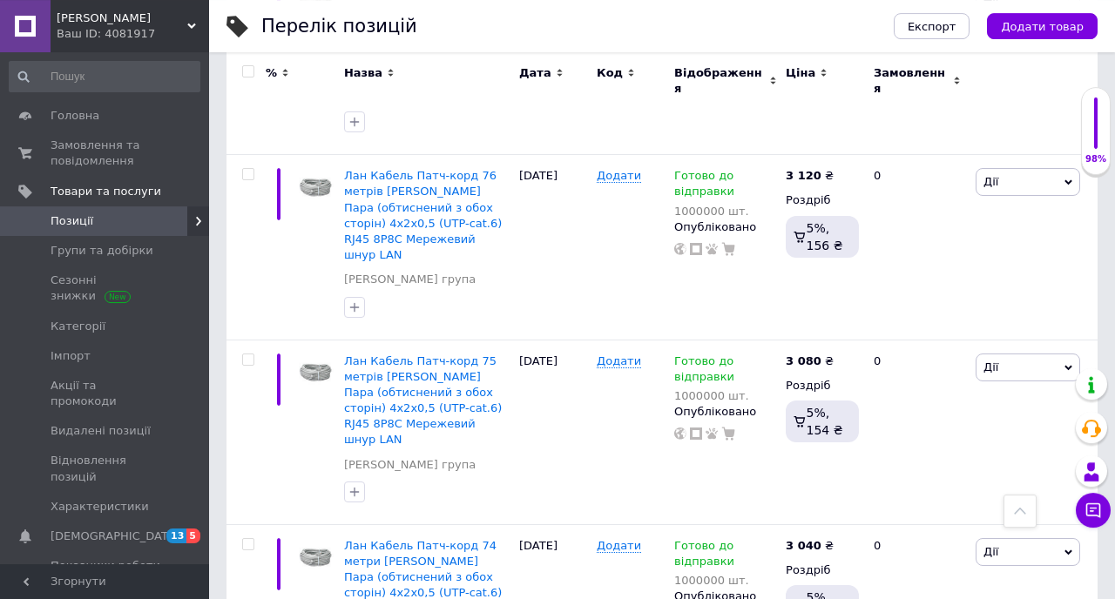
scroll to position [17483, 0]
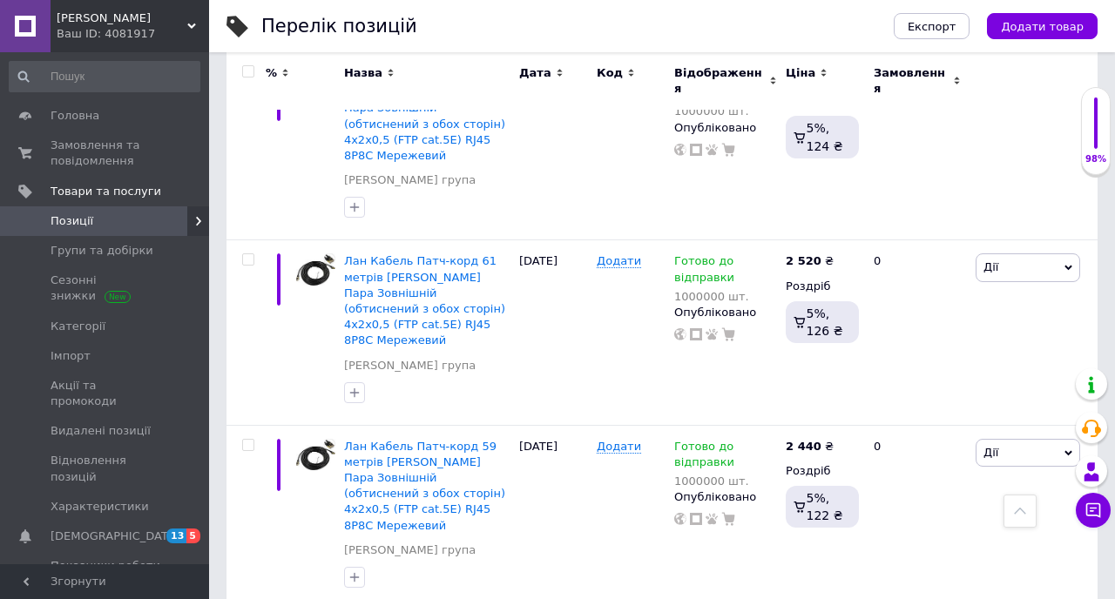
scroll to position [16721, 0]
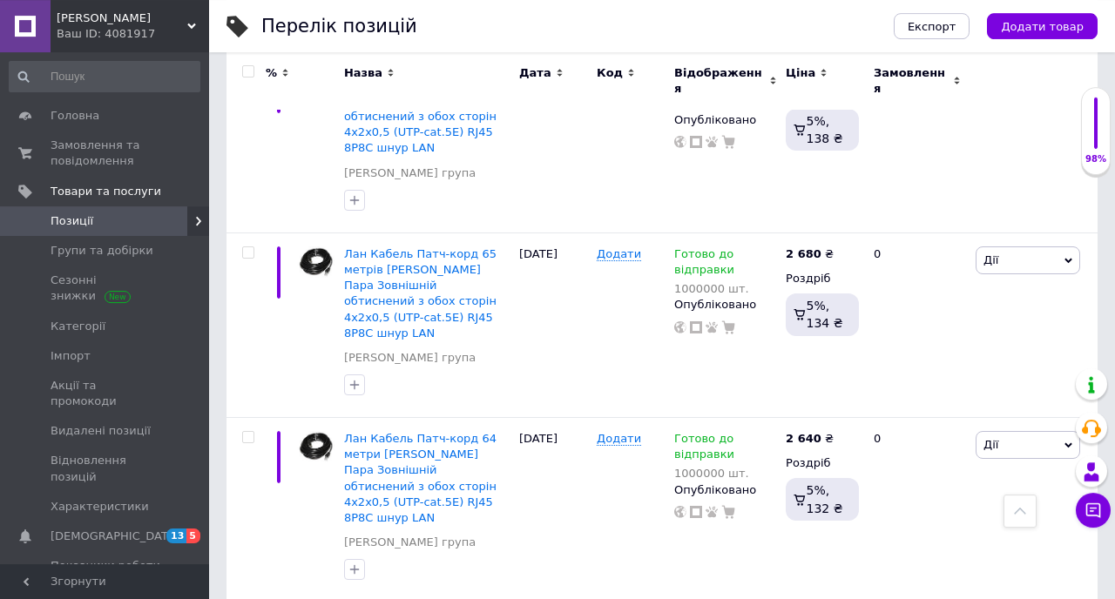
scroll to position [16721, 0]
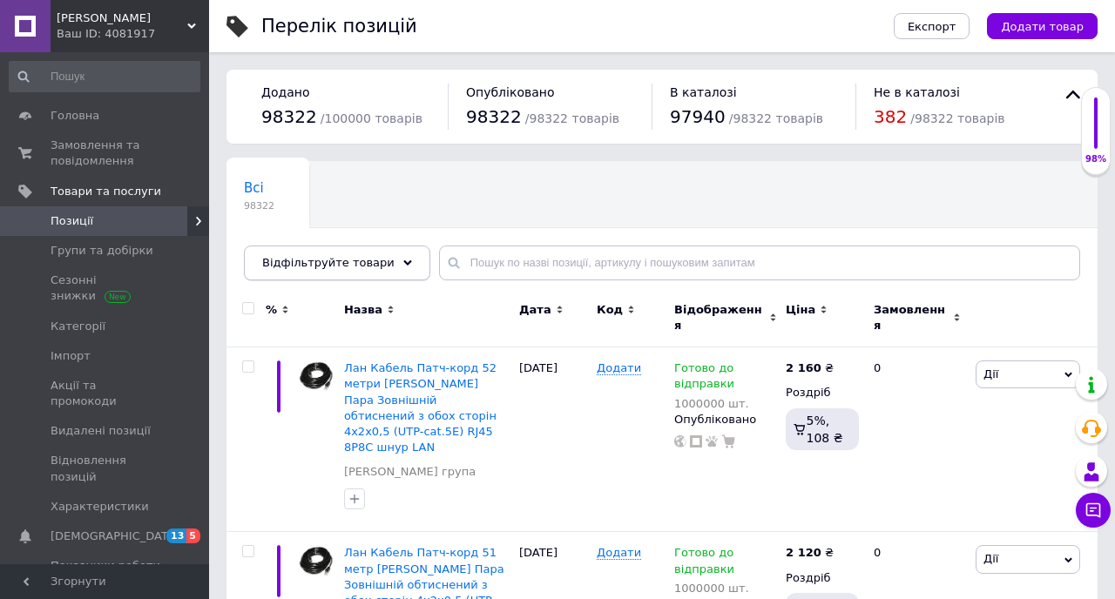
click at [363, 280] on div "Відфільтруйте товари" at bounding box center [337, 263] width 186 height 35
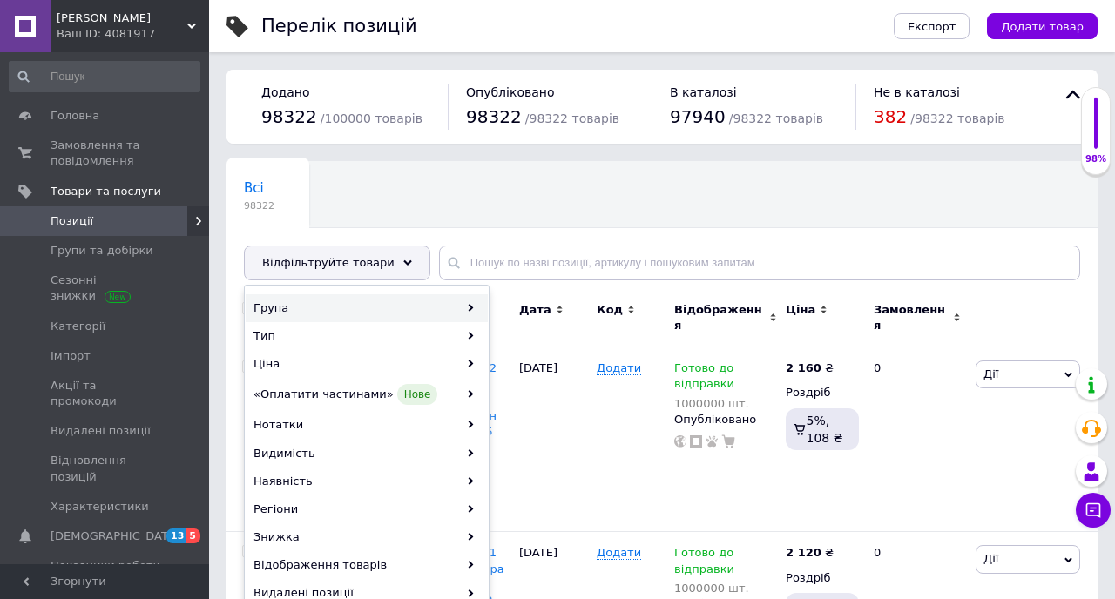
click at [374, 300] on div "Група" at bounding box center [367, 308] width 242 height 28
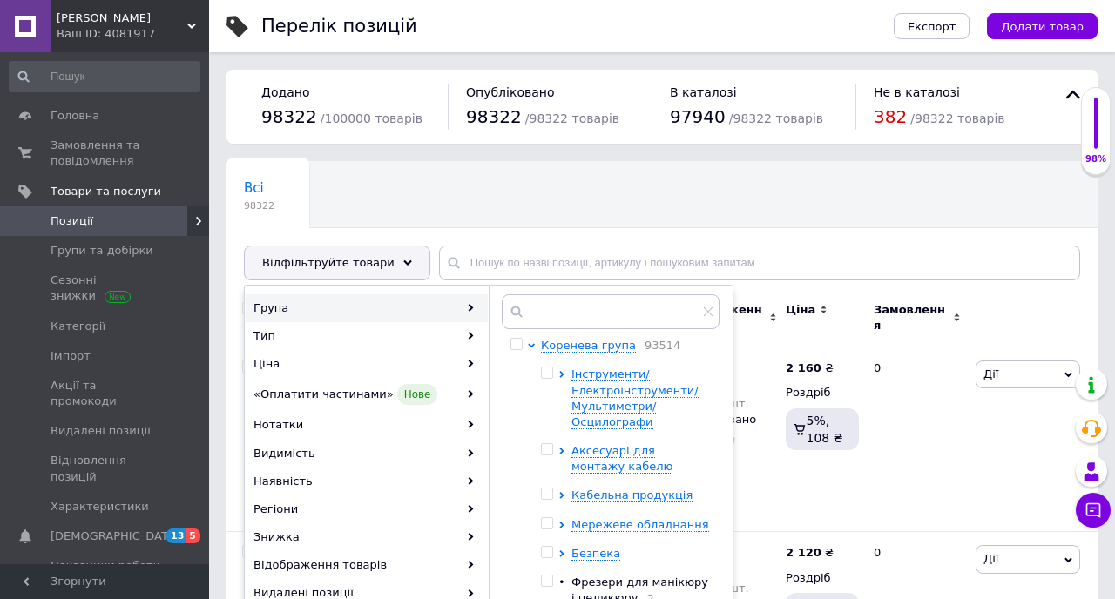
click at [549, 371] on input "checkbox" at bounding box center [546, 373] width 11 height 11
checkbox input "true"
click at [619, 393] on span "Інструменти/Електроінструменти/Мультиметри/Осцилографи" at bounding box center [634, 398] width 127 height 61
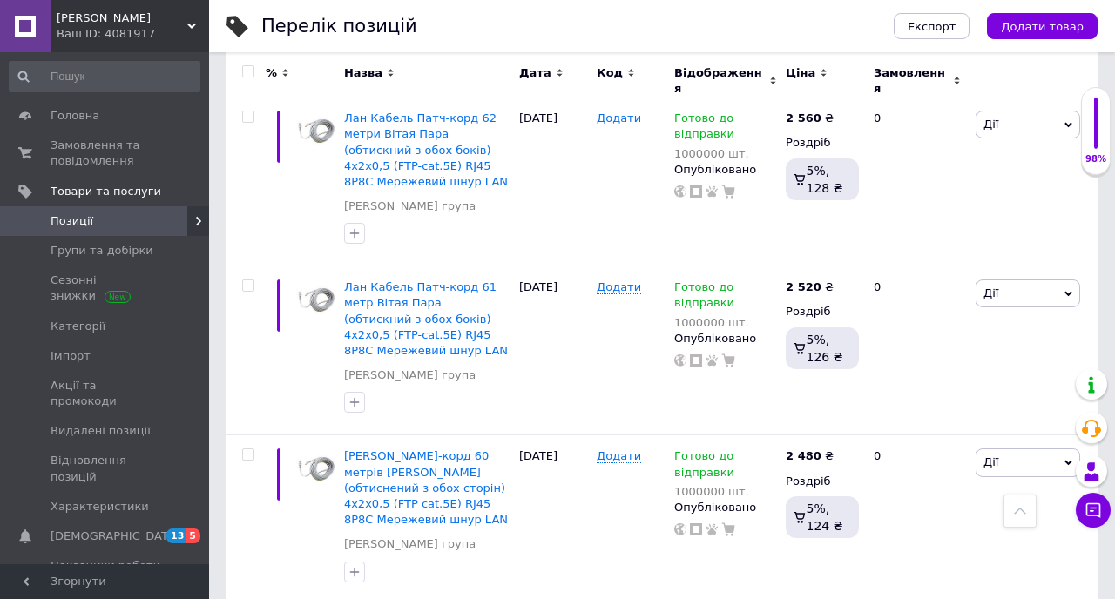
scroll to position [16721, 0]
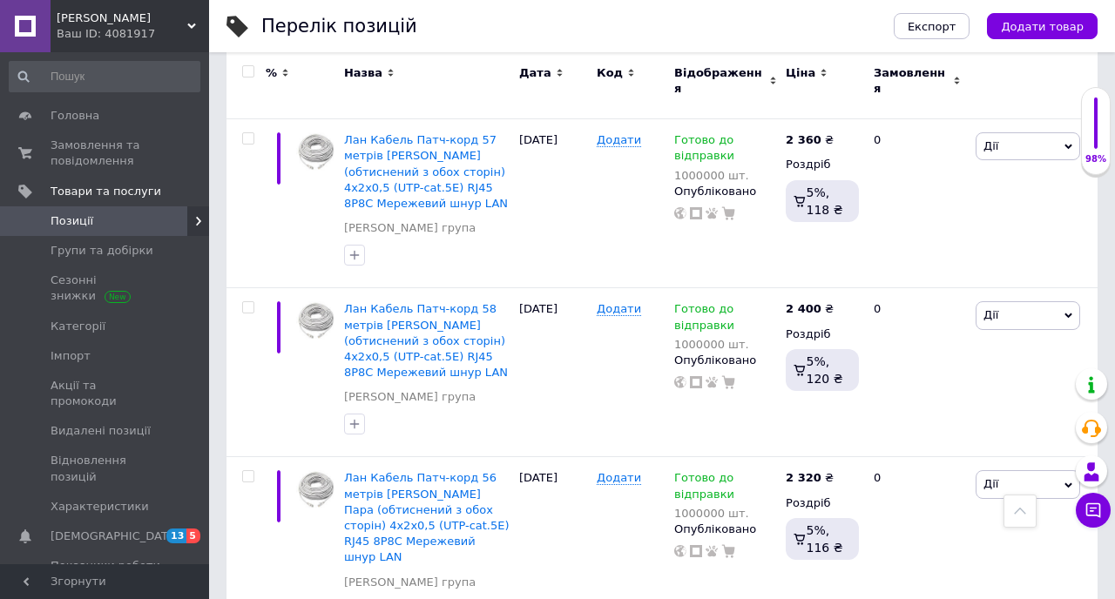
scroll to position [16721, 0]
